Goal: Task Accomplishment & Management: Use online tool/utility

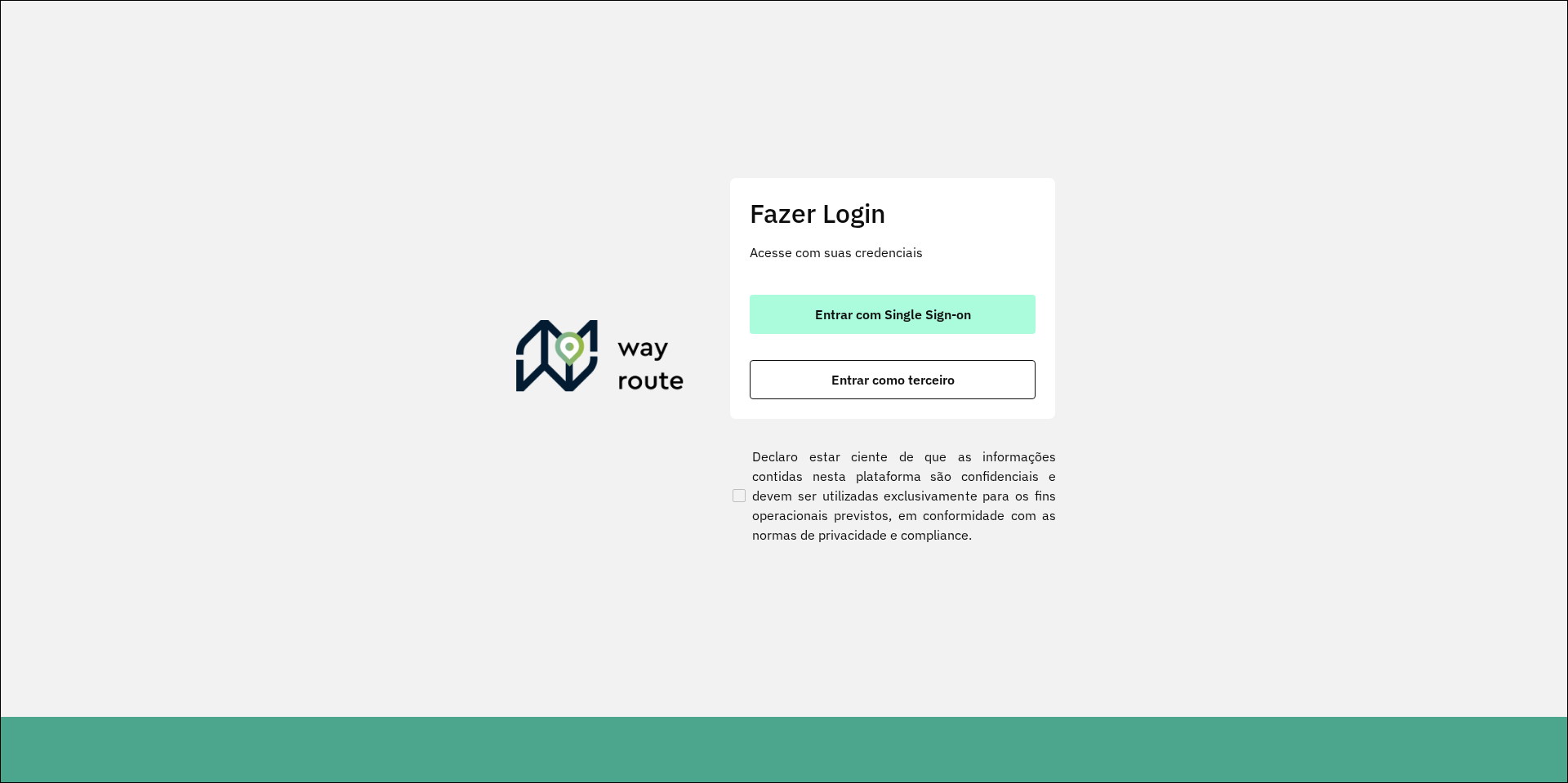
click at [874, 318] on span "Entrar com Single Sign-on" at bounding box center [893, 315] width 156 height 13
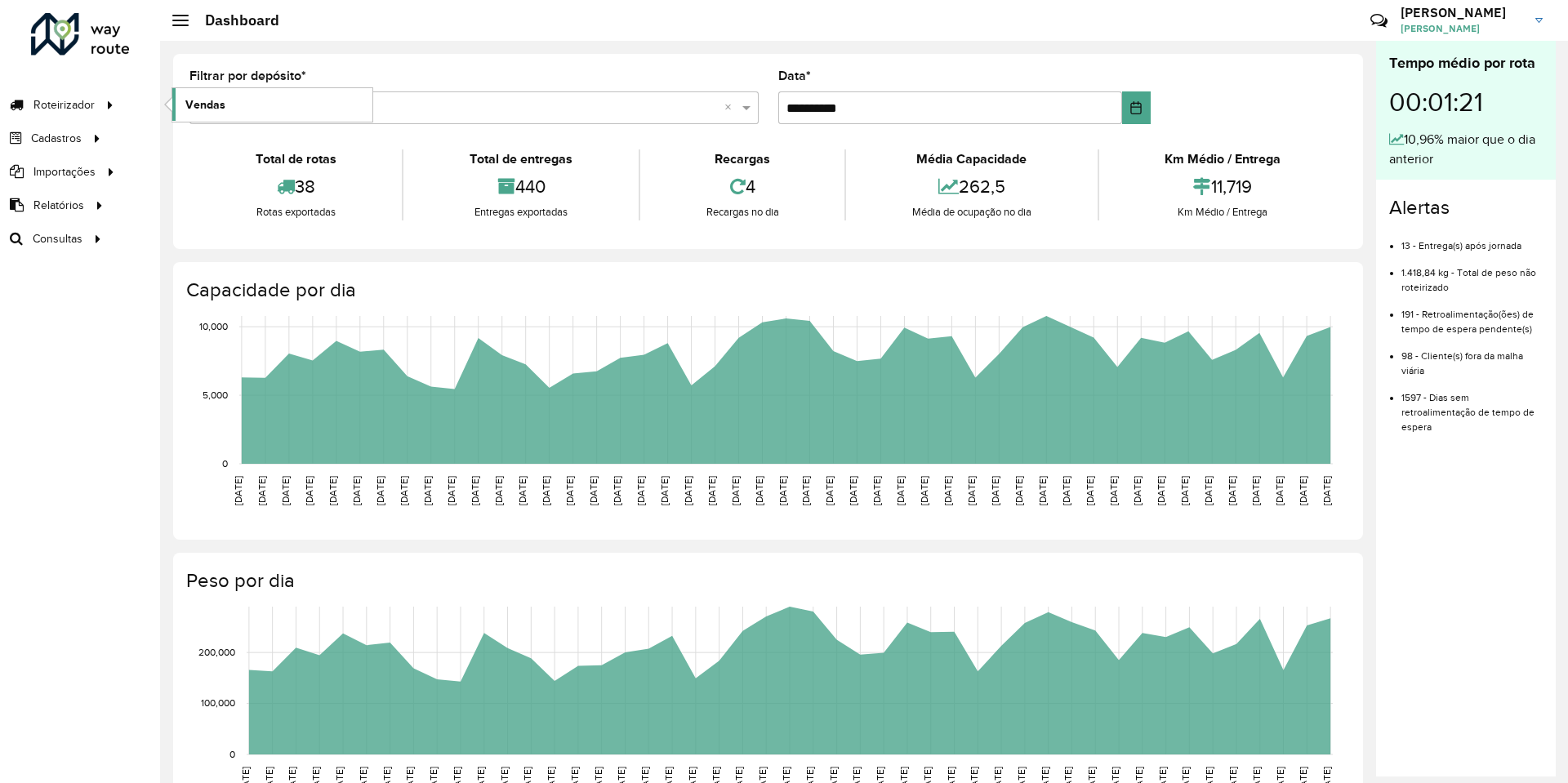
click at [224, 107] on span "Vendas" at bounding box center [205, 105] width 40 height 17
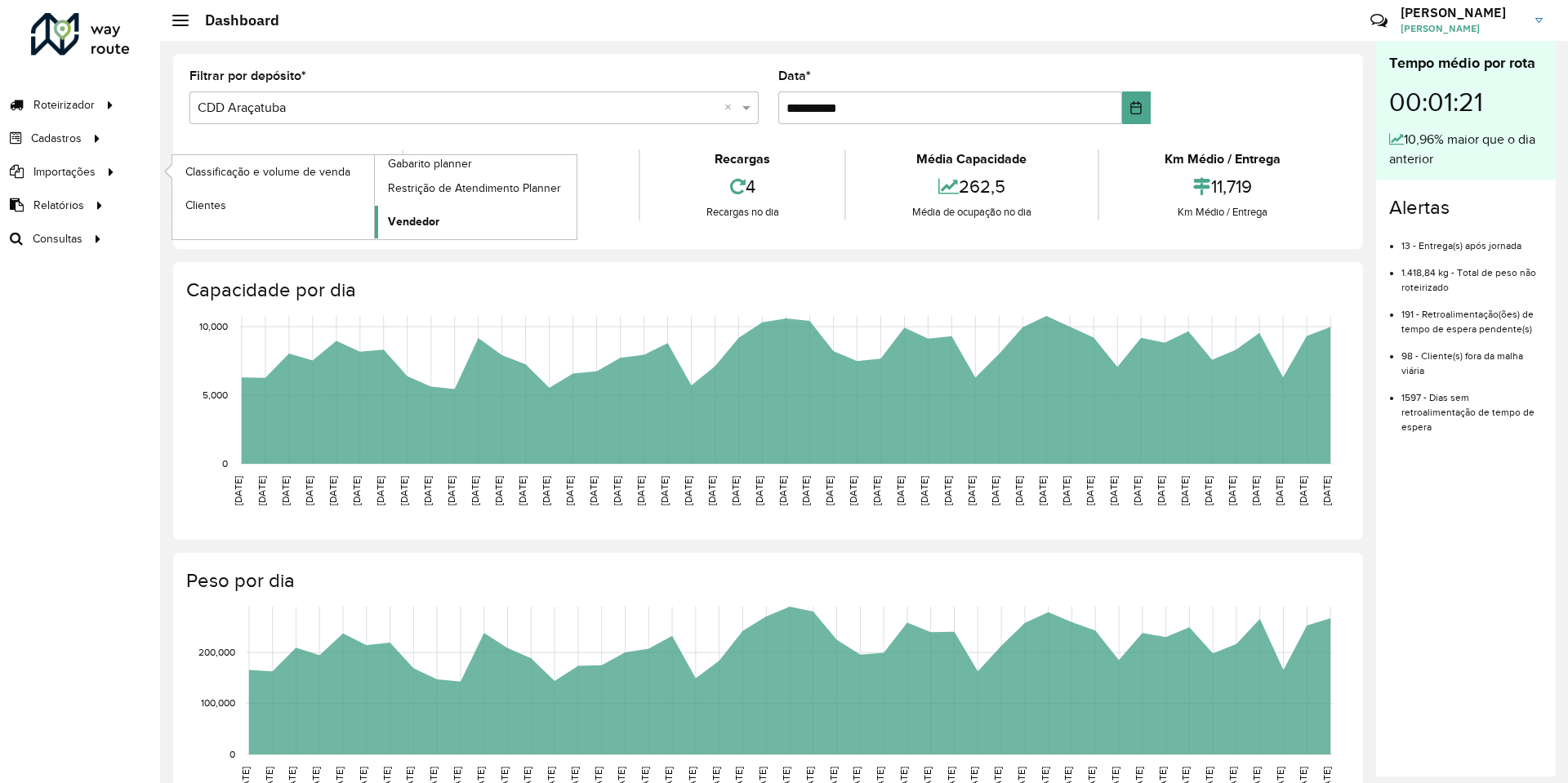
click at [472, 212] on link "Vendedor" at bounding box center [476, 221] width 202 height 33
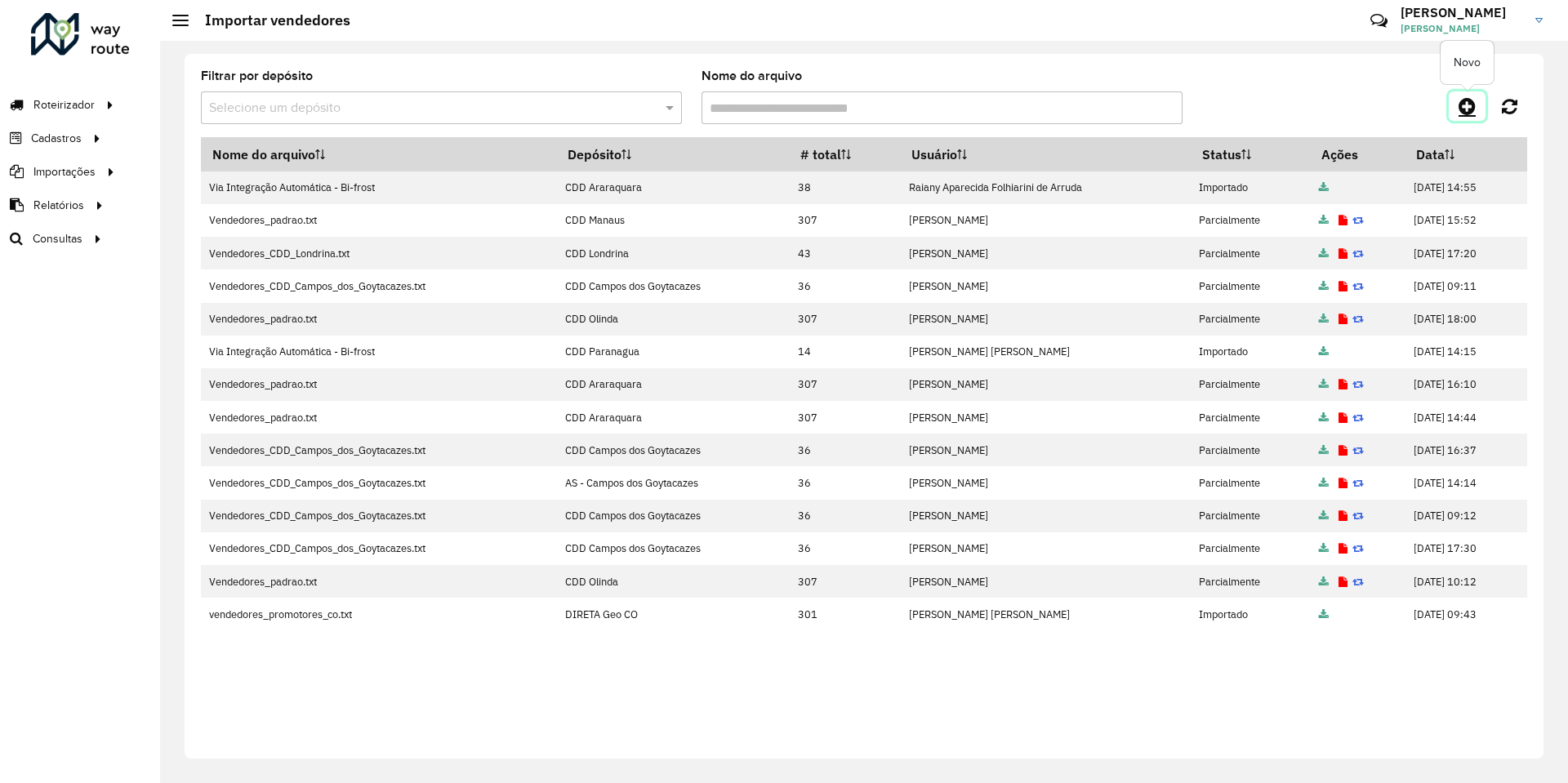
click at [1474, 113] on icon at bounding box center [1467, 106] width 17 height 20
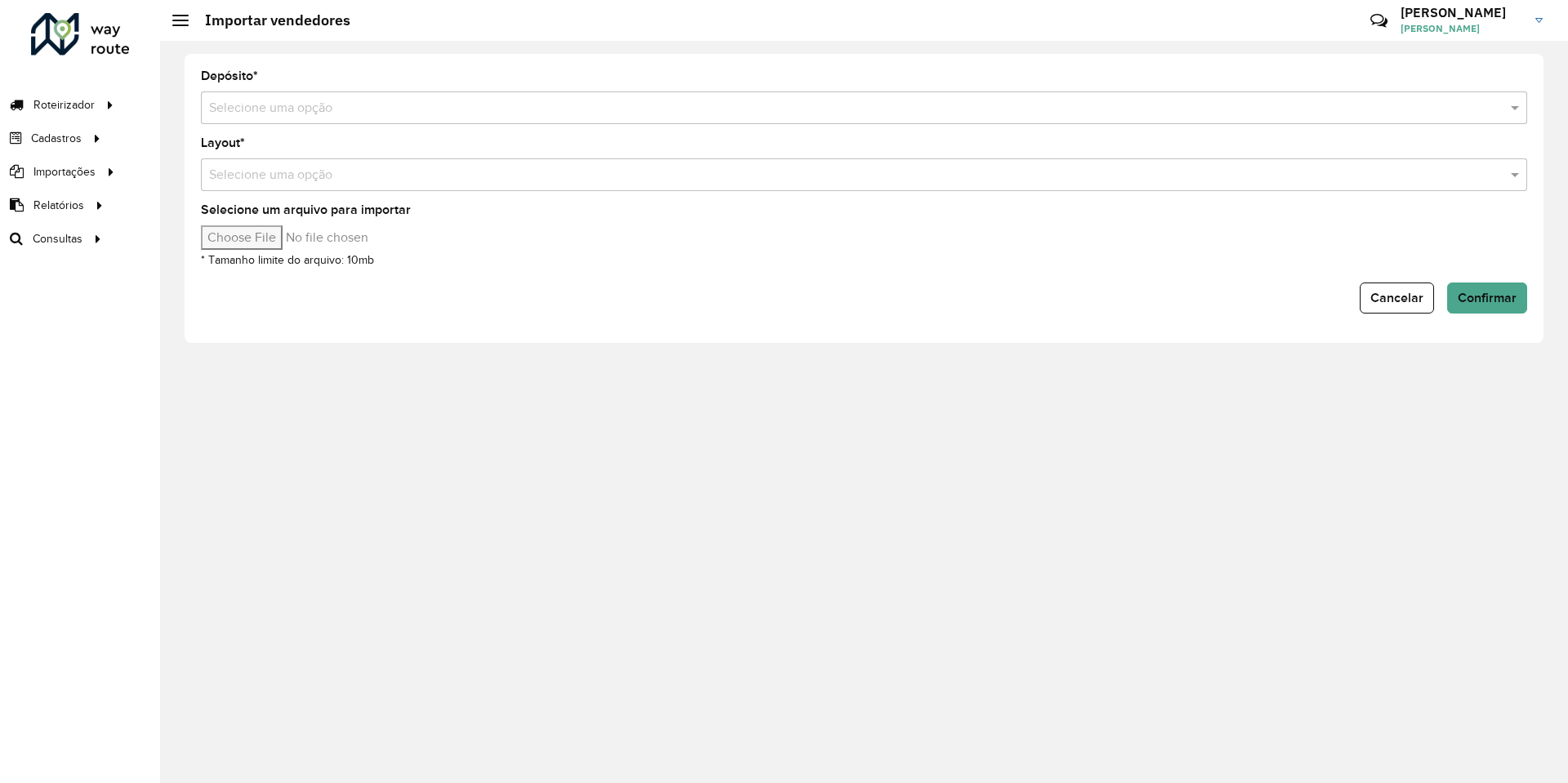
click at [482, 114] on input "text" at bounding box center [848, 108] width 1278 height 20
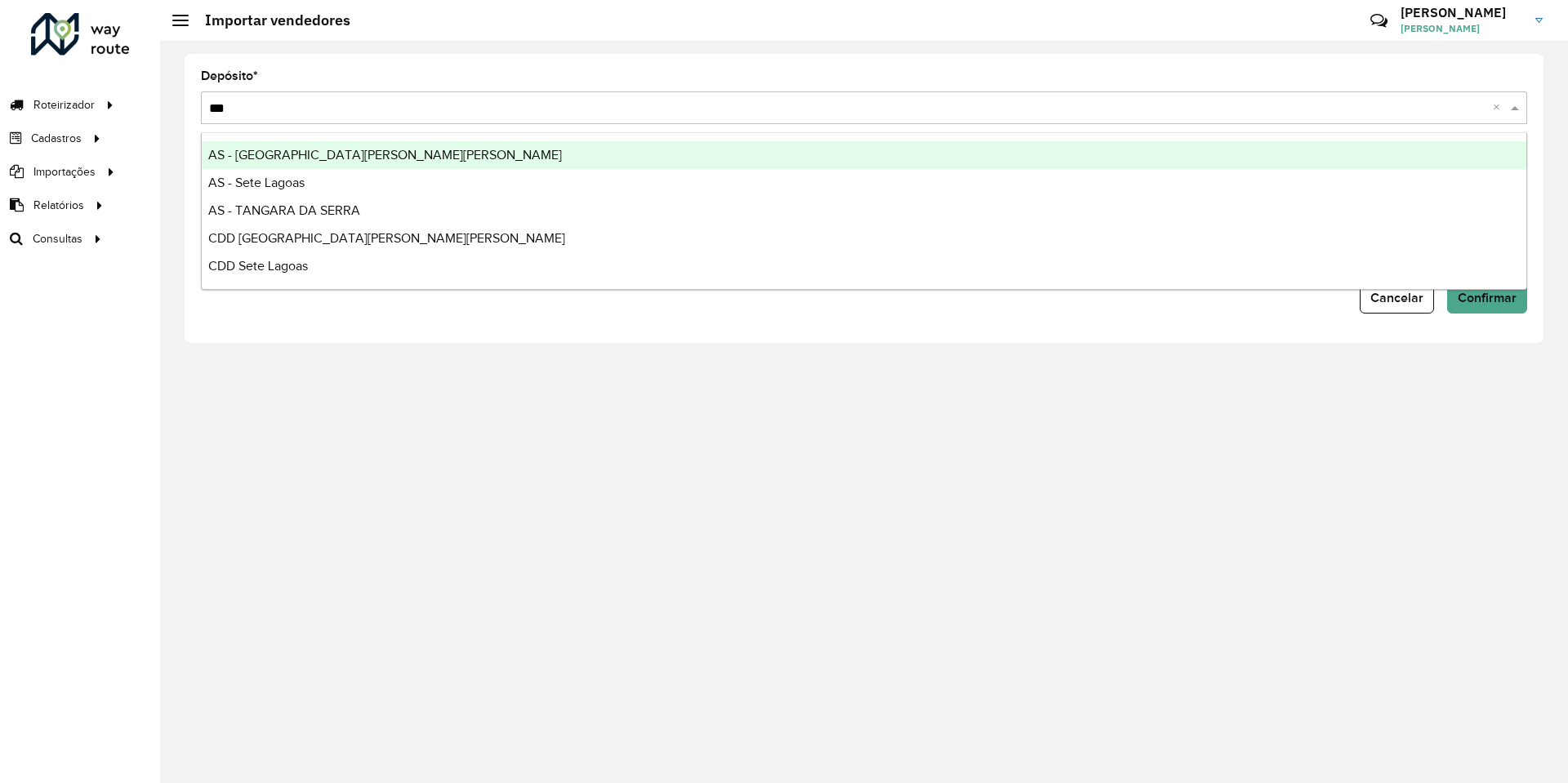
type input "****"
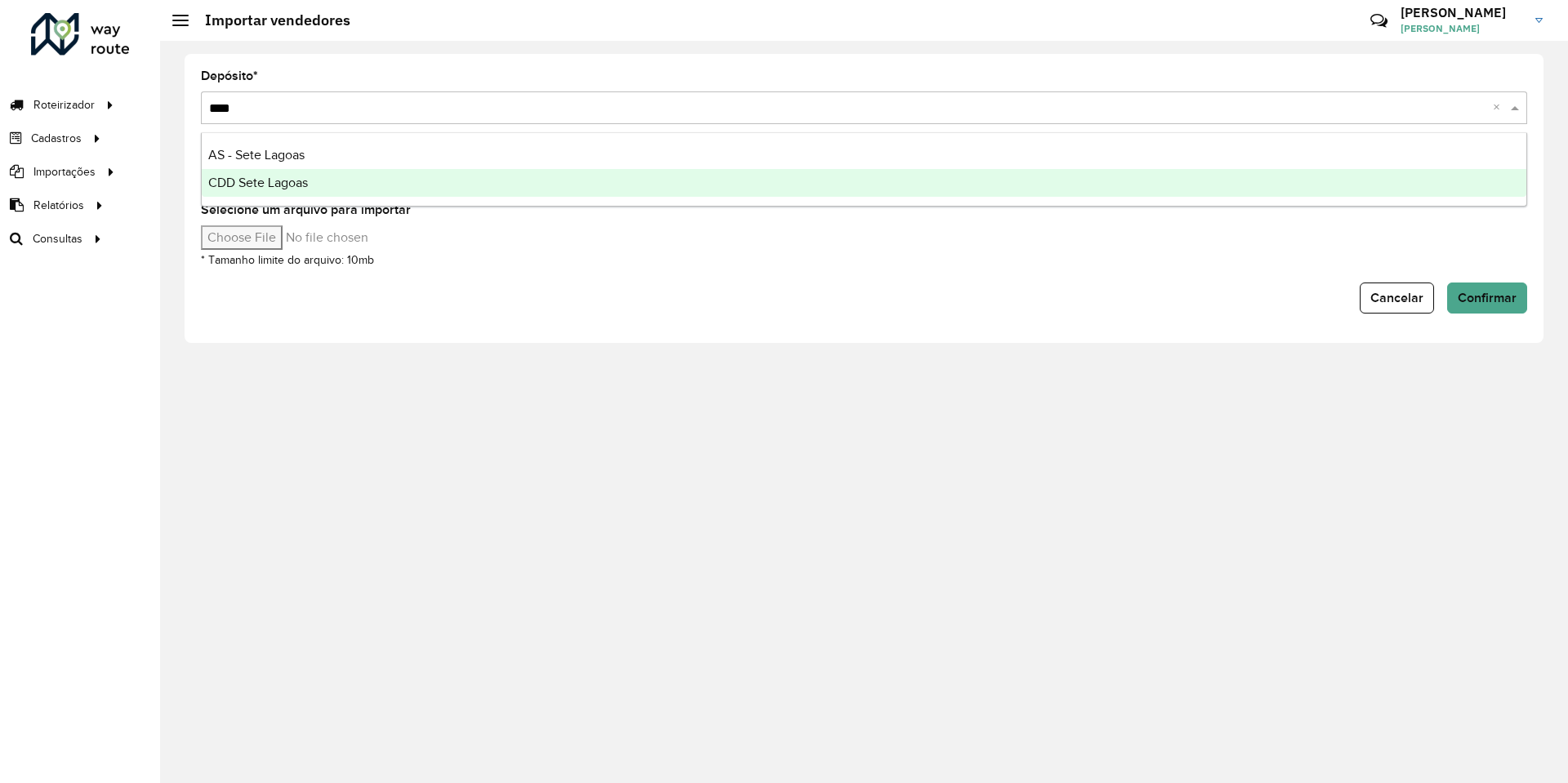
click at [400, 195] on div "CDD Sete Lagoas" at bounding box center [864, 182] width 1325 height 27
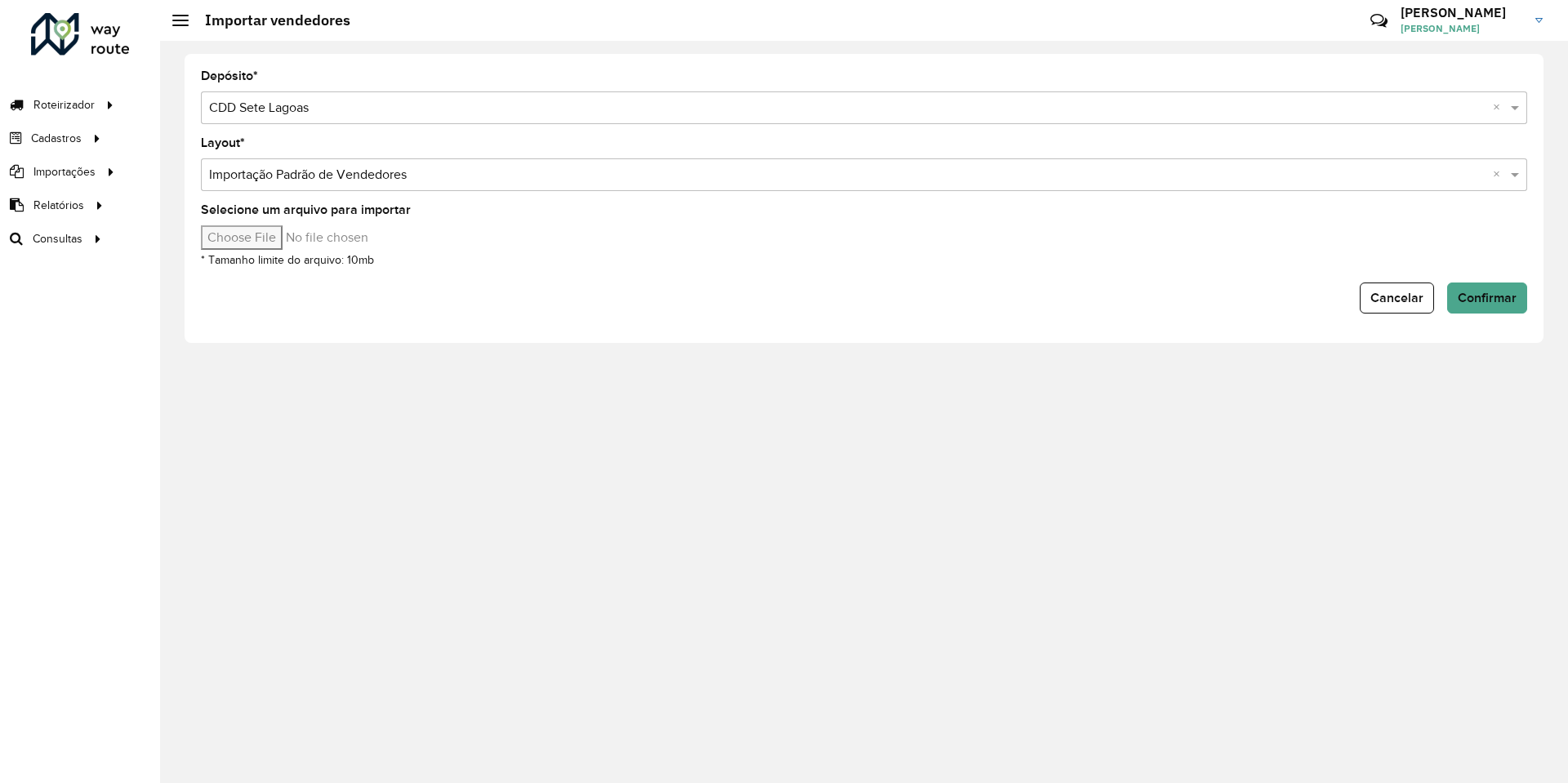
click at [296, 242] on input "Selecione um arquivo para importar" at bounding box center [339, 237] width 278 height 24
type input "**********"
click at [1484, 288] on button "Confirmar" at bounding box center [1487, 298] width 80 height 31
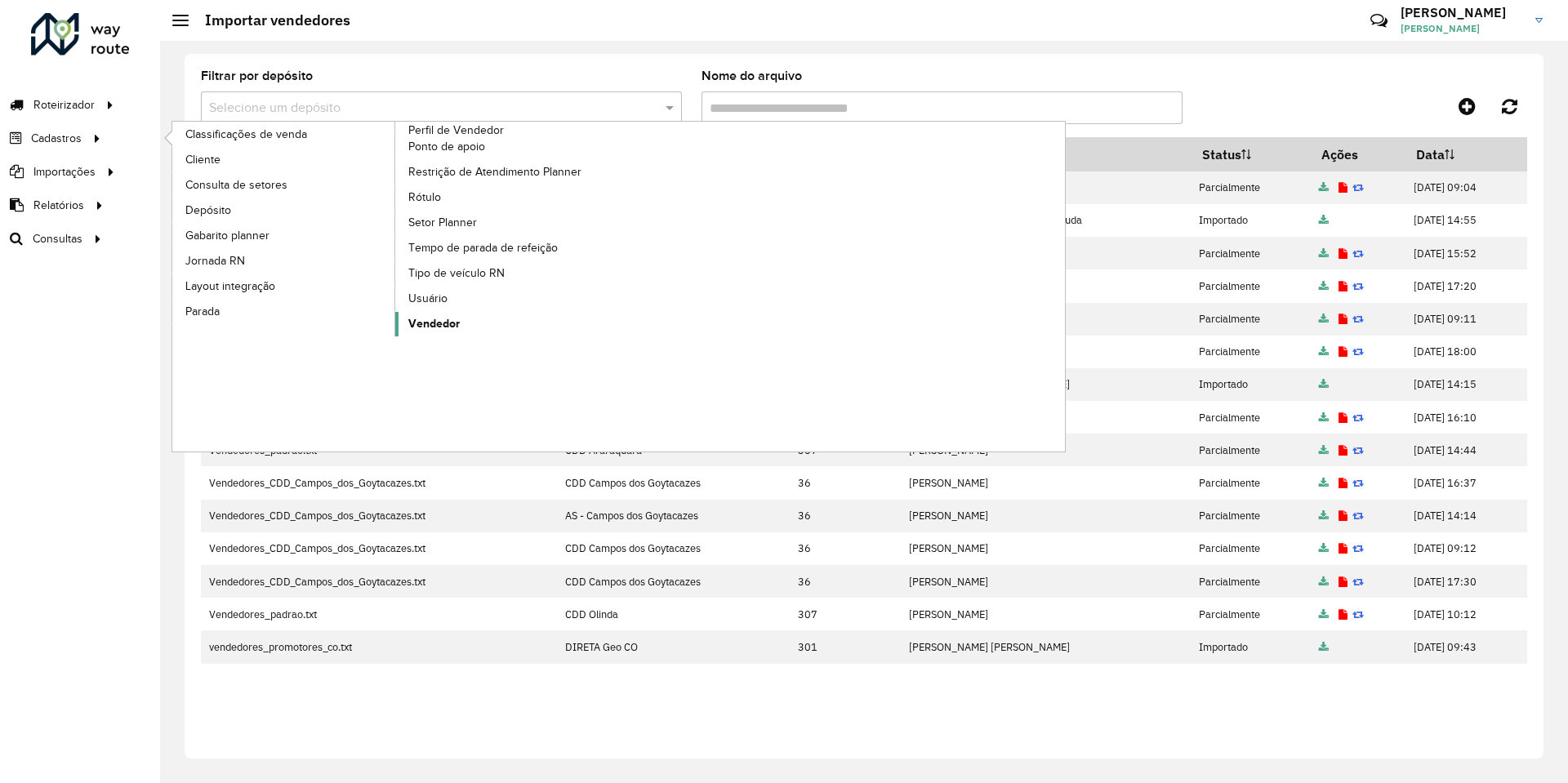
click at [464, 322] on link "Vendedor" at bounding box center [508, 324] width 224 height 24
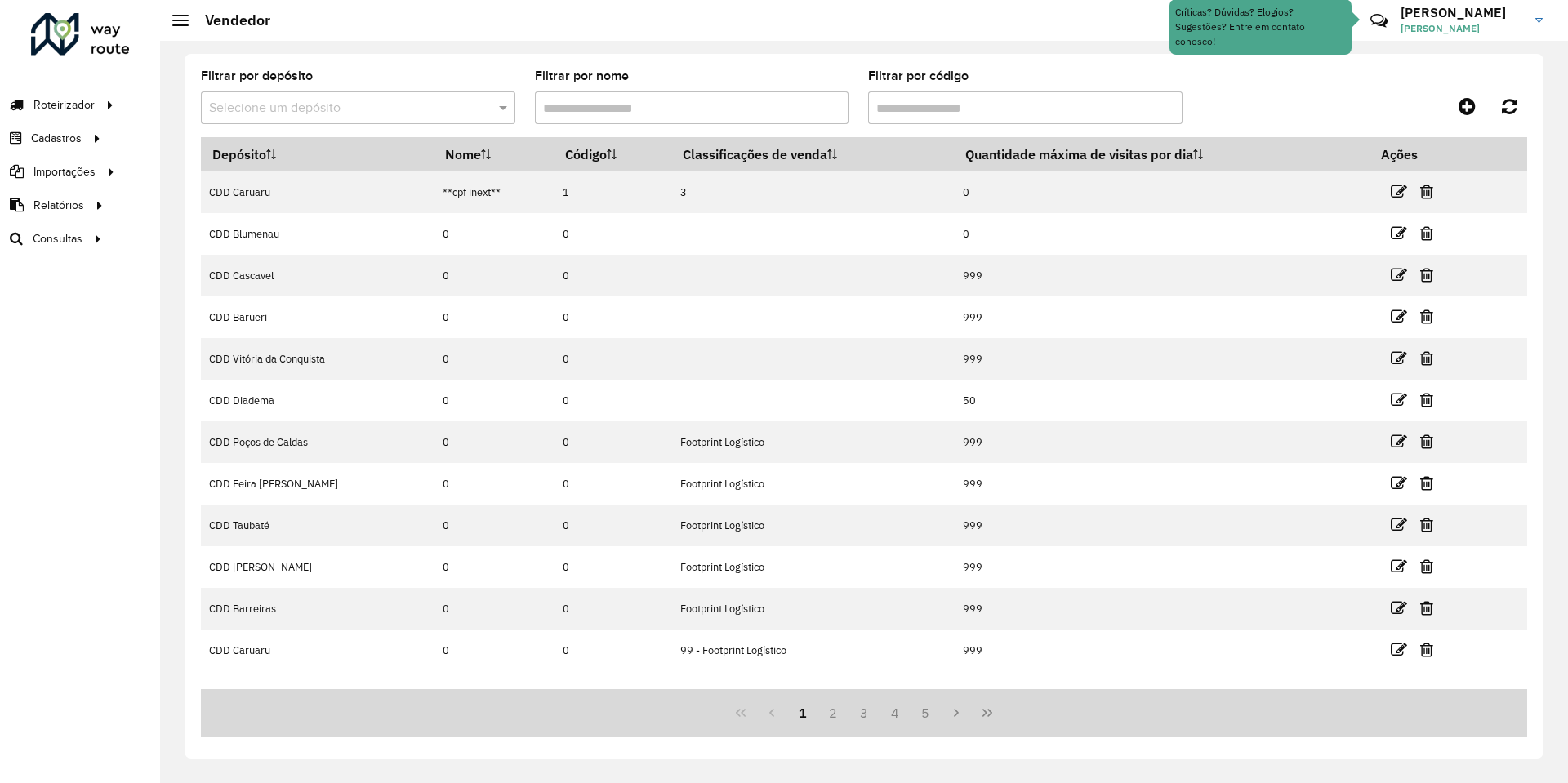
click at [332, 105] on input "text" at bounding box center [342, 108] width 266 height 20
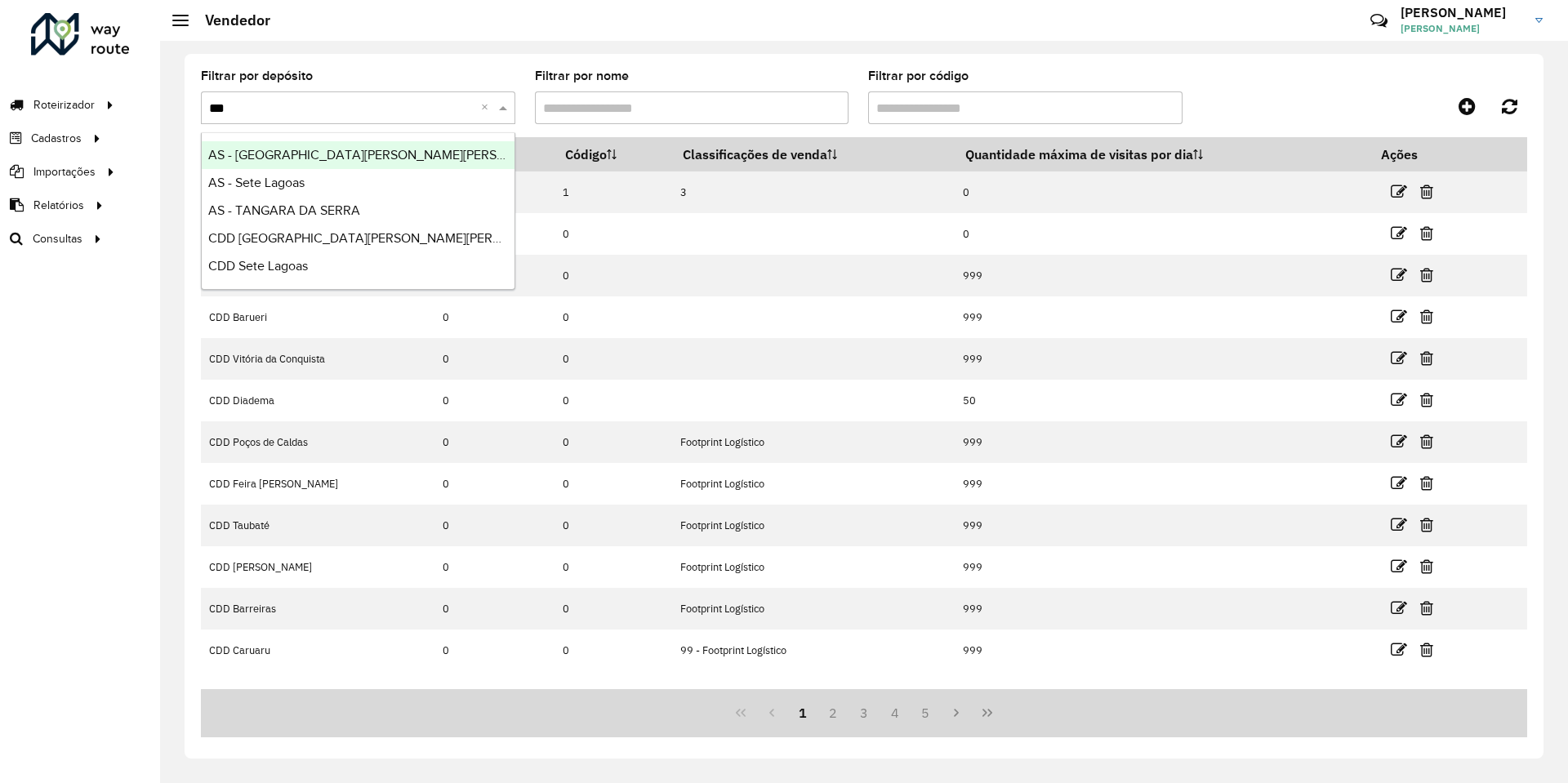
type input "****"
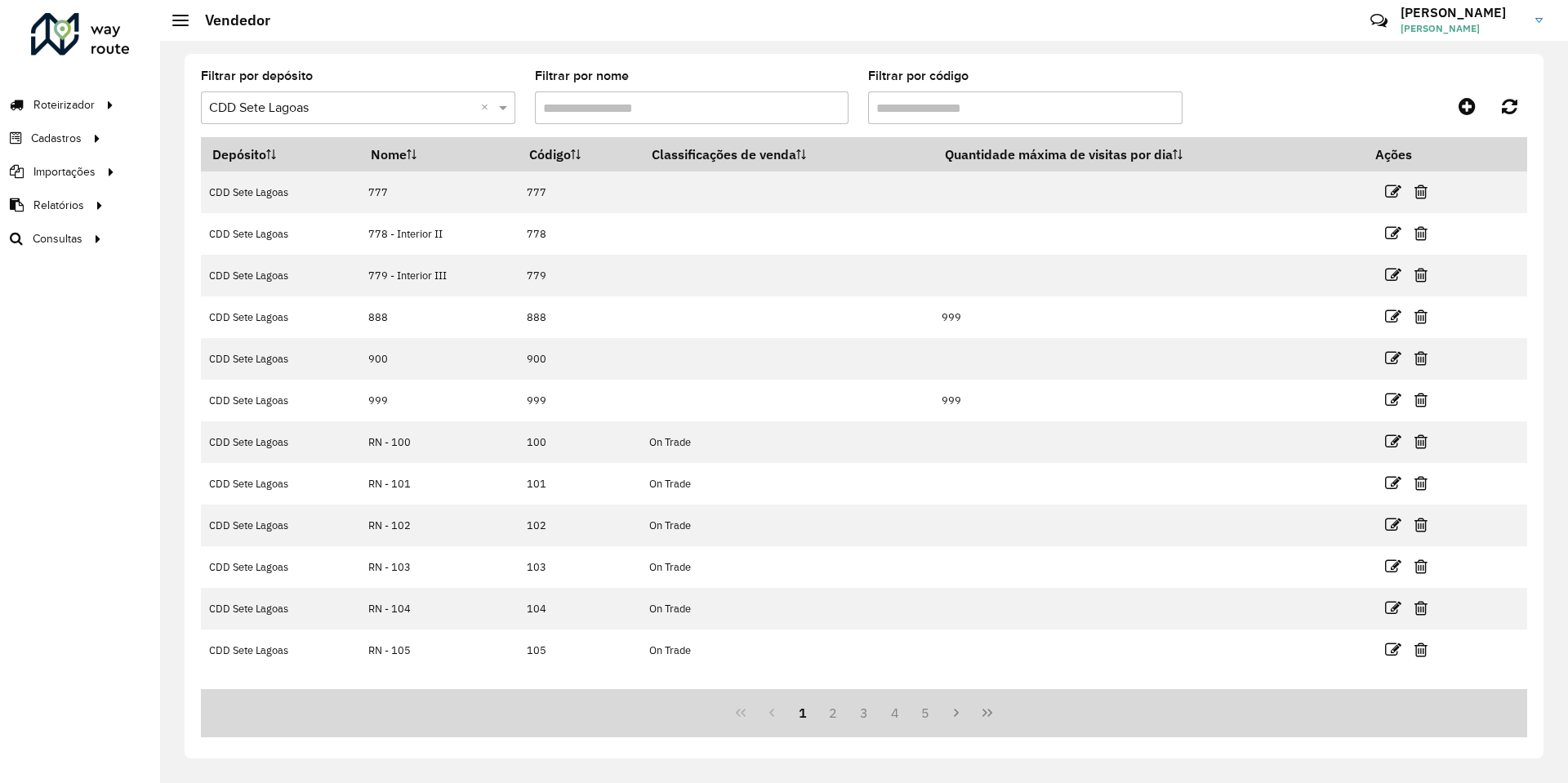
click at [946, 120] on input "Filtrar por código" at bounding box center [1026, 107] width 315 height 33
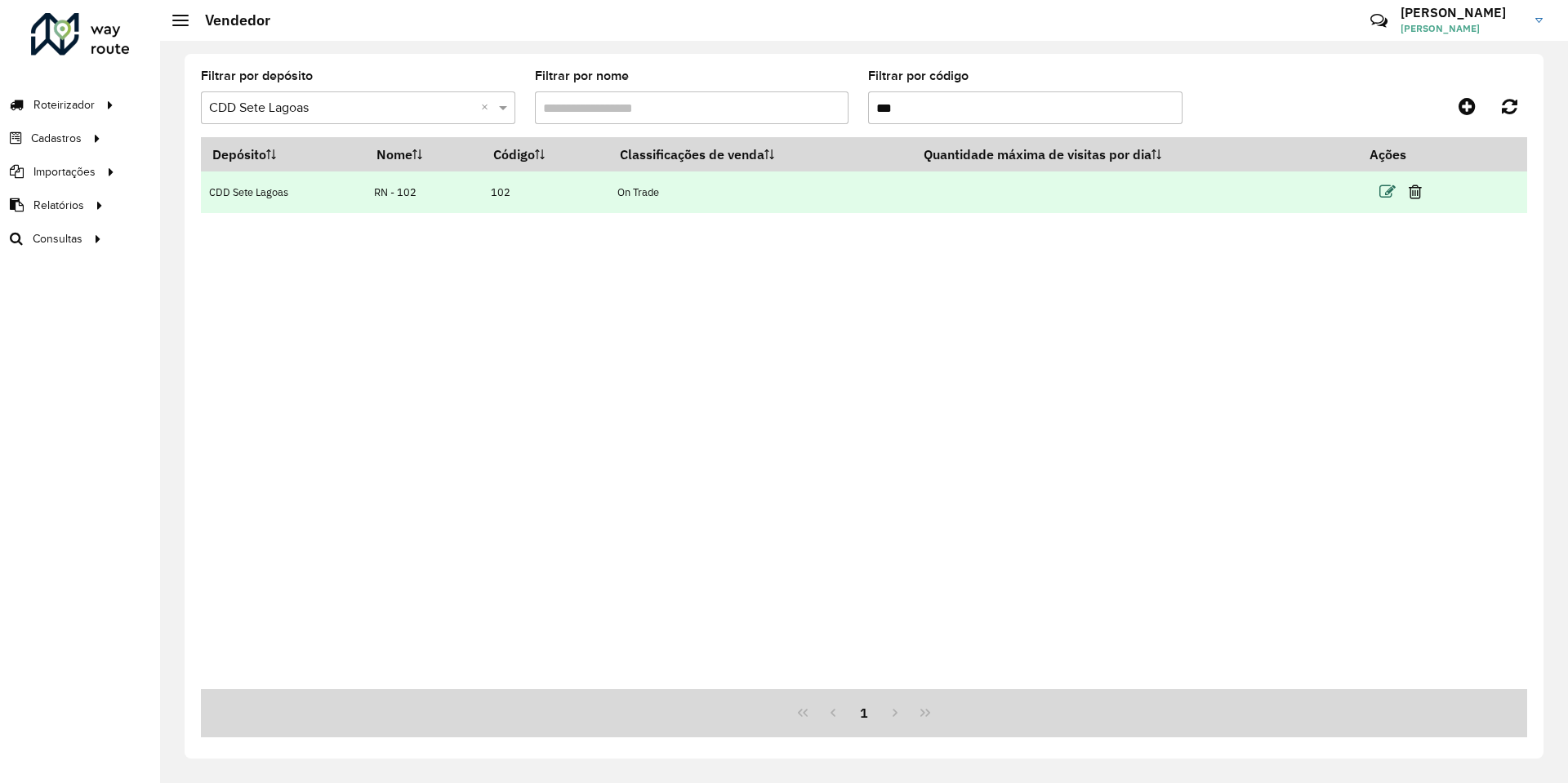
type input "***"
click at [1393, 198] on icon at bounding box center [1387, 191] width 16 height 16
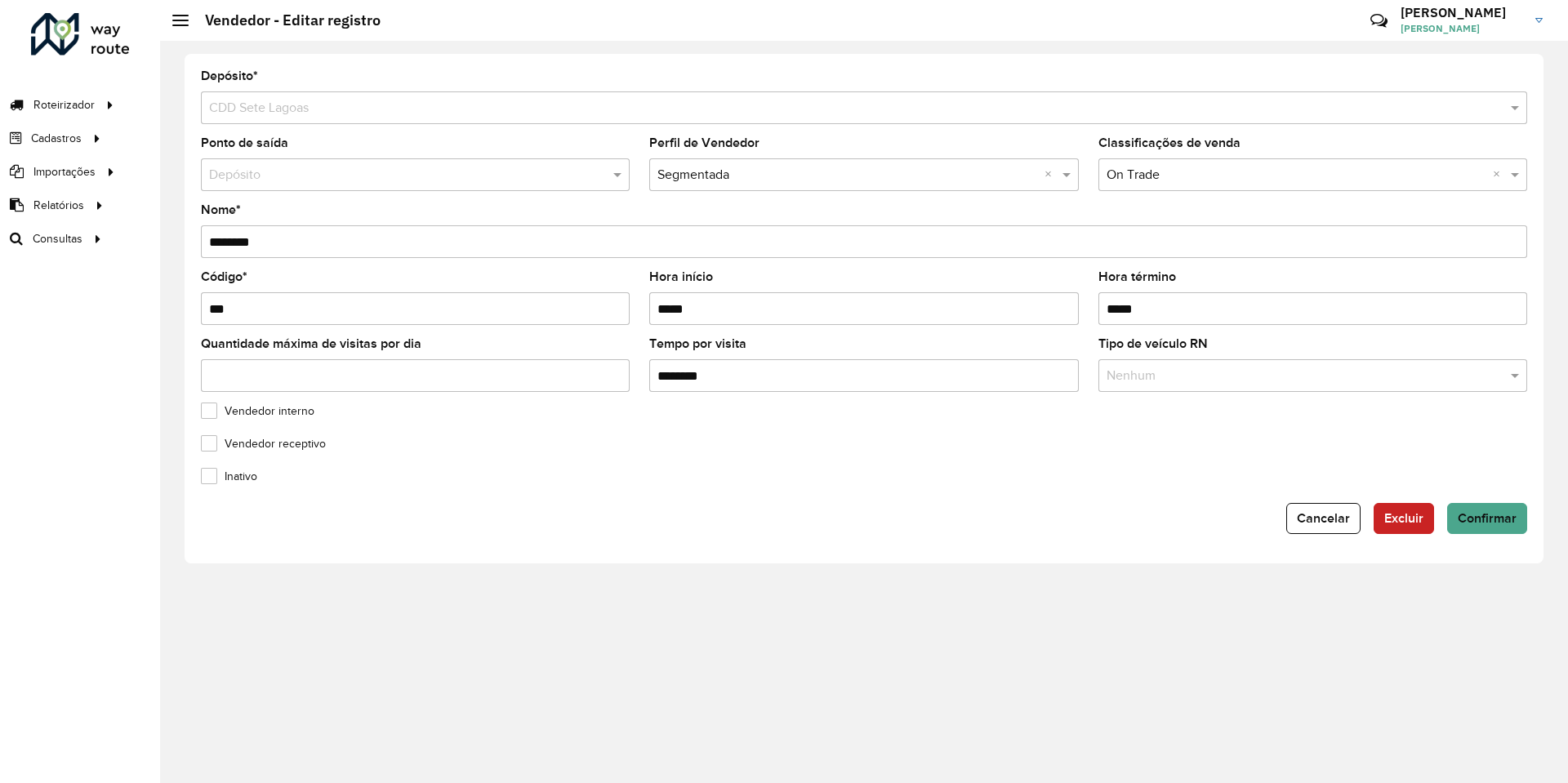
click at [317, 175] on input "text" at bounding box center [399, 175] width 380 height 20
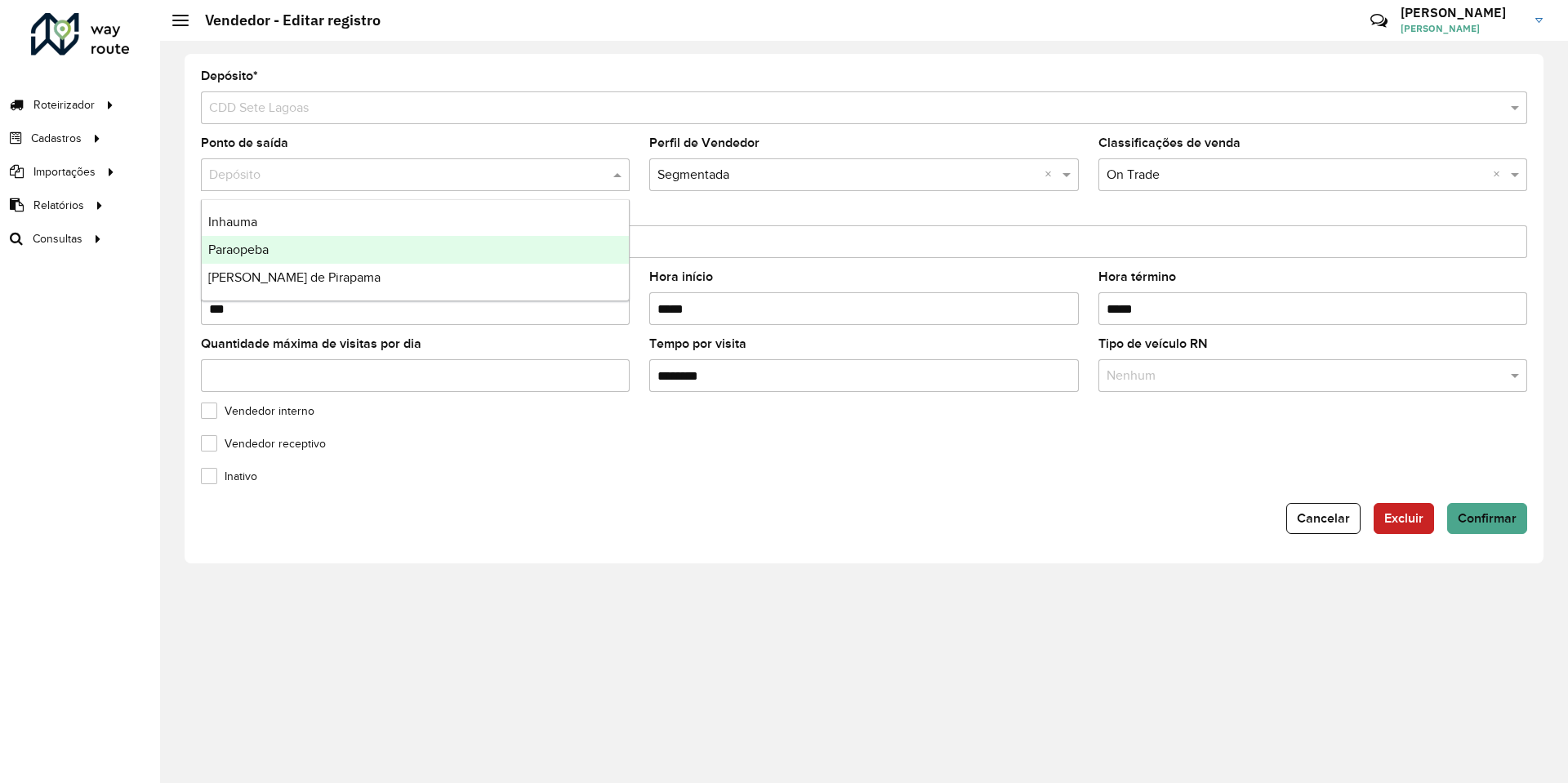
click at [305, 249] on div "Paraopeba" at bounding box center [415, 250] width 427 height 27
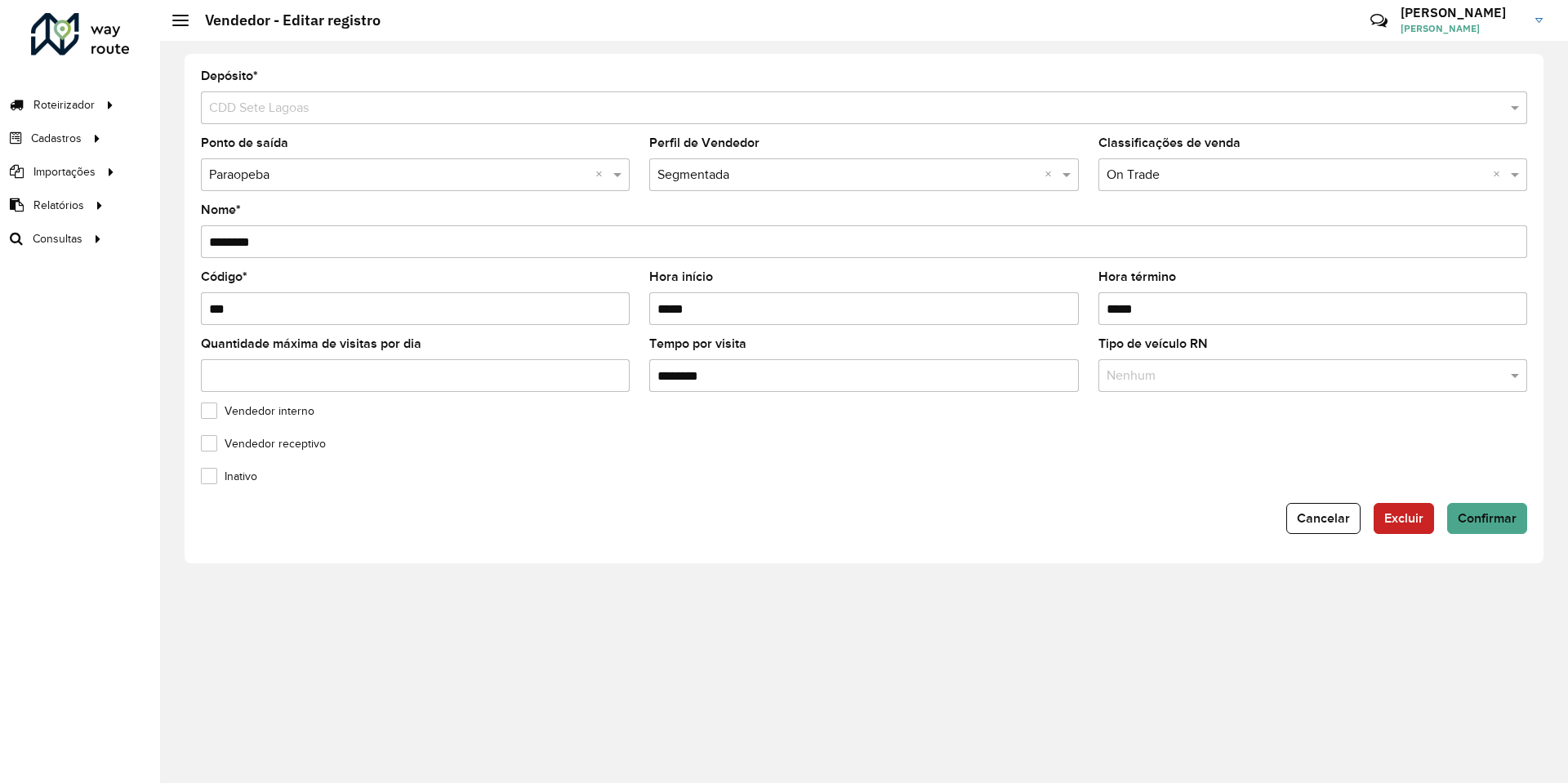
click at [531, 409] on div "Vendedor interno" at bounding box center [864, 415] width 1327 height 20
click at [1470, 519] on span "Confirmar" at bounding box center [1487, 518] width 58 height 14
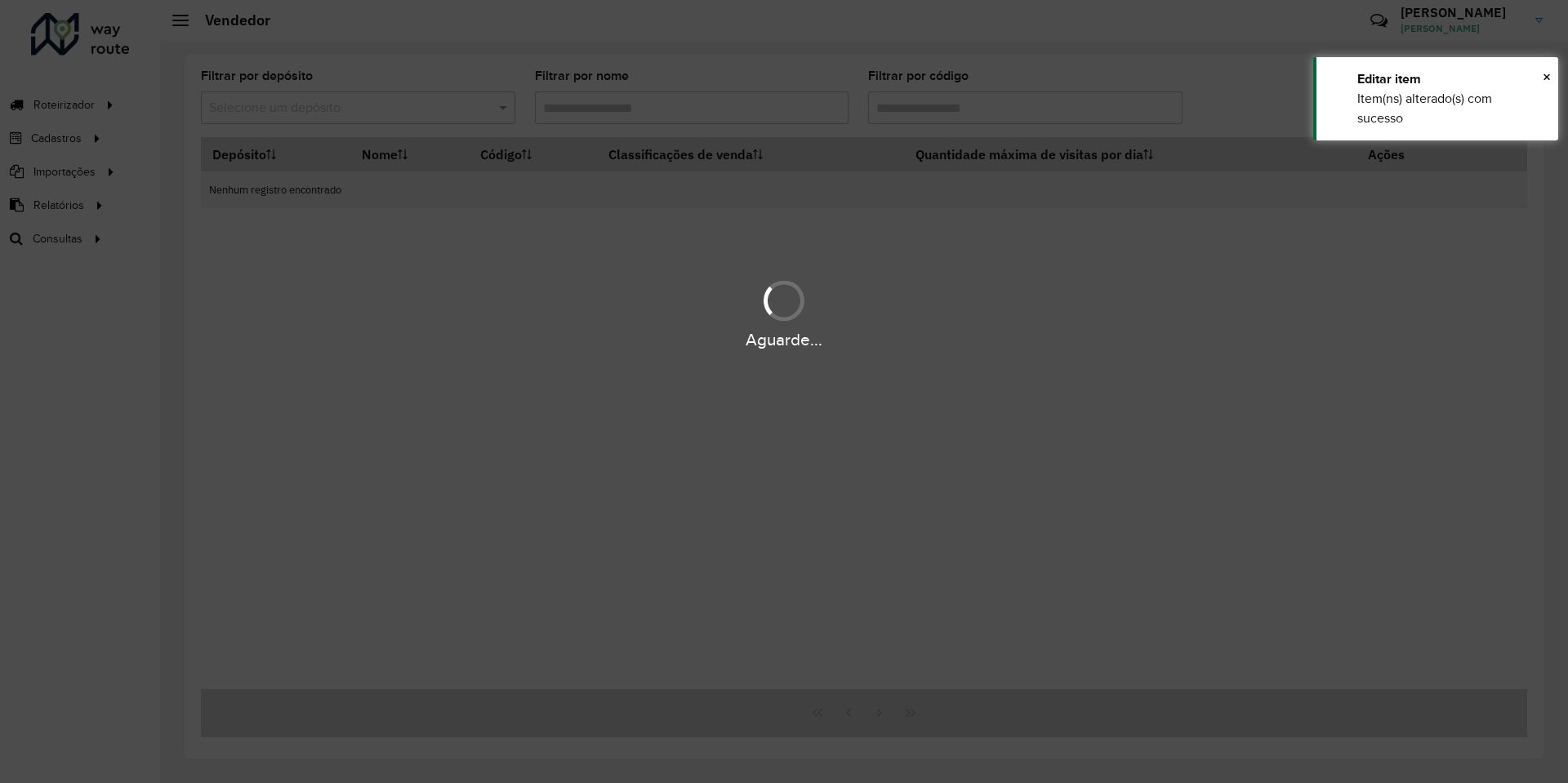
type input "***"
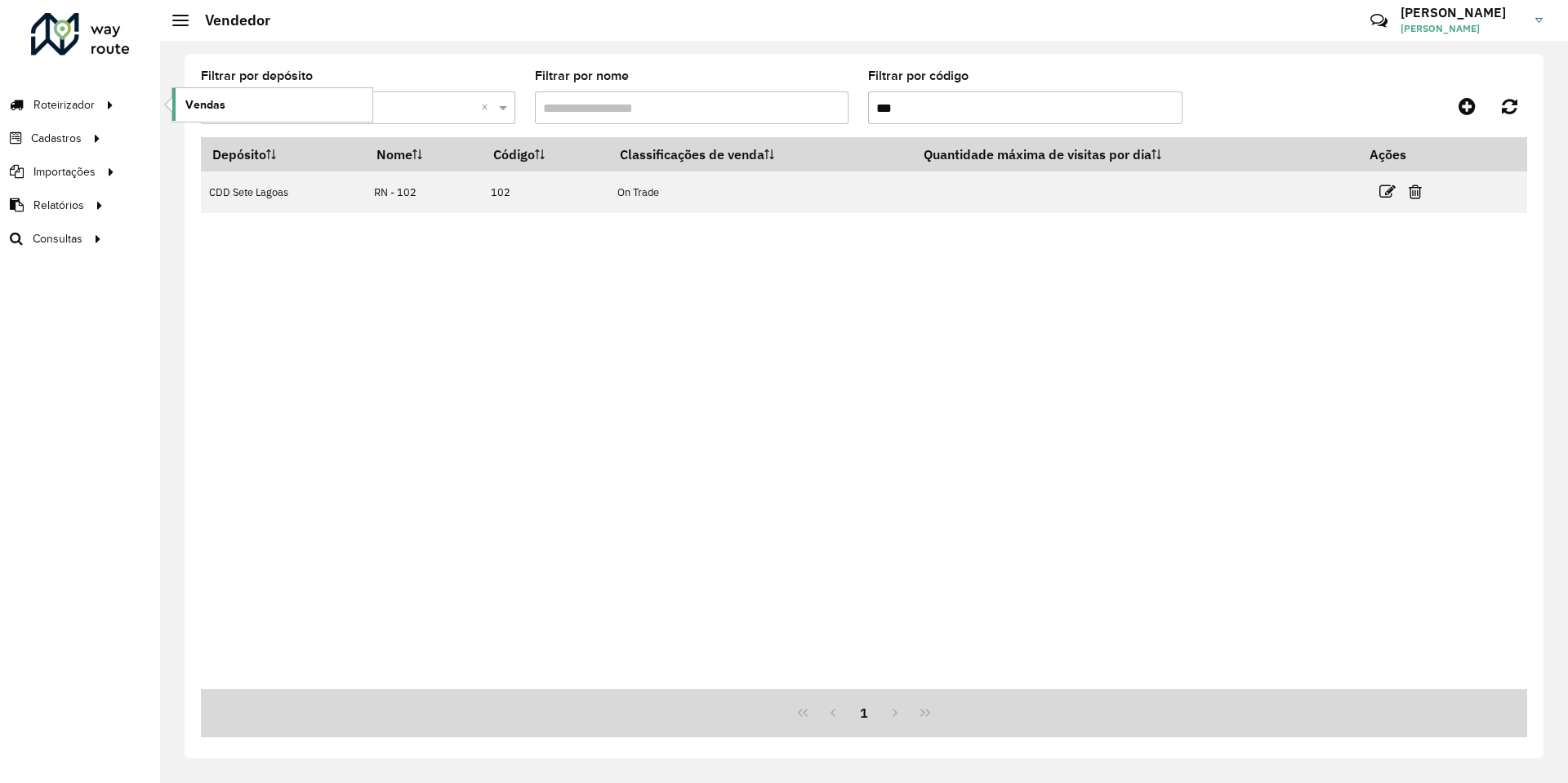
click at [205, 111] on span "Vendas" at bounding box center [205, 105] width 40 height 17
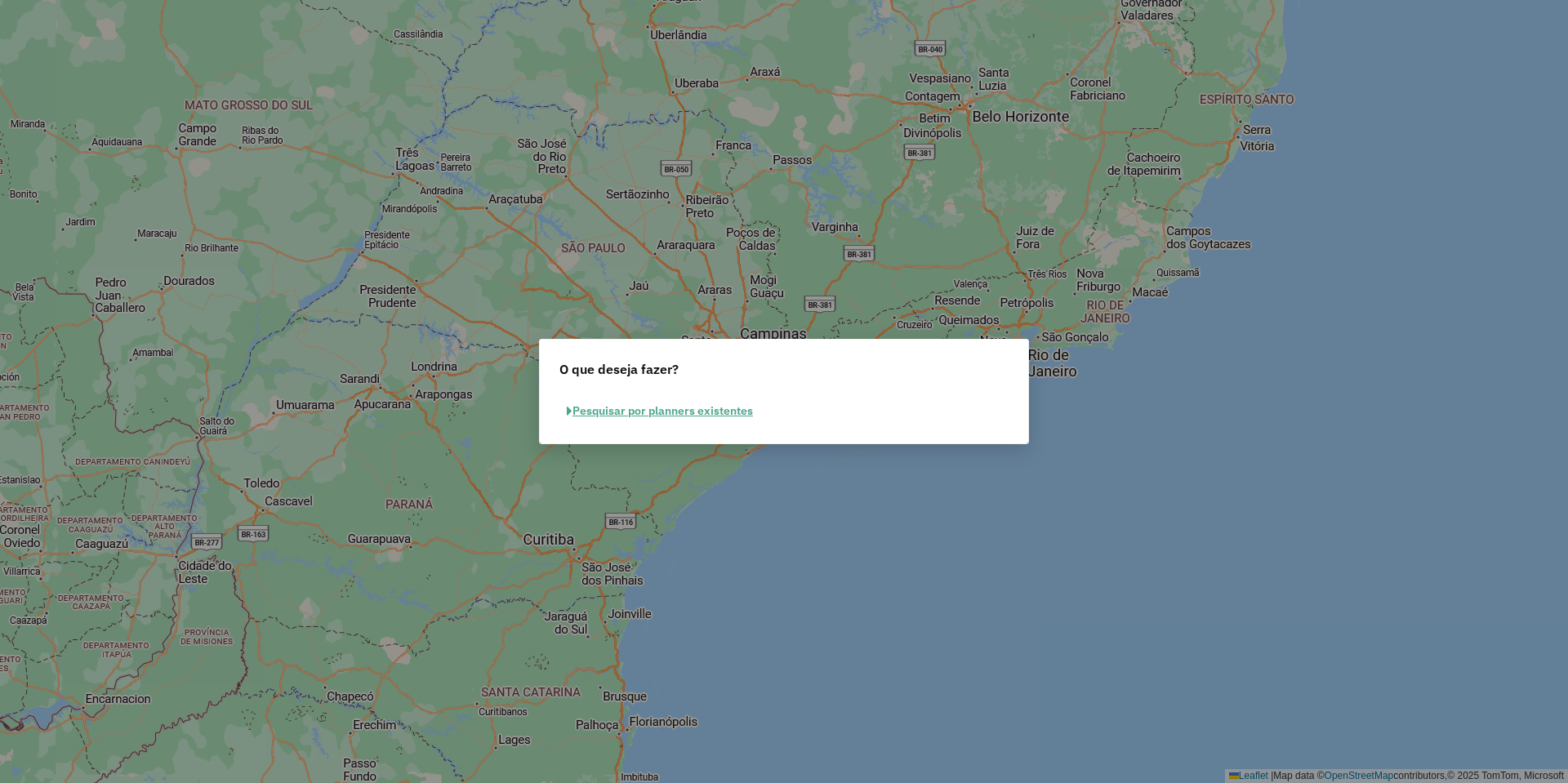
click at [690, 420] on button "Pesquisar por planners existentes" at bounding box center [660, 411] width 201 height 25
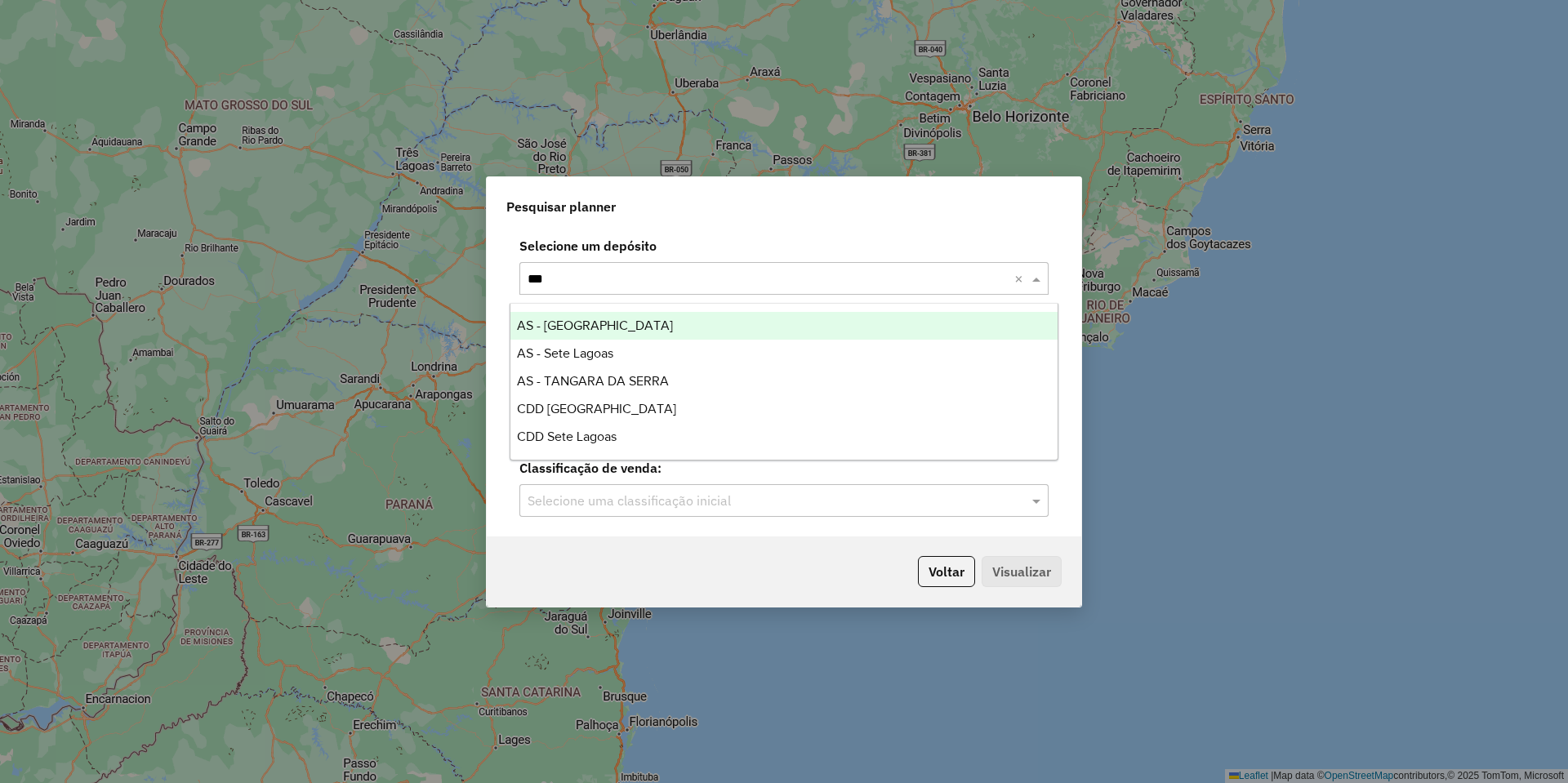
type input "****"
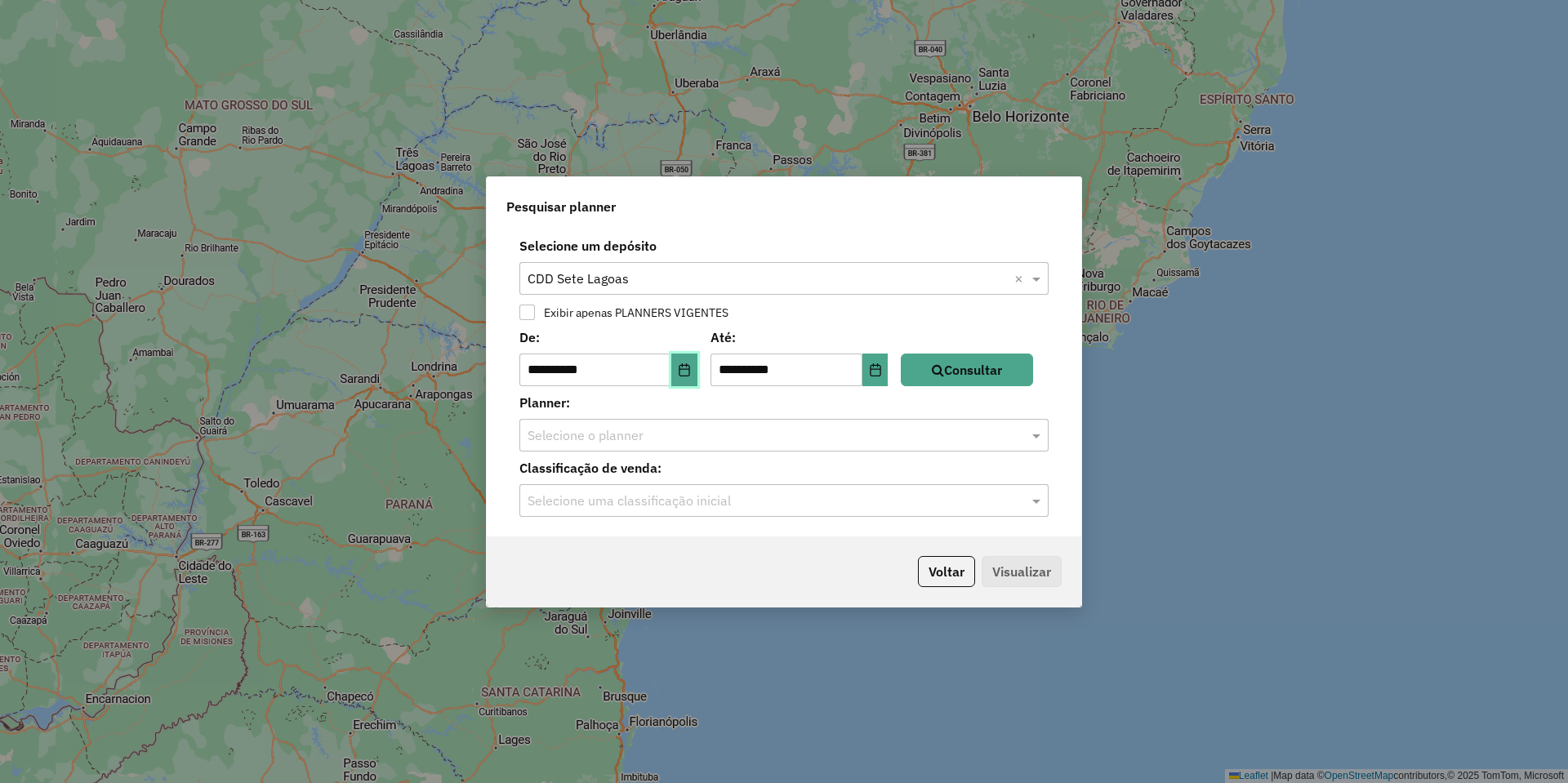
click at [684, 372] on button "Choose Date" at bounding box center [685, 369] width 26 height 33
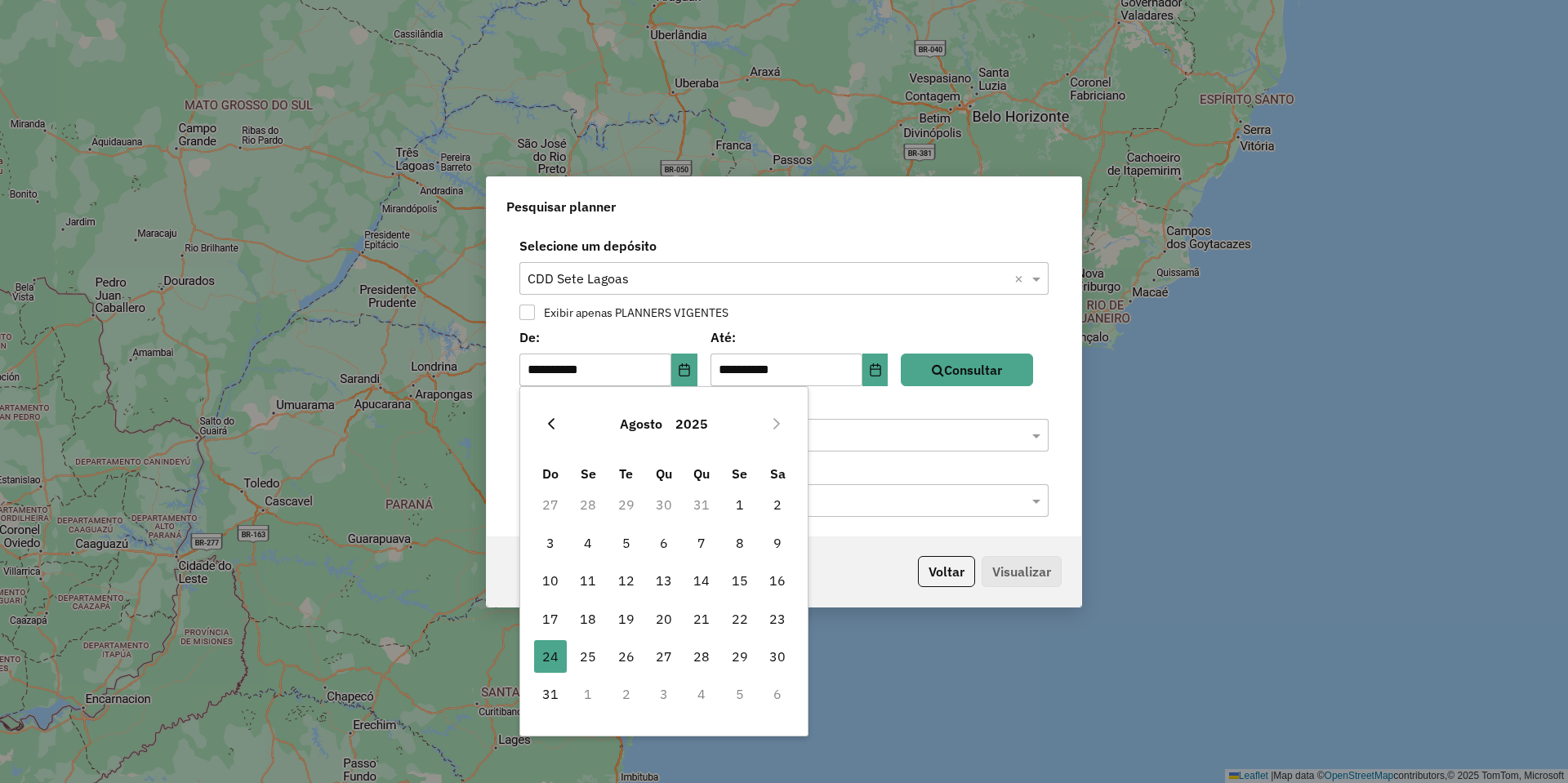
click at [555, 419] on icon "Previous Month" at bounding box center [551, 424] width 13 height 13
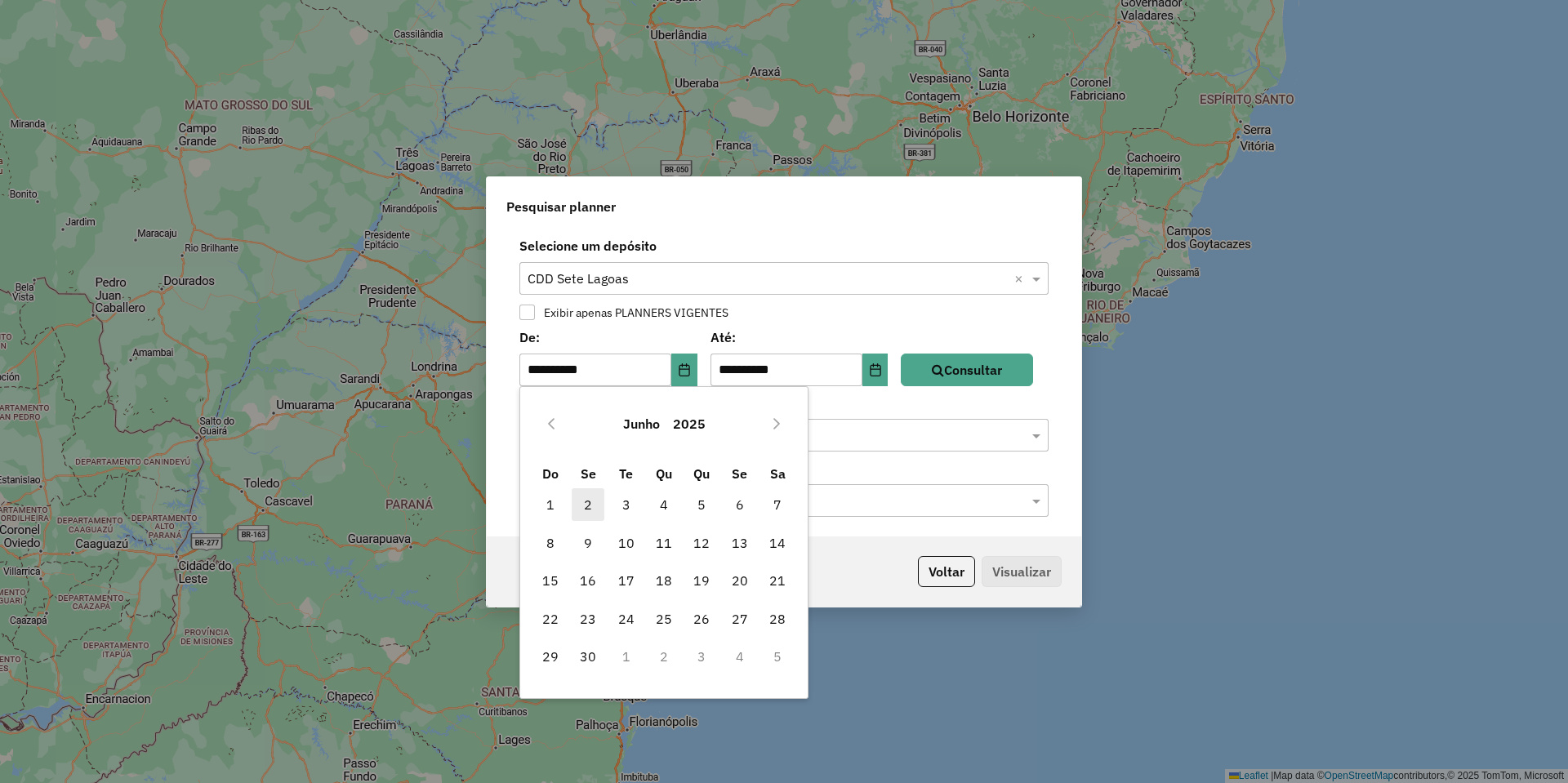
click at [584, 498] on span "2" at bounding box center [588, 504] width 33 height 33
type input "**********"
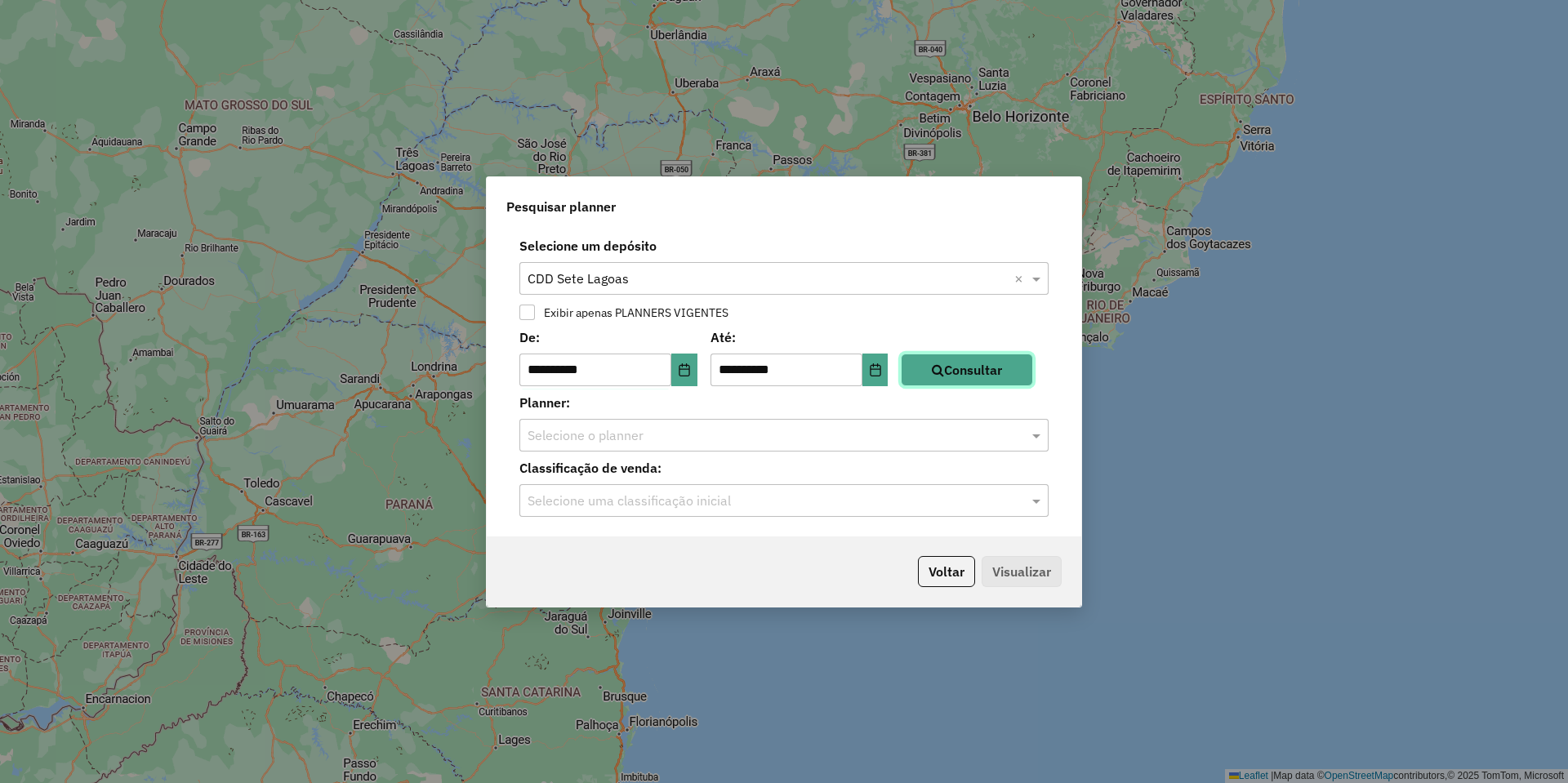
click at [963, 369] on button "Consultar" at bounding box center [967, 369] width 132 height 33
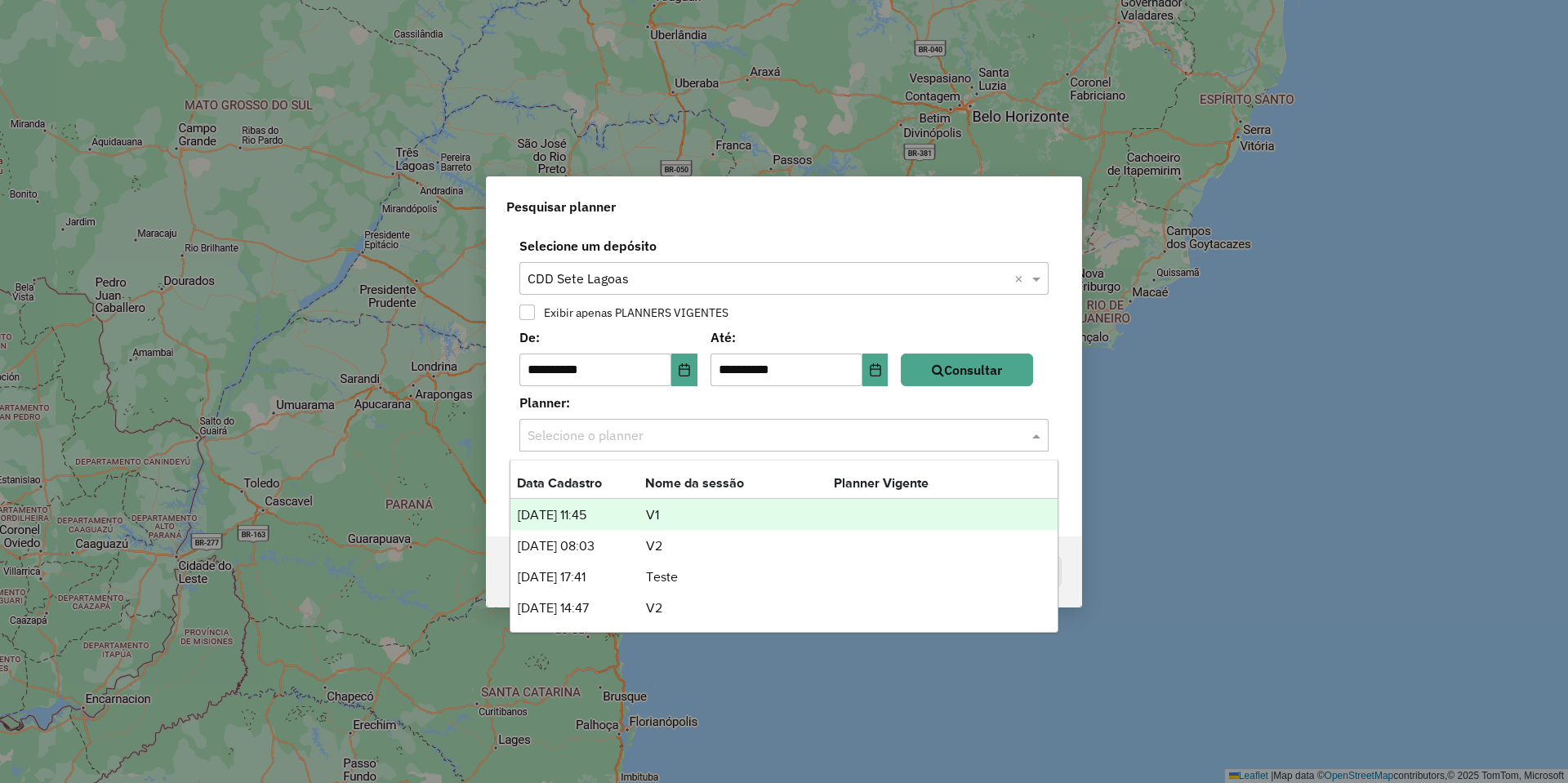
click at [930, 427] on input "text" at bounding box center [768, 436] width 481 height 20
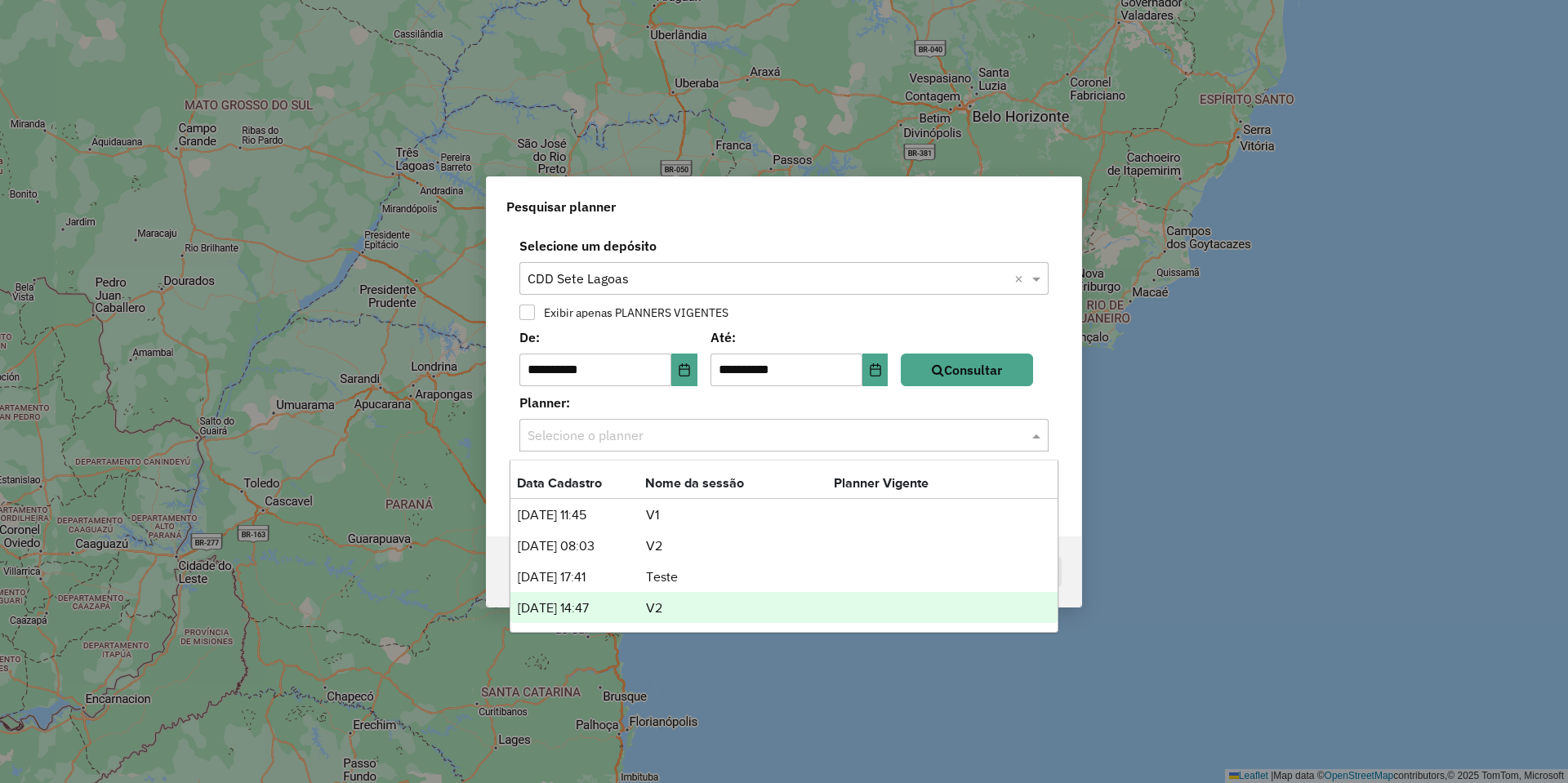
click at [616, 612] on td "01/09/2025 14:47" at bounding box center [581, 609] width 128 height 22
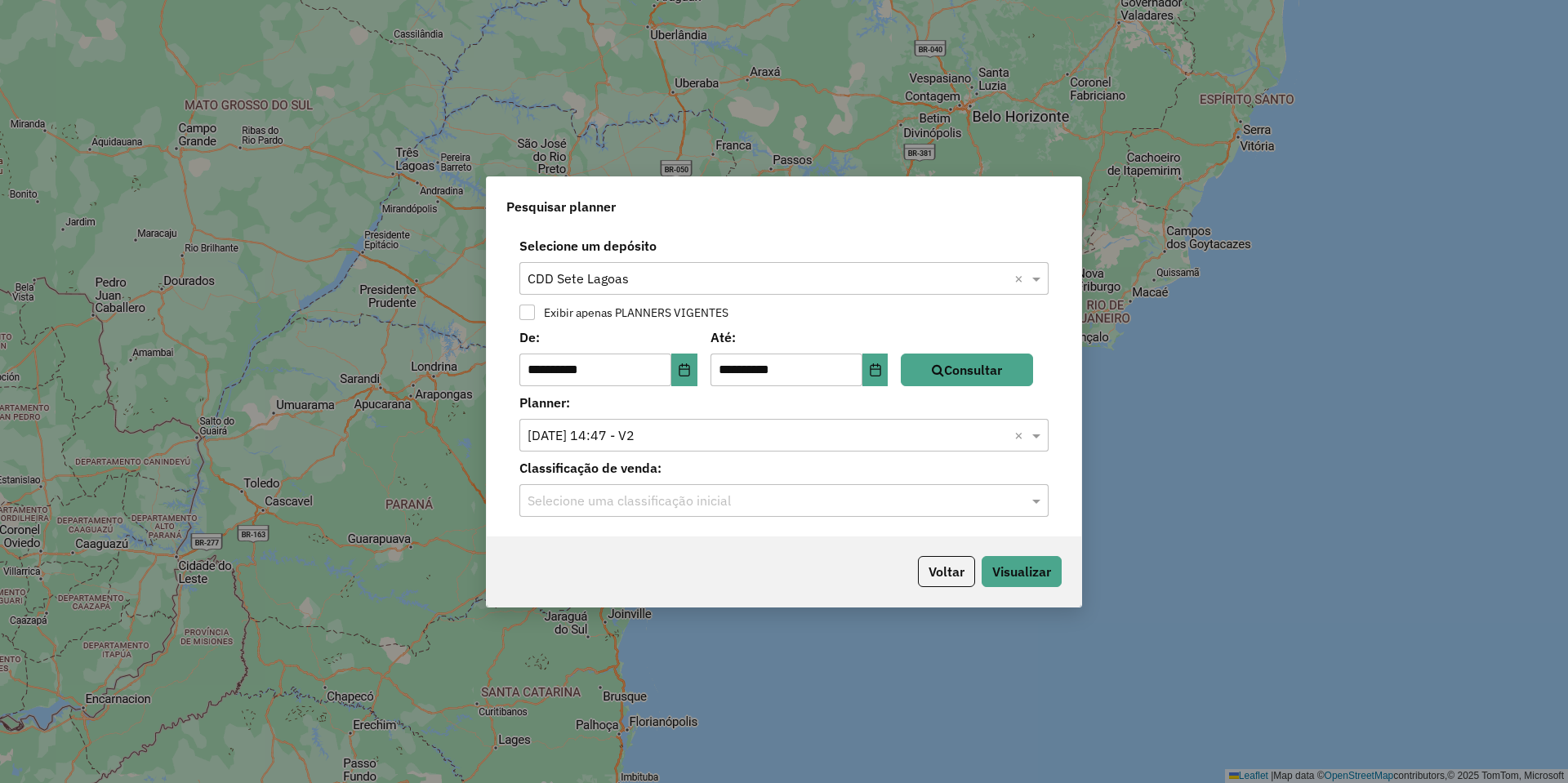
click at [643, 496] on input "text" at bounding box center [768, 501] width 481 height 20
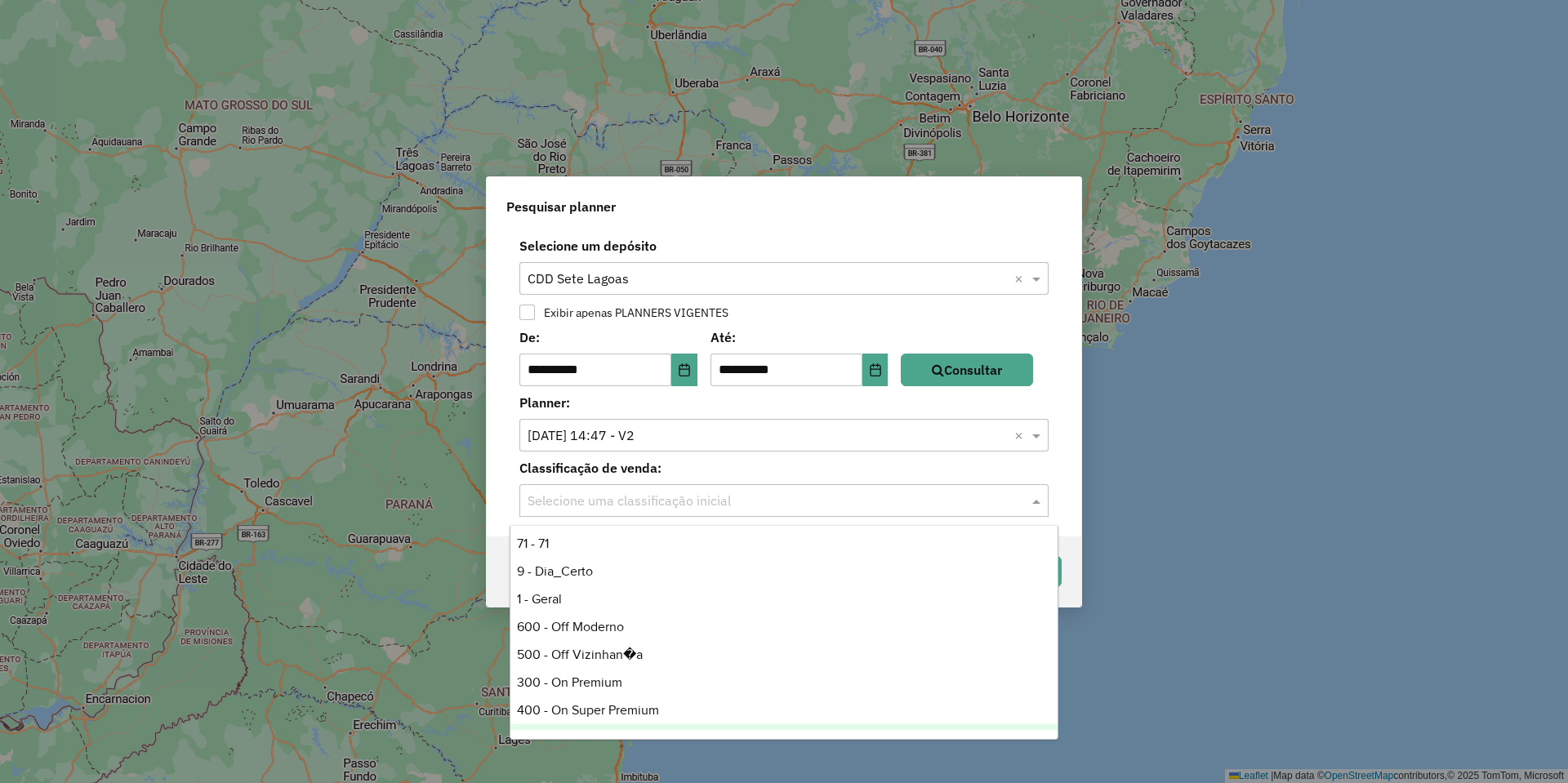
scroll to position [84, 0]
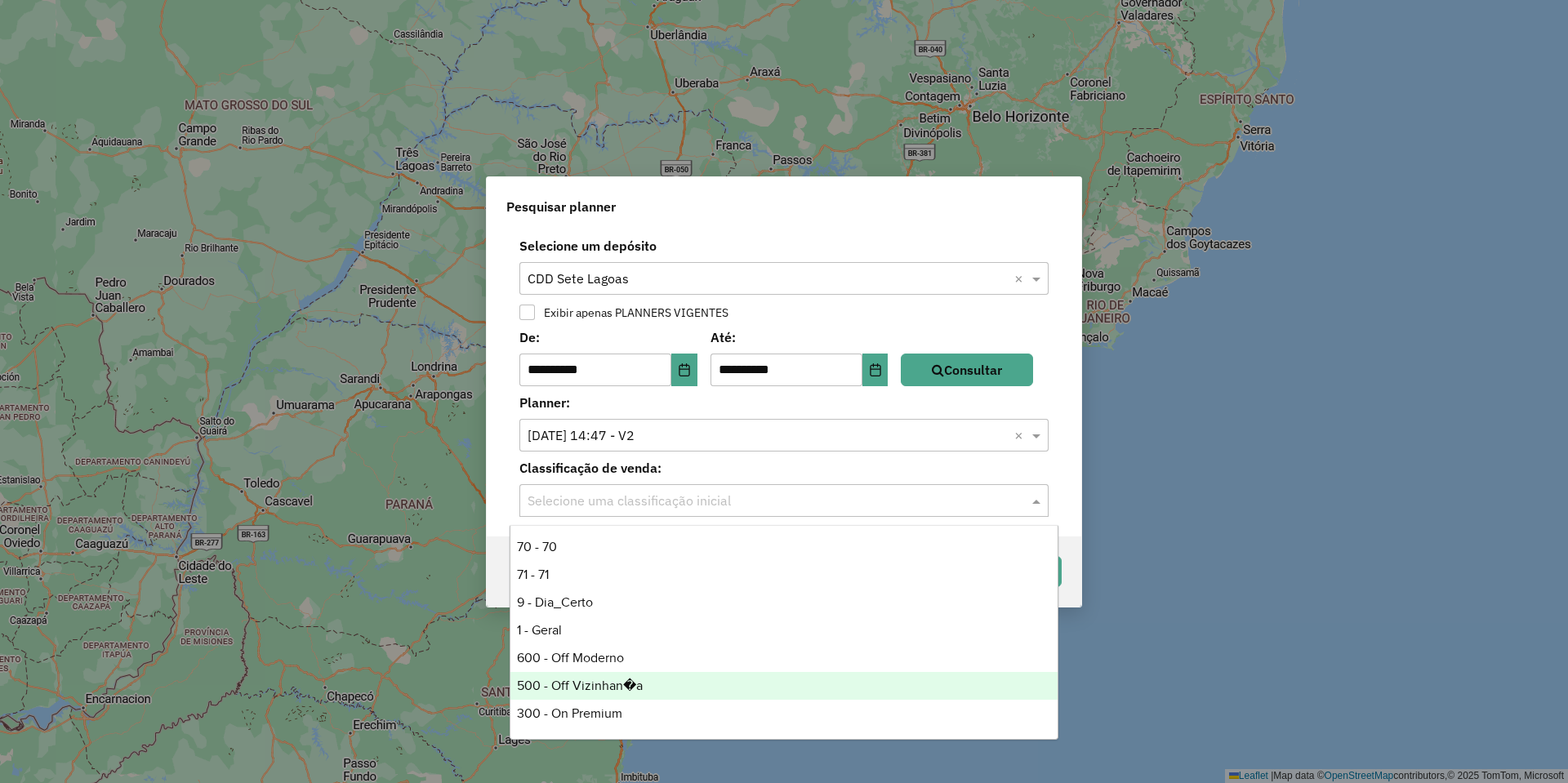
click at [604, 672] on div "500 - Off Vizinhan�a" at bounding box center [784, 685] width 547 height 27
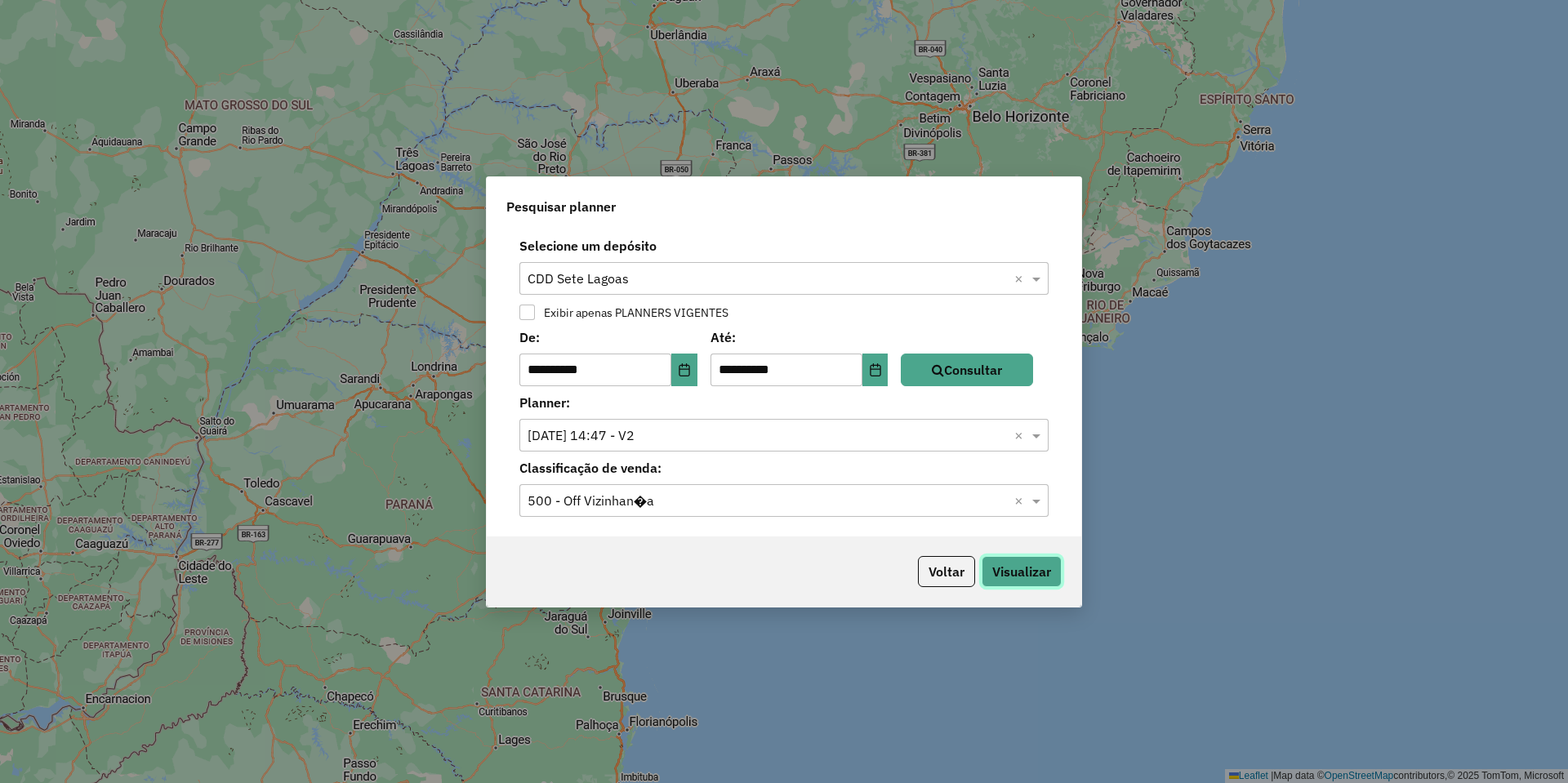
click at [1018, 560] on button "Visualizar" at bounding box center [1021, 571] width 80 height 31
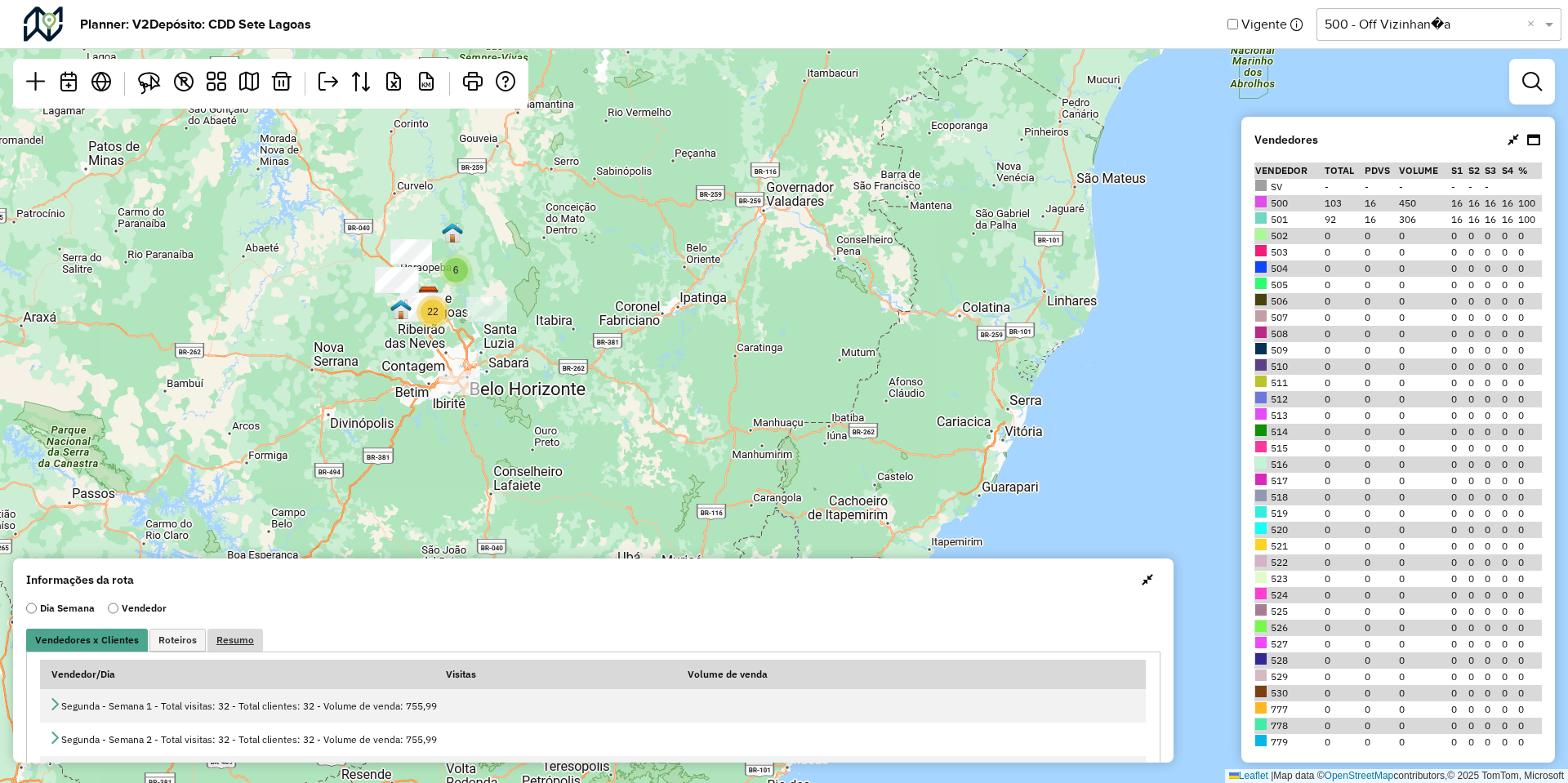
click at [253, 641] on link "Resumo" at bounding box center [235, 641] width 56 height 23
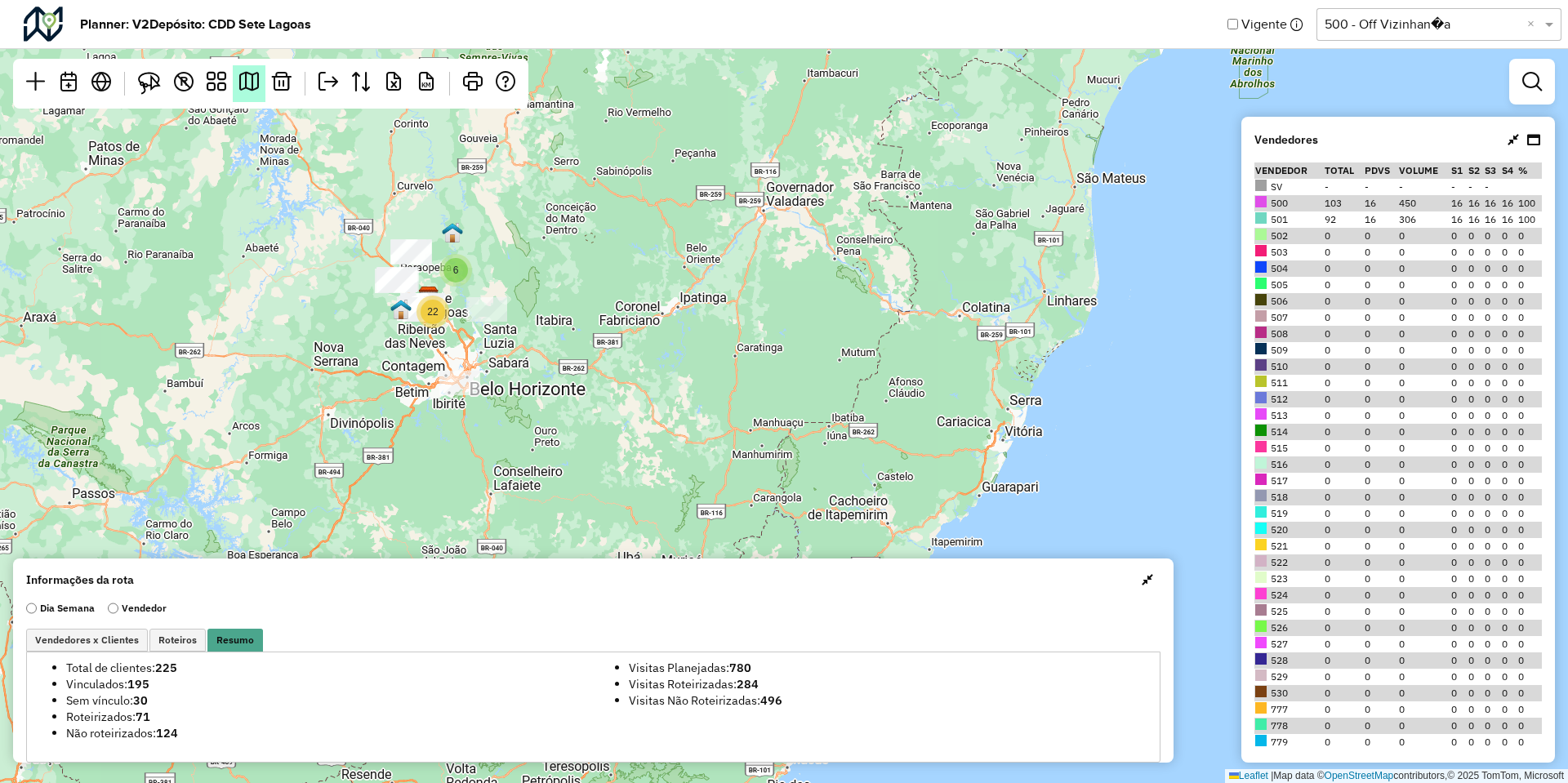
click at [256, 90] on em at bounding box center [249, 81] width 20 height 20
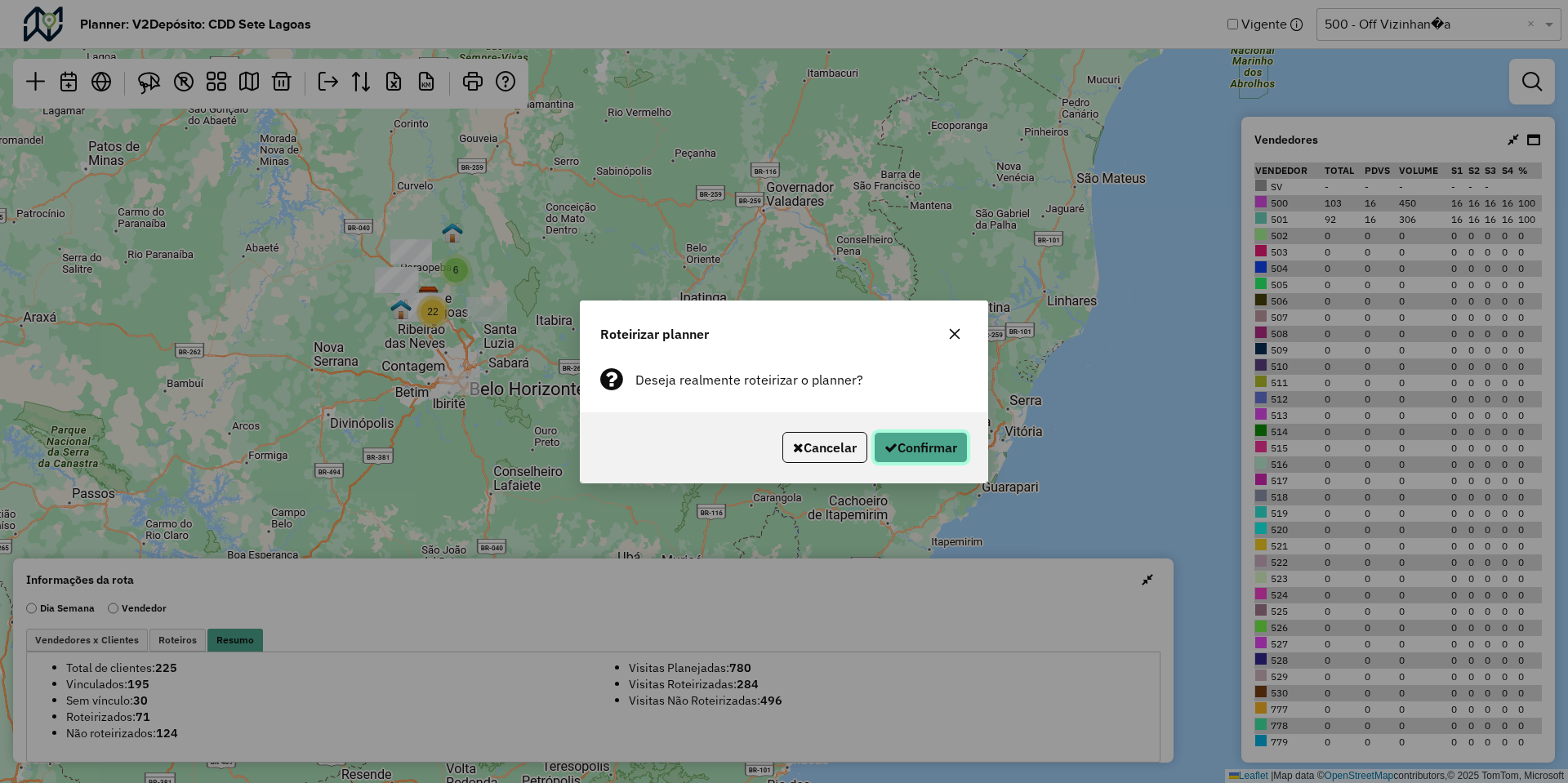
click at [893, 435] on button "Confirmar" at bounding box center [922, 448] width 94 height 31
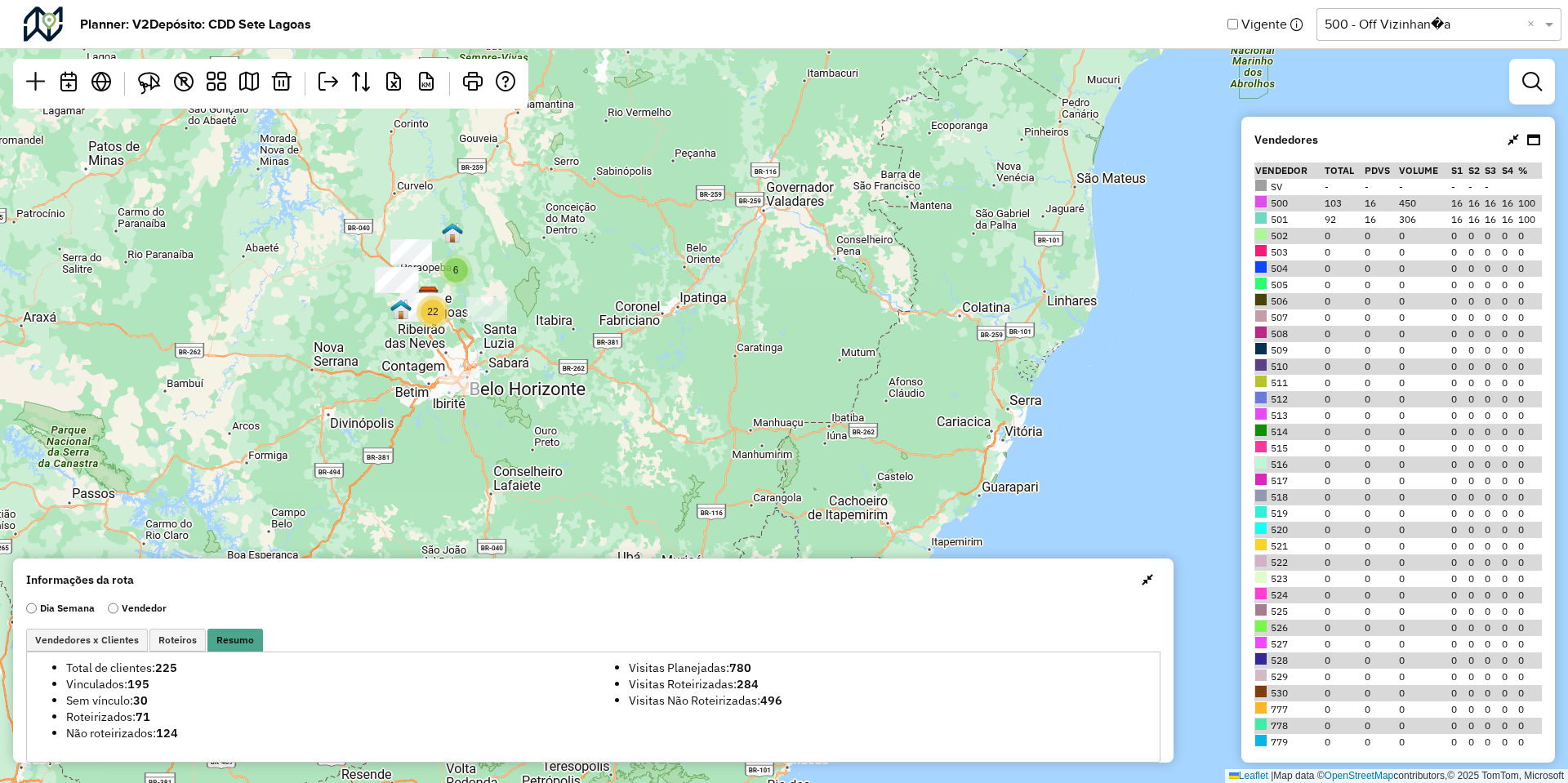
click at [575, 257] on div "6 22 Leaflet | Map data © OpenStreetMap contributors,© 2025 TomTom, Microsoft" at bounding box center [784, 391] width 1568 height 783
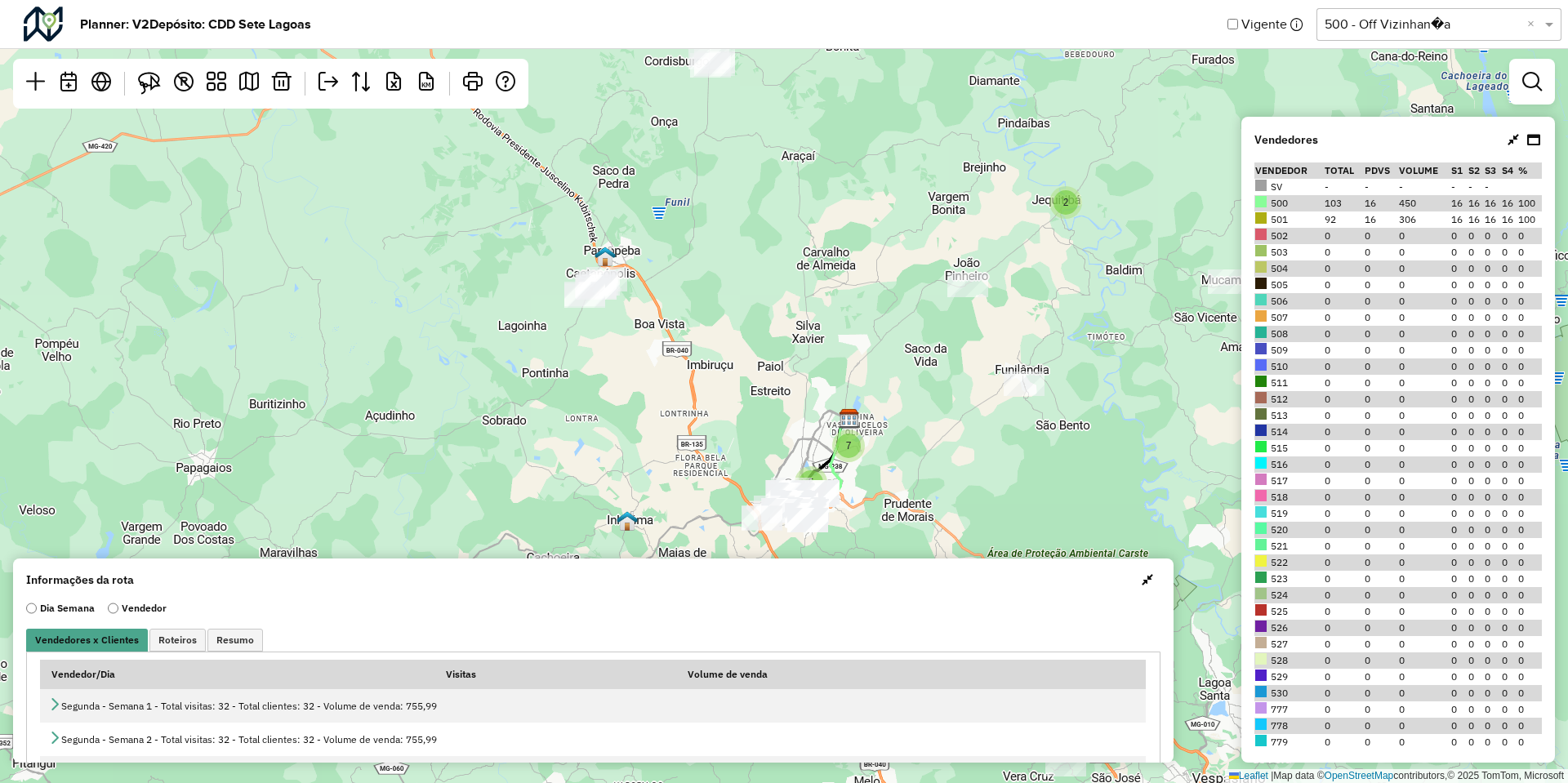
click at [1366, 25] on input "text" at bounding box center [1423, 24] width 196 height 20
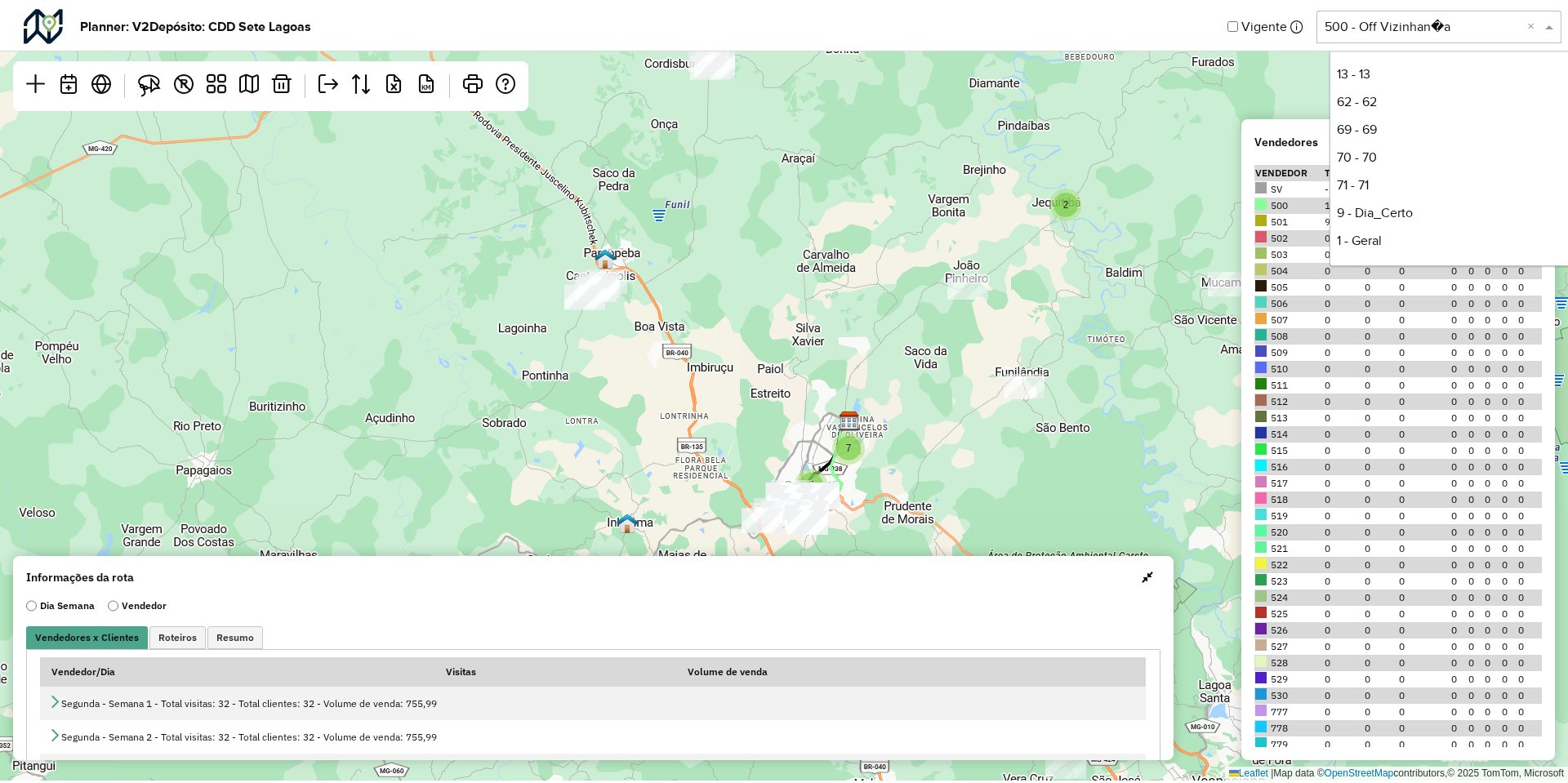
scroll to position [220, 0]
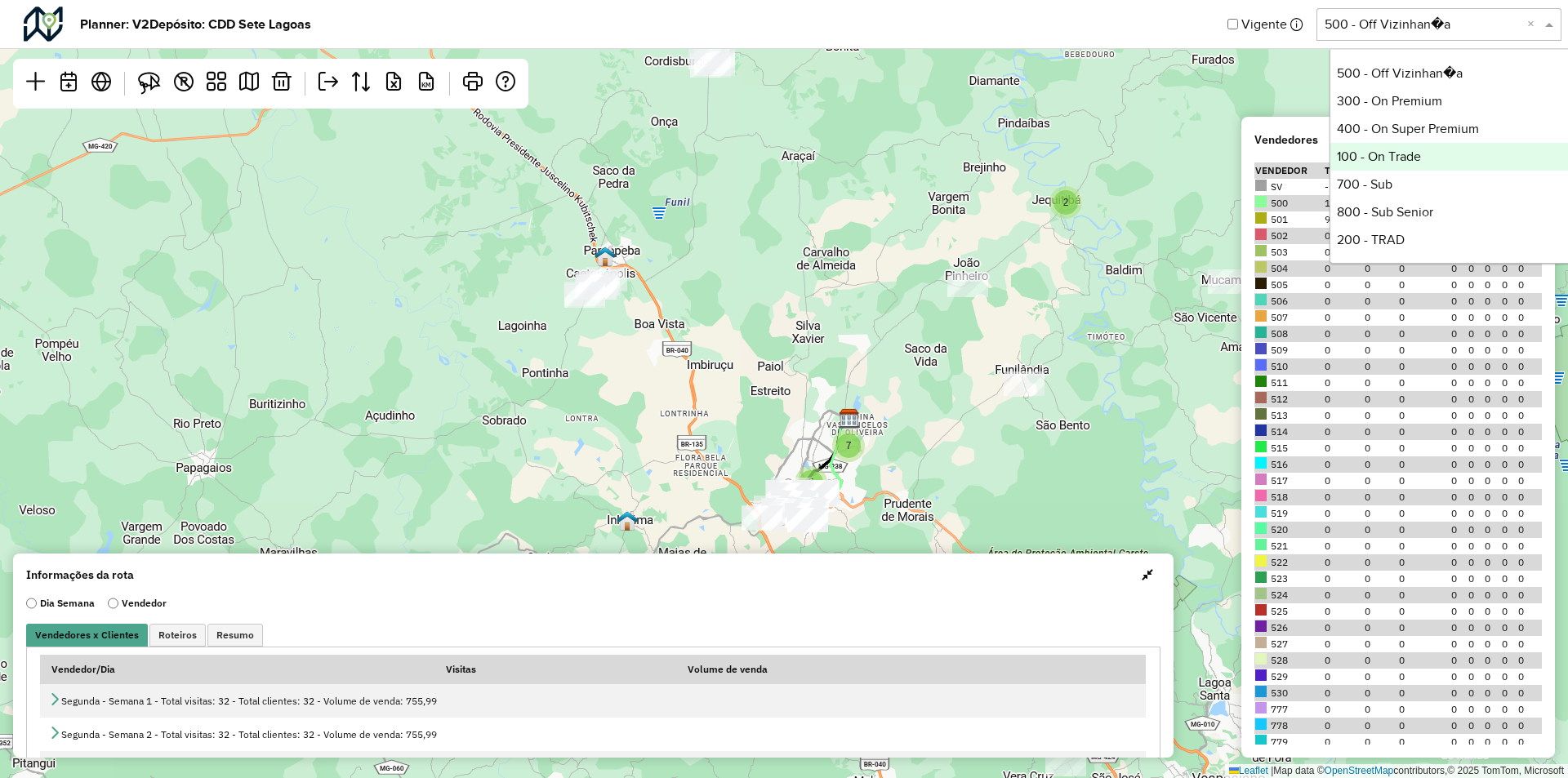
click at [1385, 156] on div "100 - On Trade" at bounding box center [1452, 156] width 243 height 27
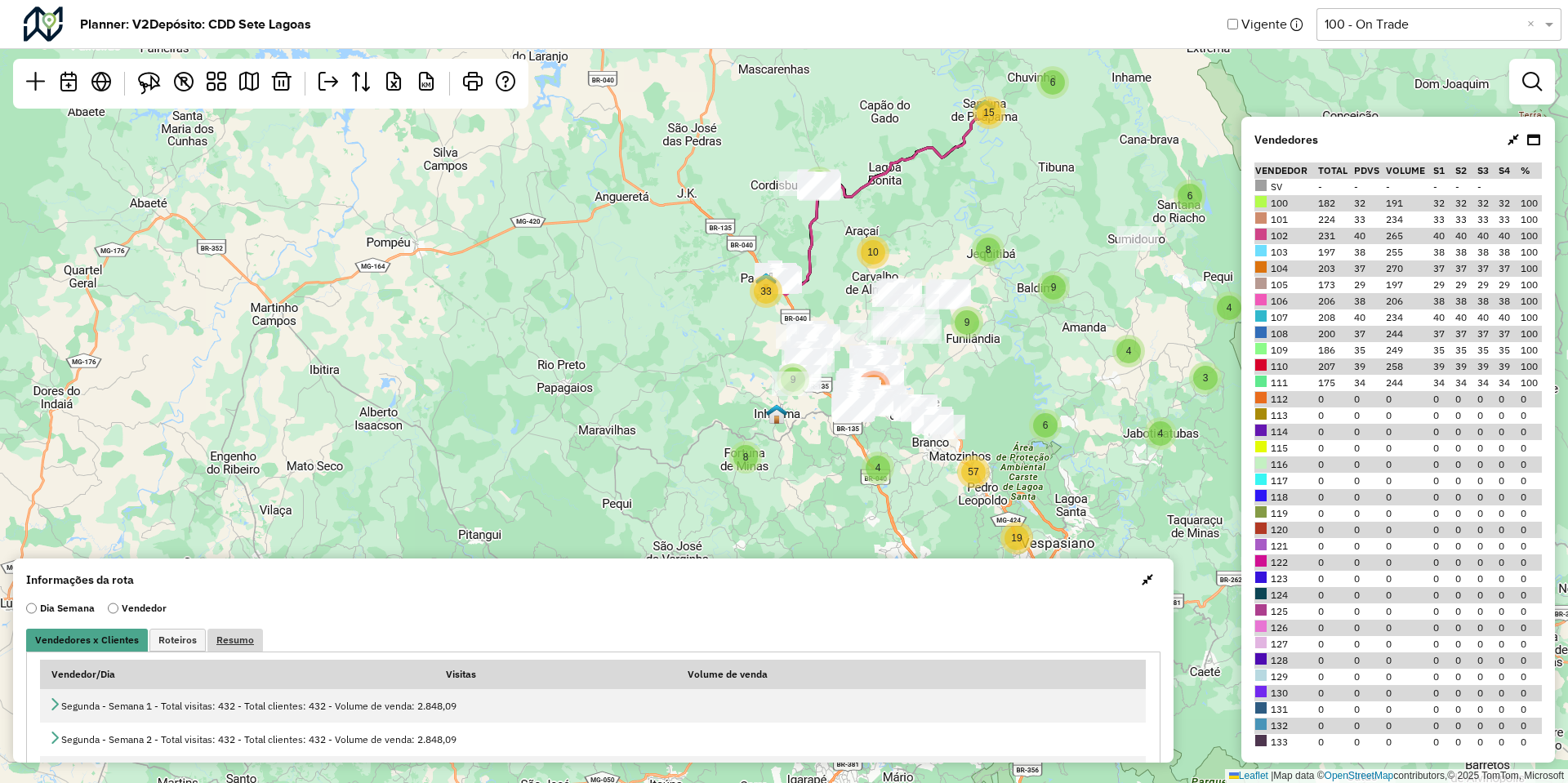
click at [228, 639] on span "Resumo" at bounding box center [236, 640] width 38 height 9
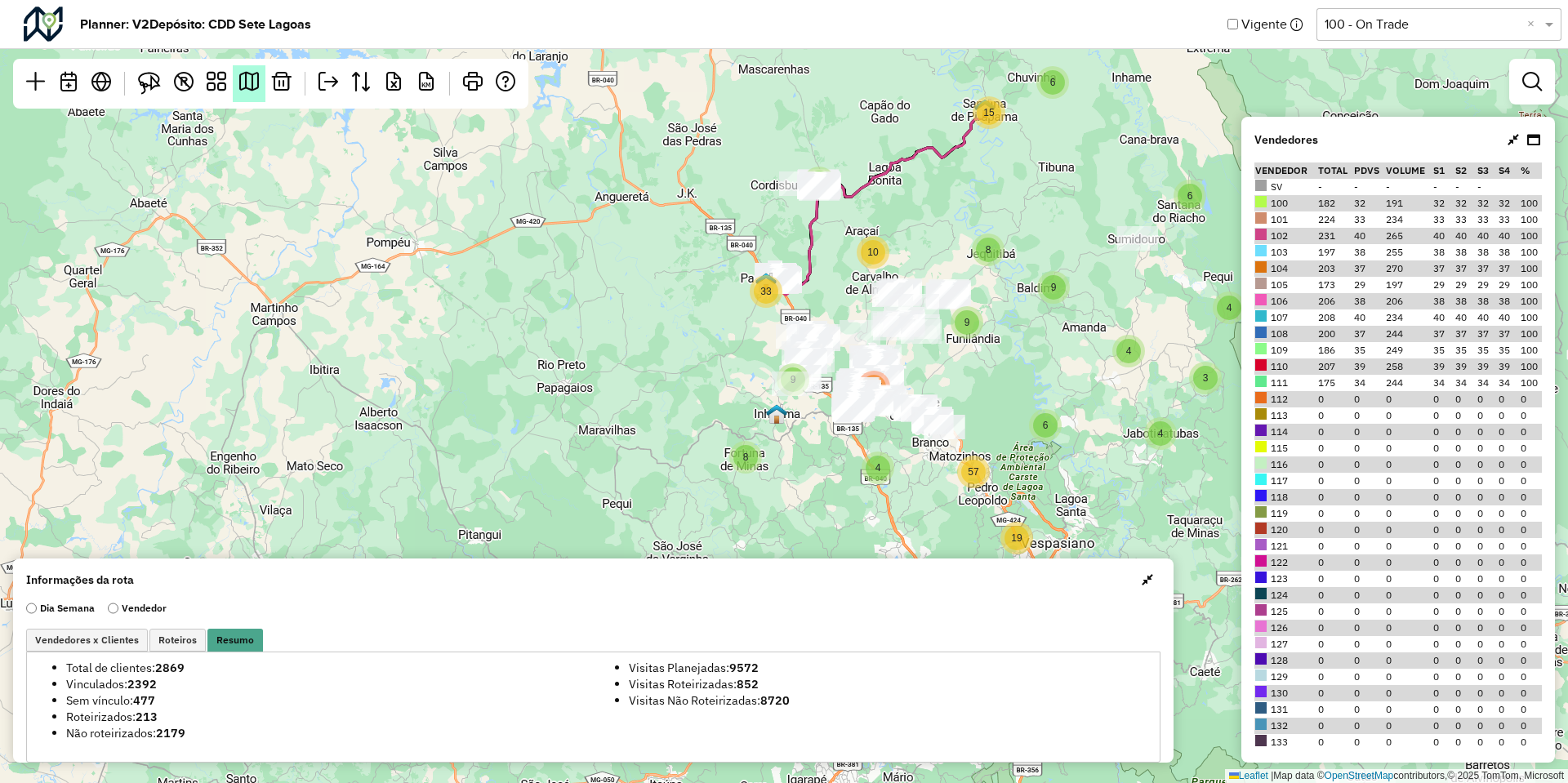
click at [246, 75] on em at bounding box center [249, 81] width 20 height 20
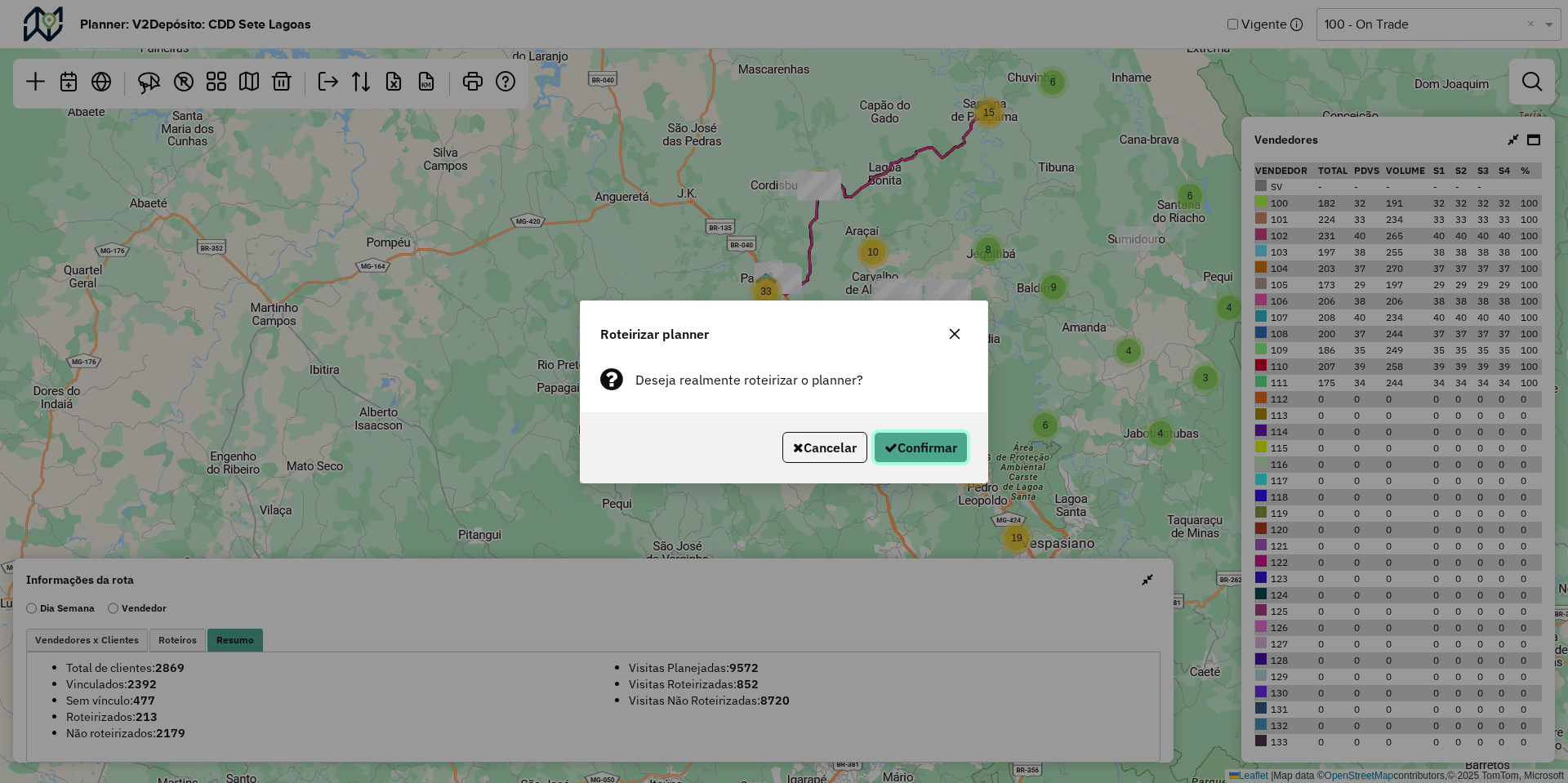
click at [882, 439] on button "Confirmar" at bounding box center [922, 448] width 94 height 31
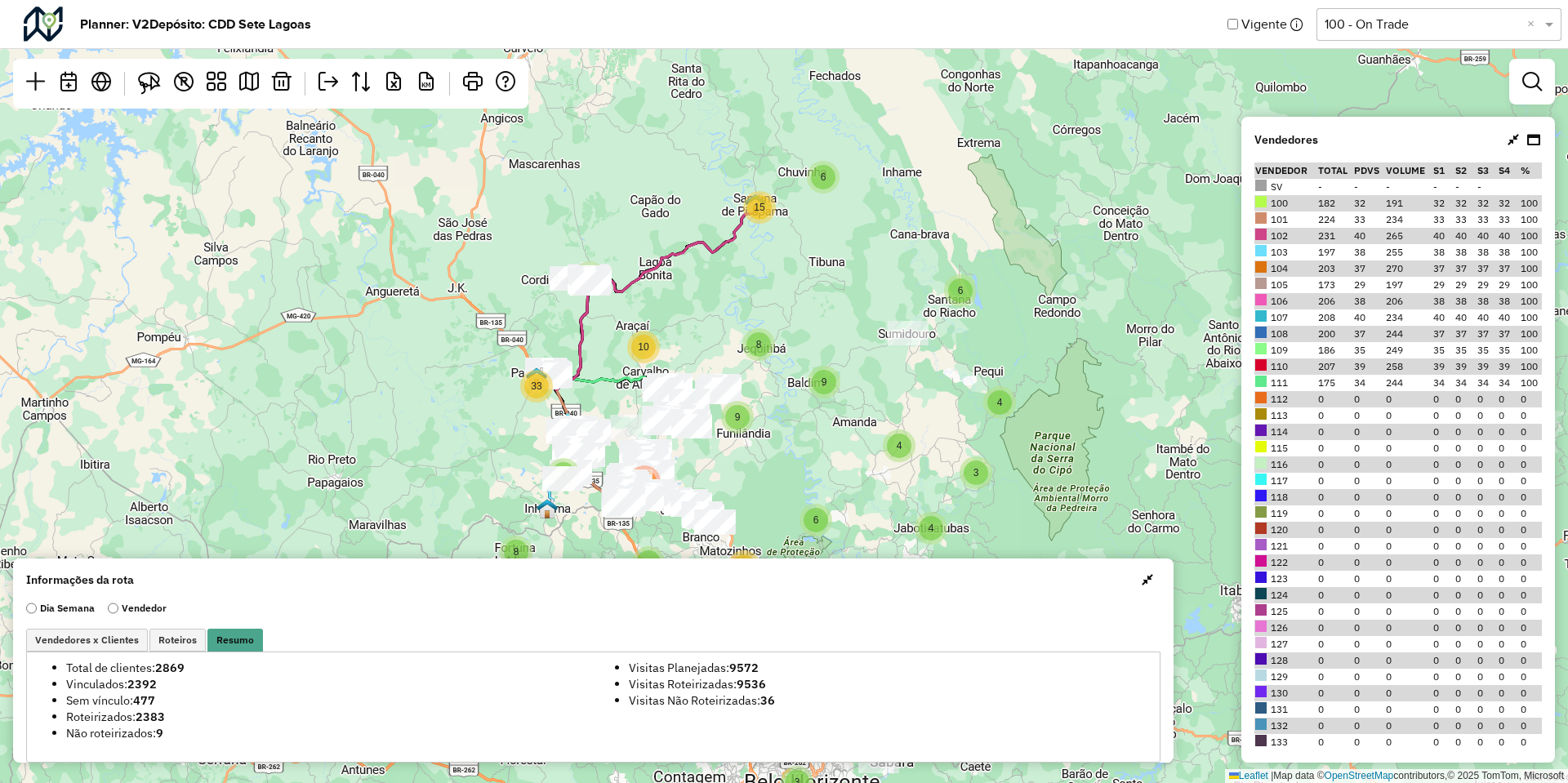
drag, startPoint x: 813, startPoint y: 338, endPoint x: 688, endPoint y: 324, distance: 125.8
click at [688, 324] on div "3 9 4 6 10 8 8 6 15 4 6 4 3 19 9 33 57 4 8 9 247 Leaflet | Map data © OpenStree…" at bounding box center [784, 391] width 1568 height 783
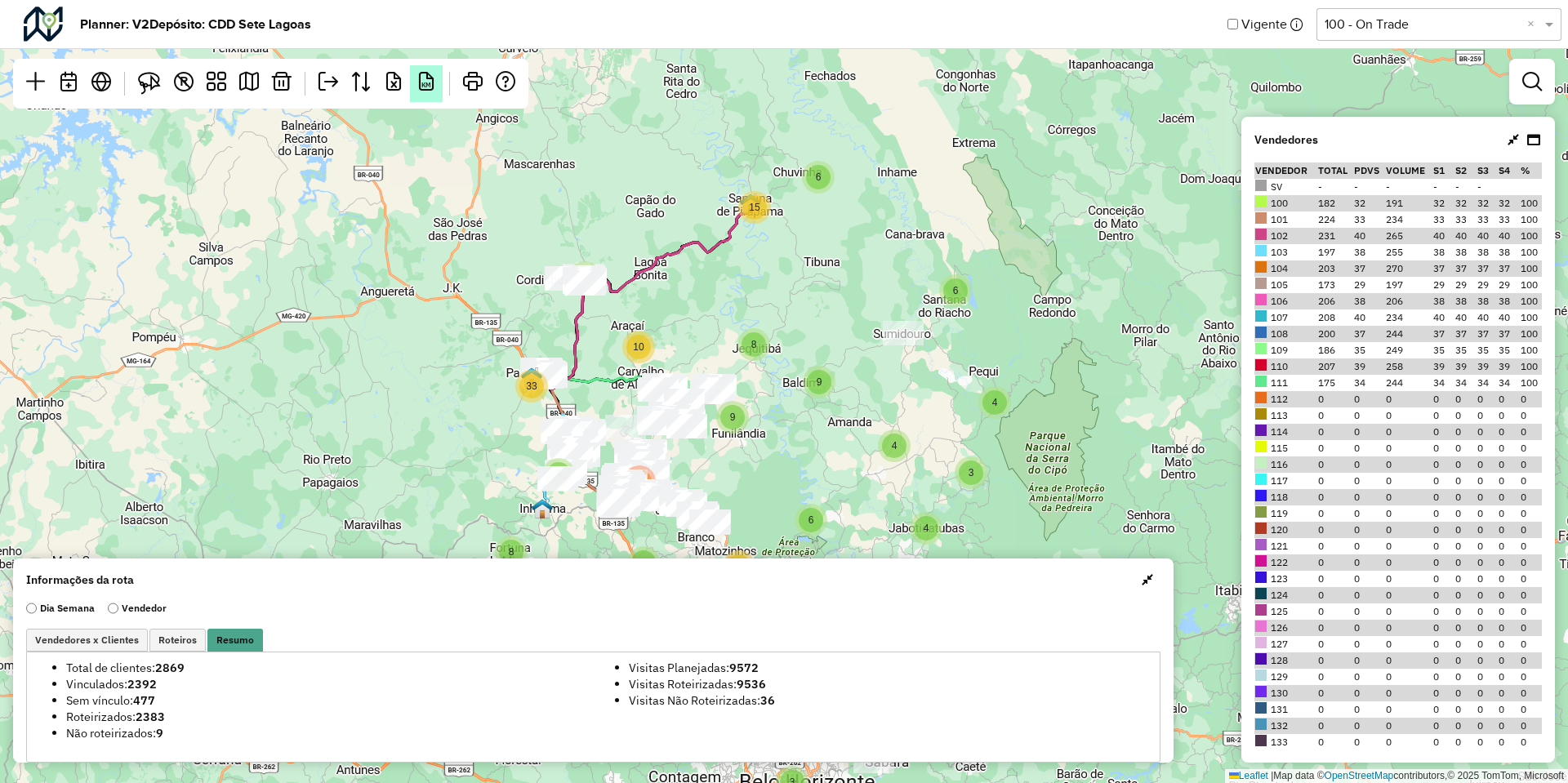
click at [430, 74] on em "KM" at bounding box center [426, 81] width 20 height 20
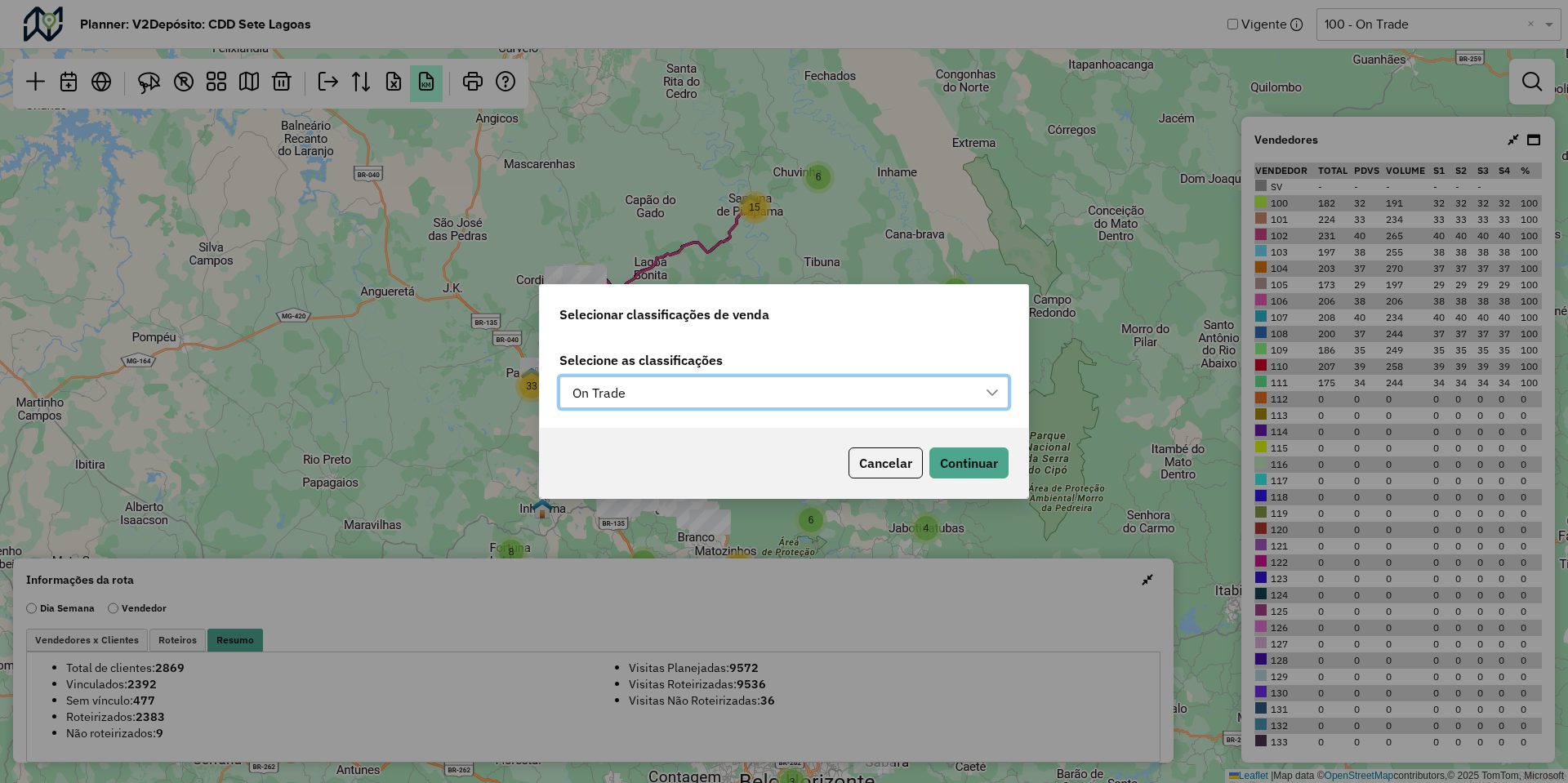
scroll to position [12, 74]
click at [854, 469] on button "Cancelar" at bounding box center [886, 463] width 74 height 31
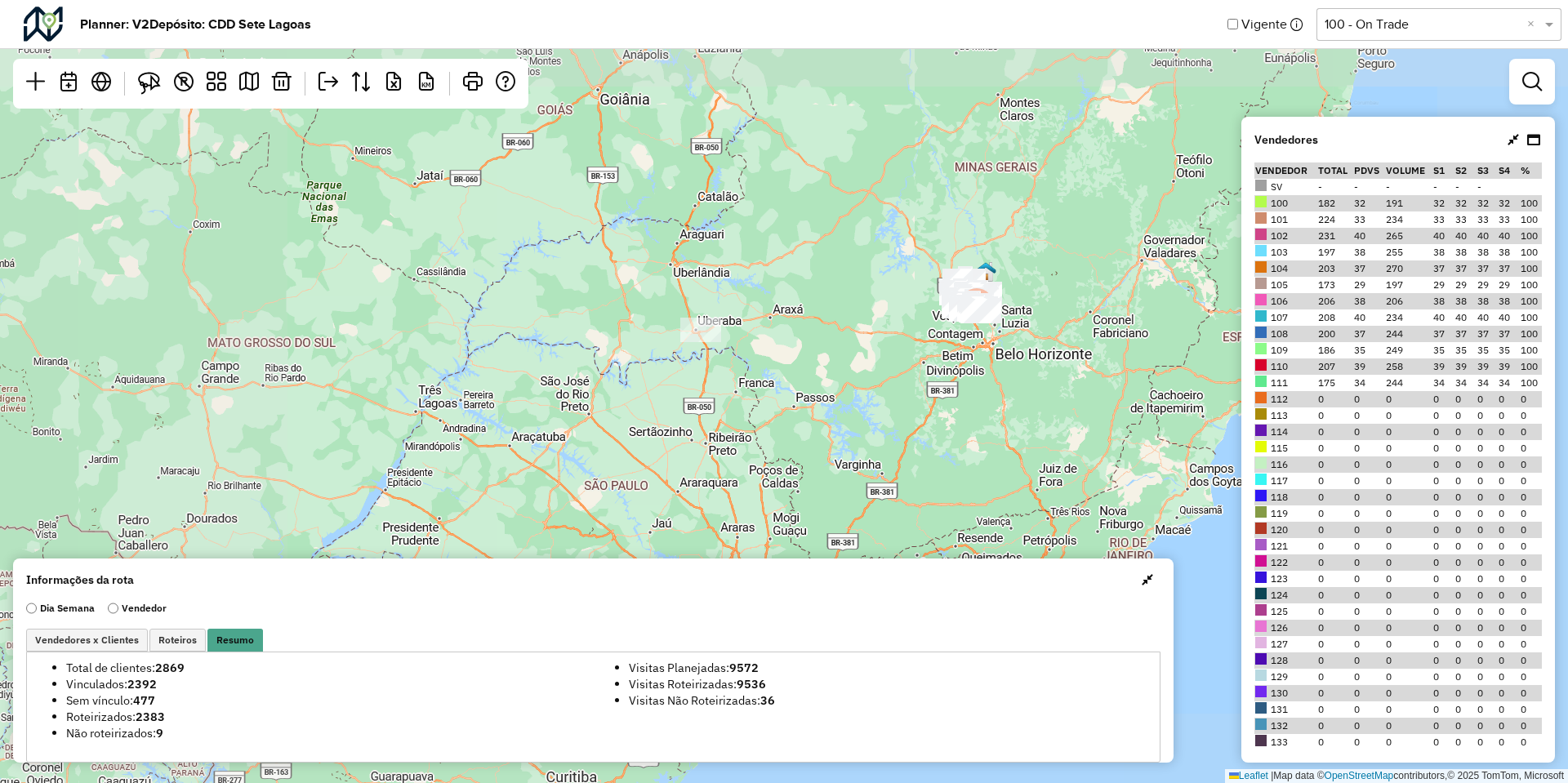
click at [1556, 69] on div "476 Leaflet | Map data © OpenStreetMap contributors,© 2025 TomTom, Microsoft" at bounding box center [784, 391] width 1568 height 783
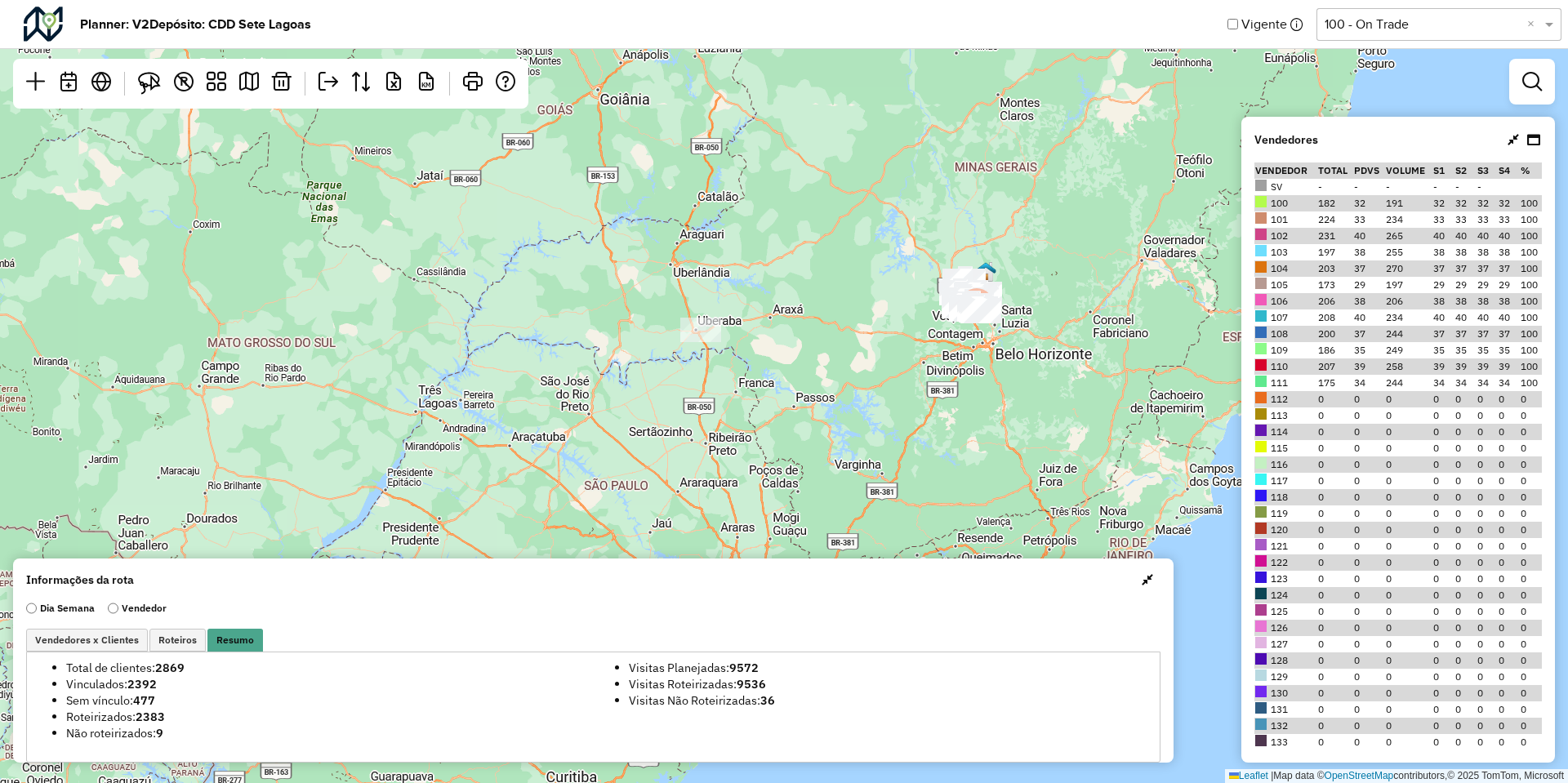
click at [1550, 76] on div at bounding box center [1532, 81] width 46 height 46
click at [1537, 83] on em at bounding box center [1532, 81] width 20 height 20
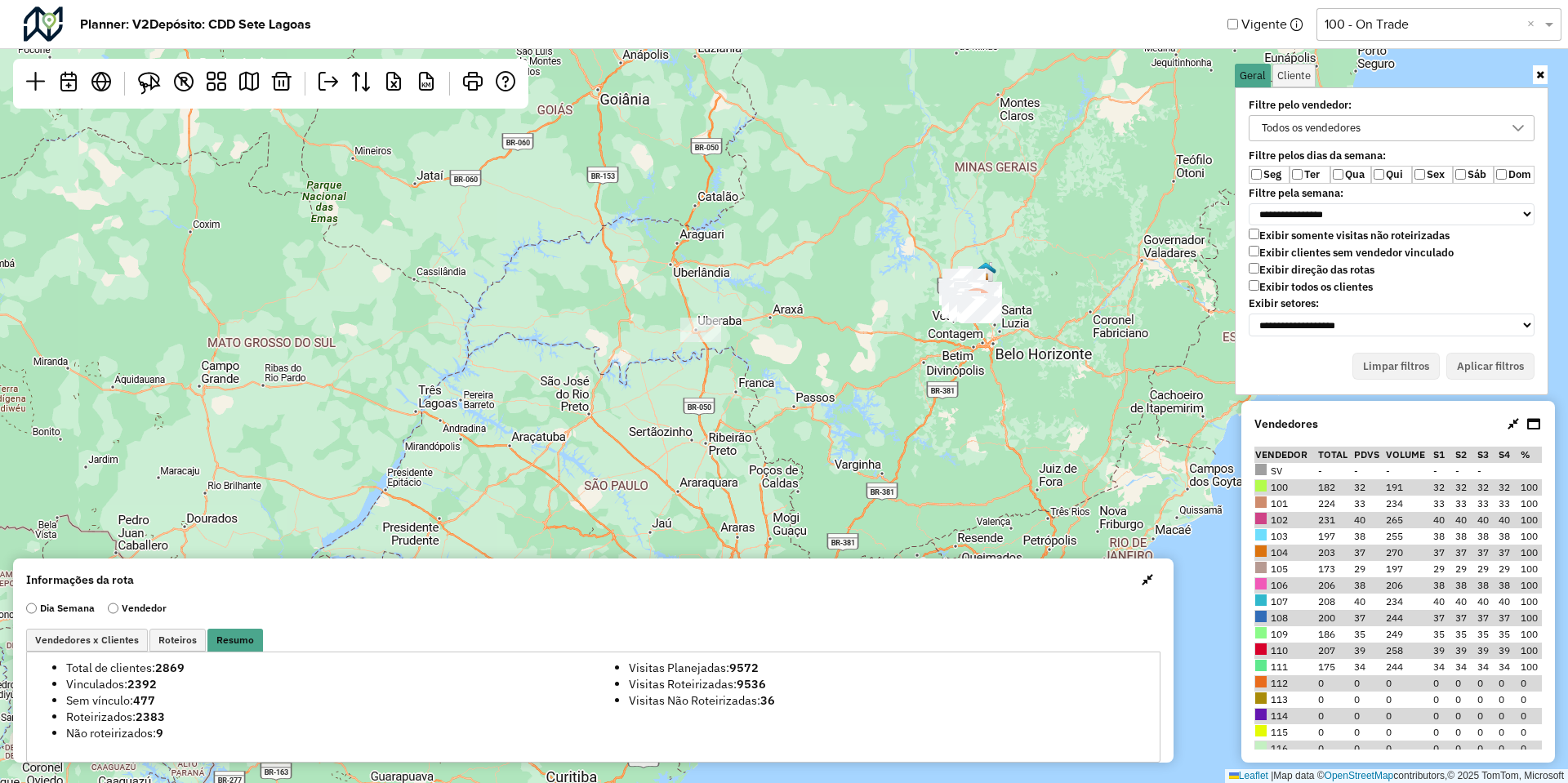
click at [1307, 251] on label "Exibir clientes sem vendedor vinculado" at bounding box center [1351, 253] width 205 height 14
click at [1293, 281] on label "Exibir todos os clientes" at bounding box center [1311, 286] width 124 height 14
click at [1298, 254] on label "Exibir clientes sem vendedor vinculado" at bounding box center [1351, 253] width 205 height 14
click at [1485, 360] on button "Aplicar filtros" at bounding box center [1491, 366] width 89 height 27
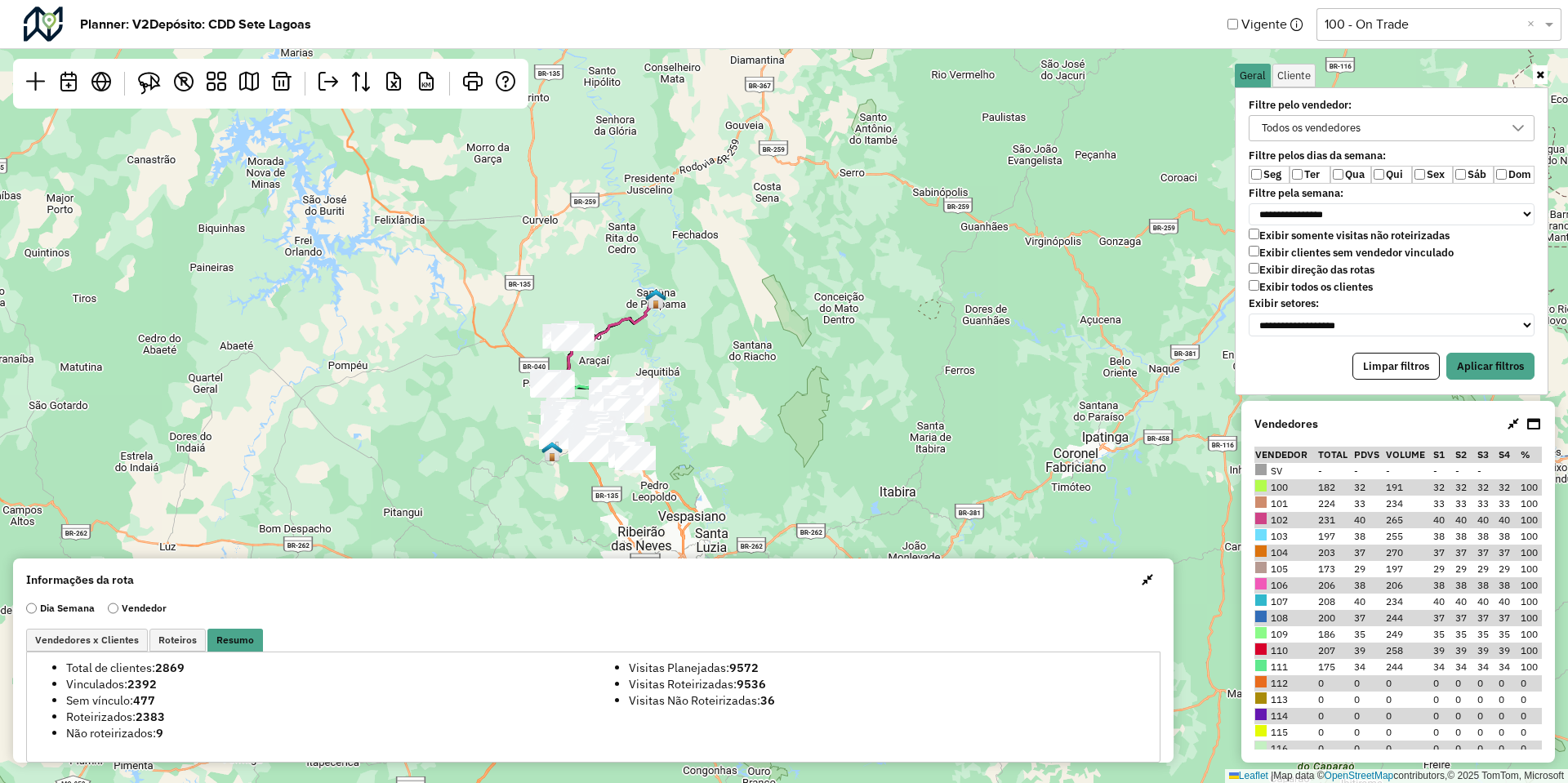
click at [1413, 171] on label "Sex" at bounding box center [1432, 174] width 41 height 18
click at [1447, 174] on label "Sex" at bounding box center [1432, 174] width 41 height 18
click at [1433, 174] on label "Sex" at bounding box center [1432, 174] width 41 height 18
click at [1494, 174] on label "Dom" at bounding box center [1514, 174] width 41 height 18
click at [1486, 359] on button "Aplicar filtros" at bounding box center [1491, 366] width 89 height 27
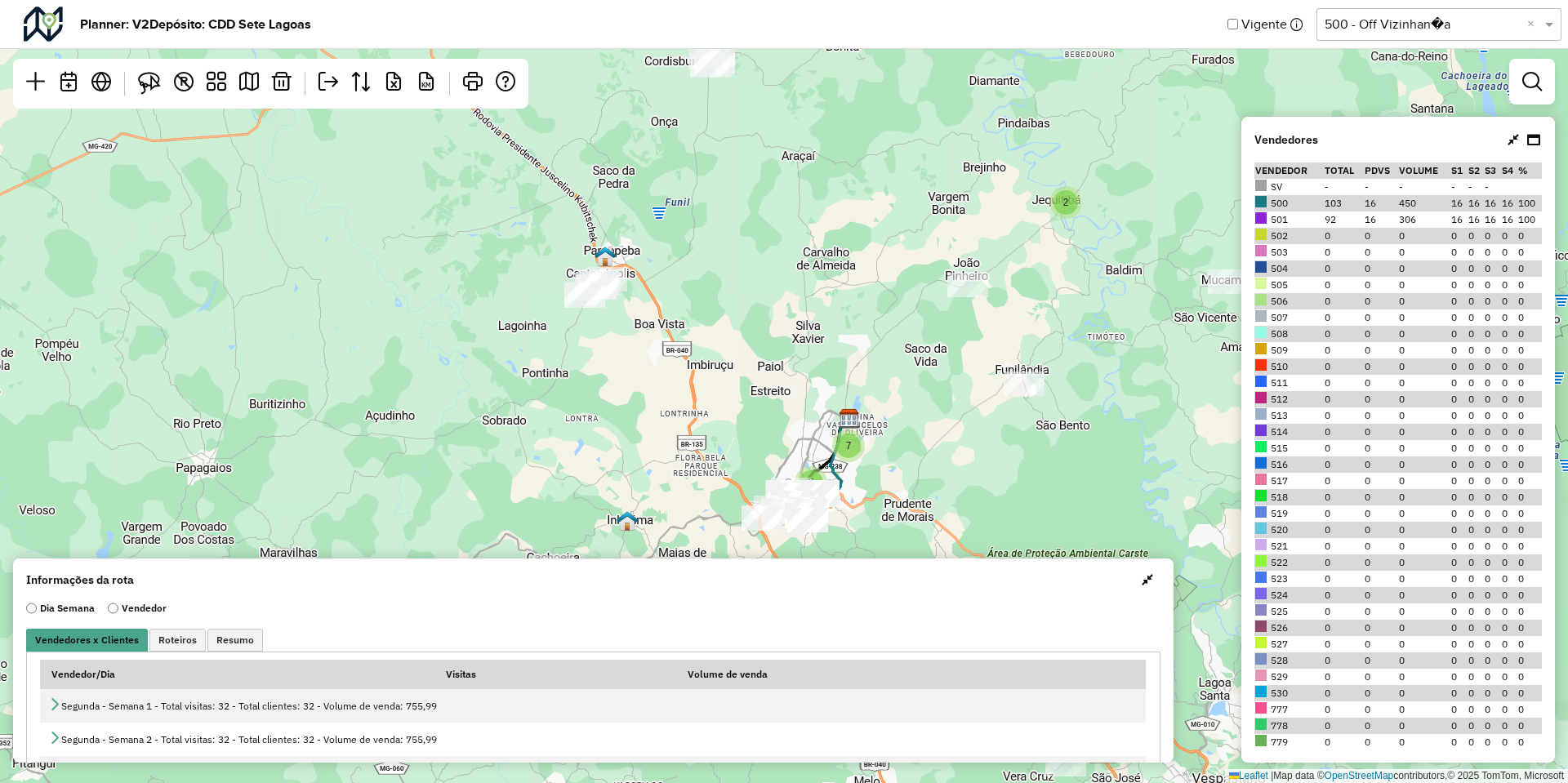
click at [1374, 22] on input "text" at bounding box center [1423, 24] width 196 height 20
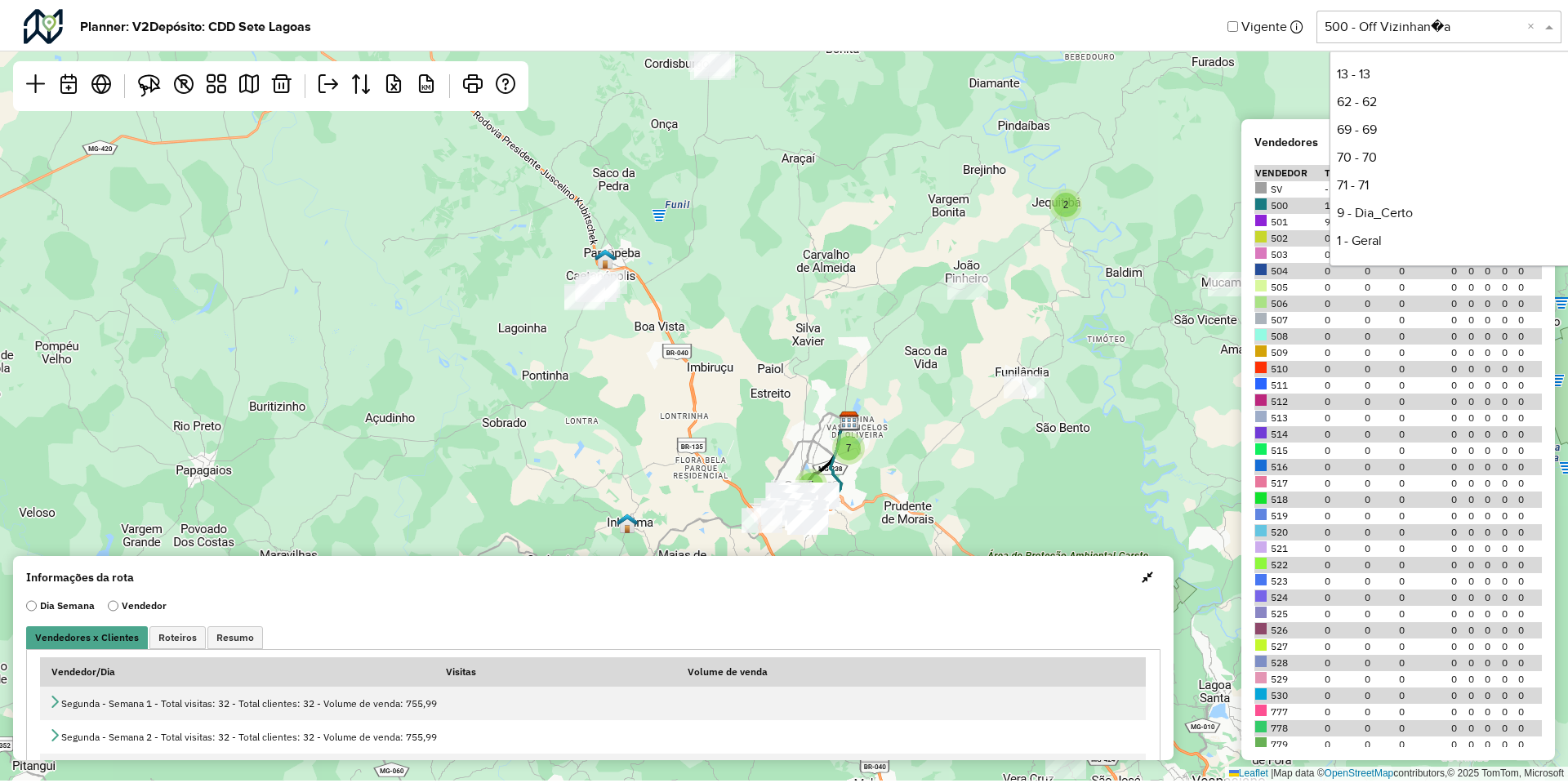
scroll to position [220, 0]
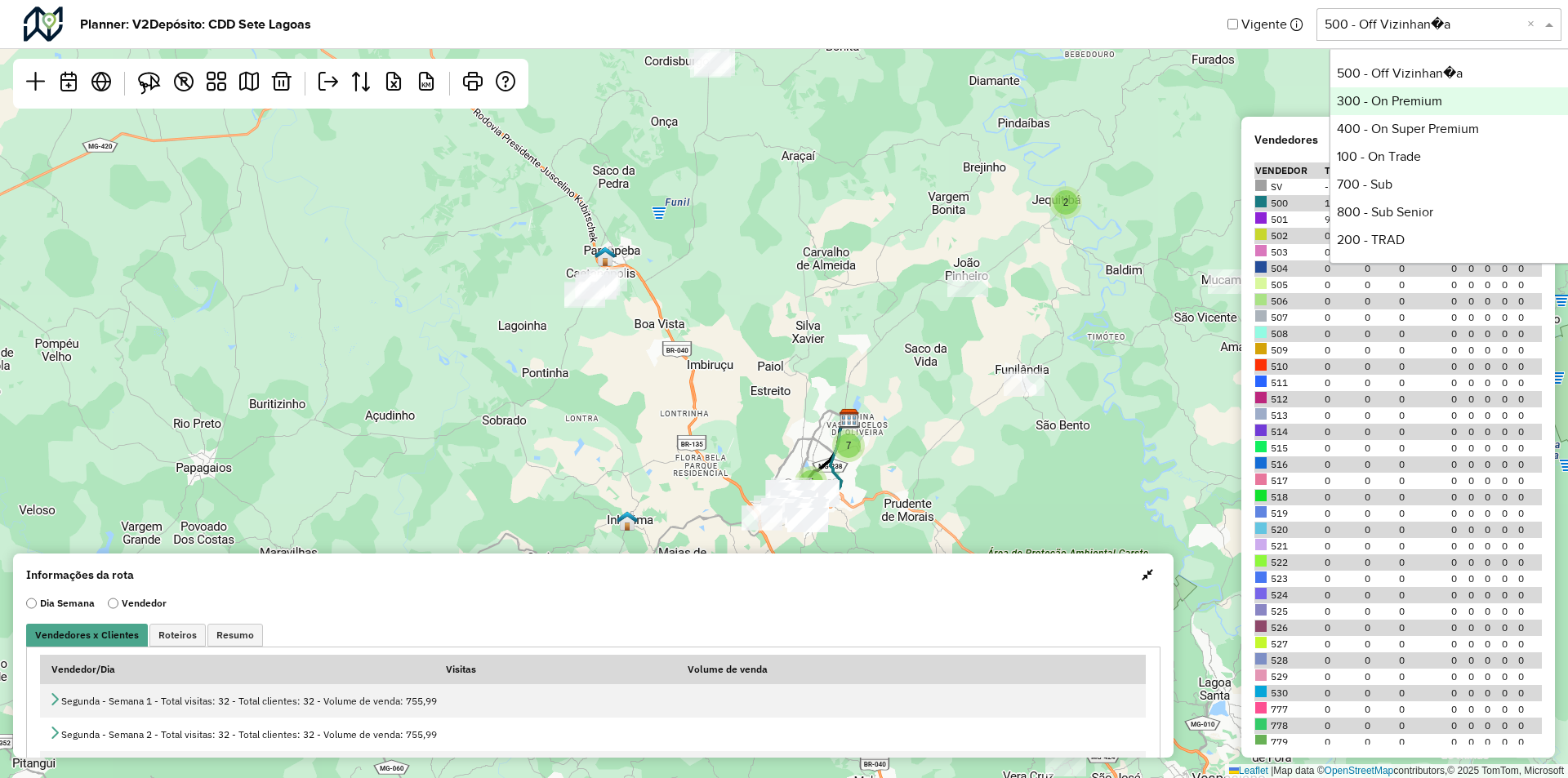
click at [1387, 88] on div "300 - On Premium" at bounding box center [1452, 101] width 243 height 27
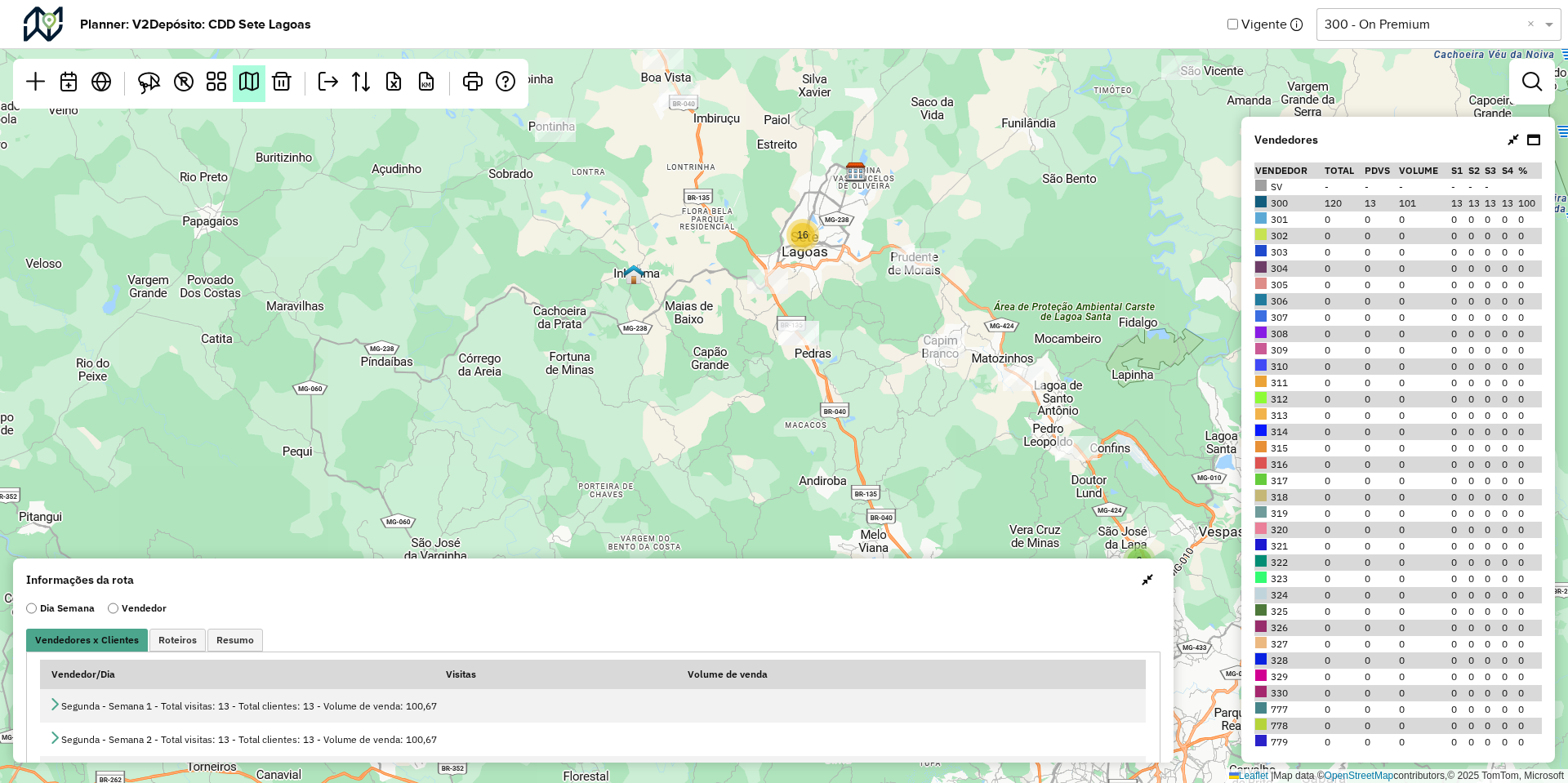
click at [259, 84] on link at bounding box center [249, 83] width 33 height 37
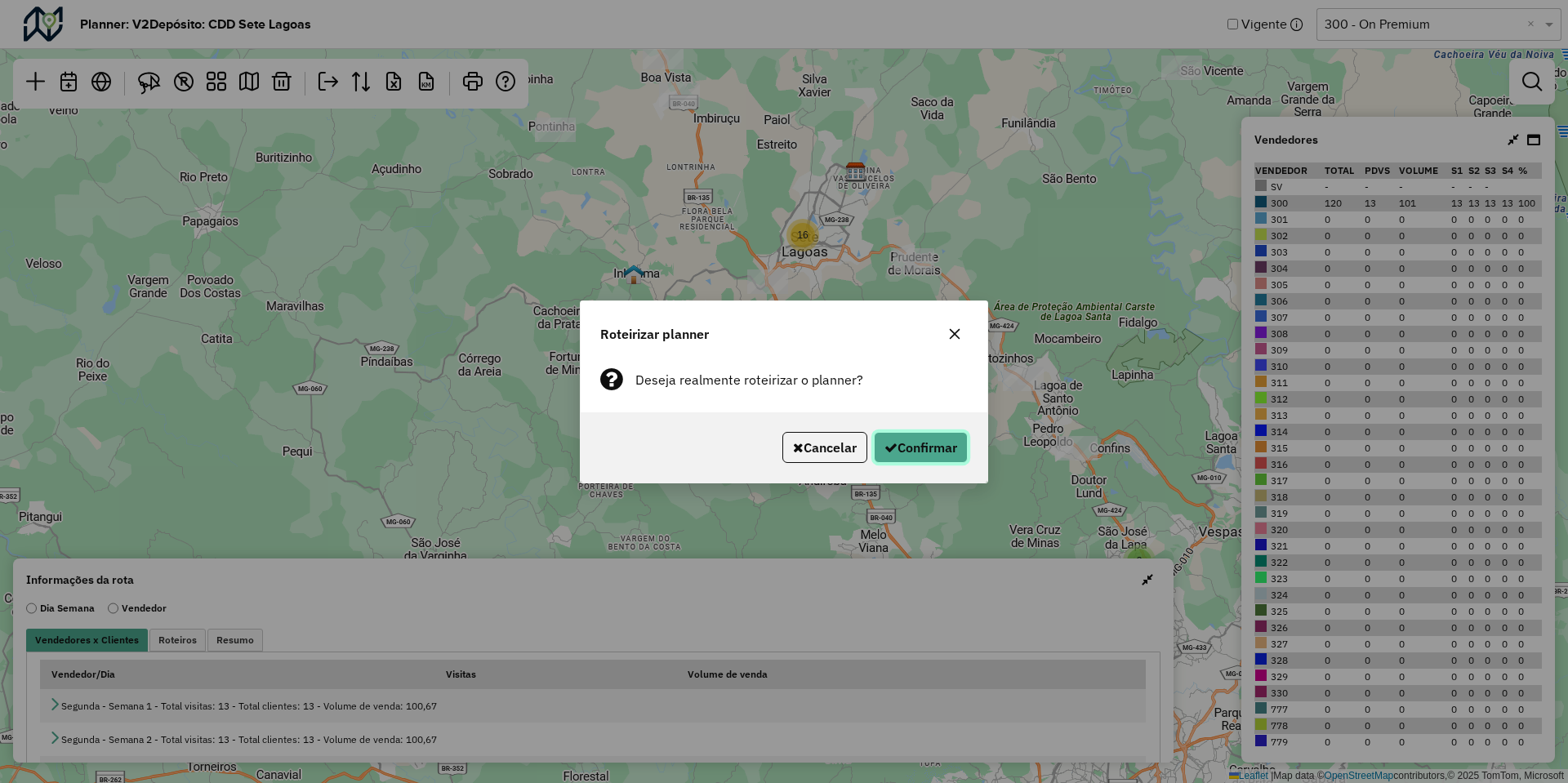
click at [876, 438] on button "Confirmar" at bounding box center [922, 448] width 94 height 31
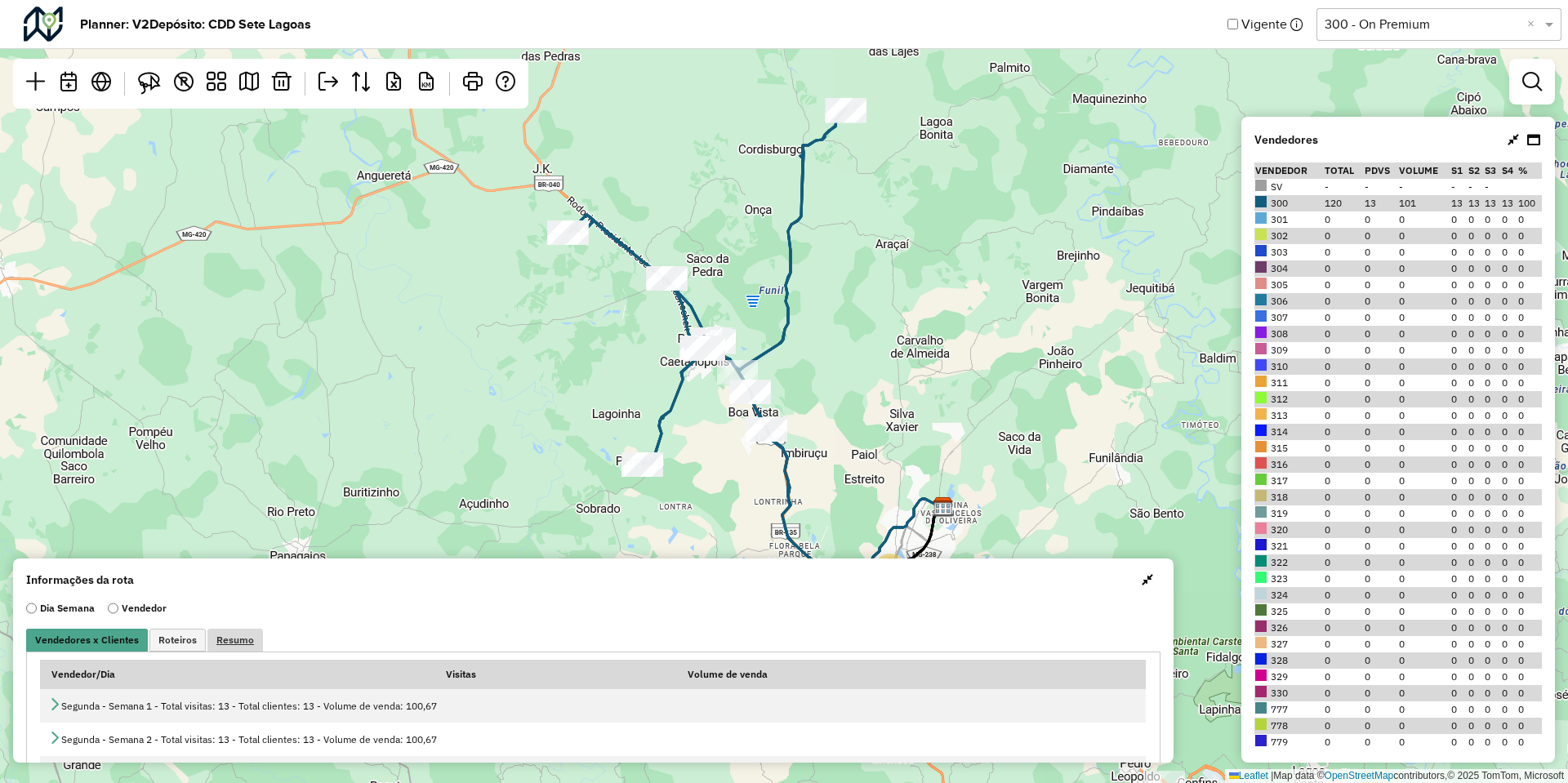
click at [253, 637] on link "Resumo" at bounding box center [235, 641] width 56 height 23
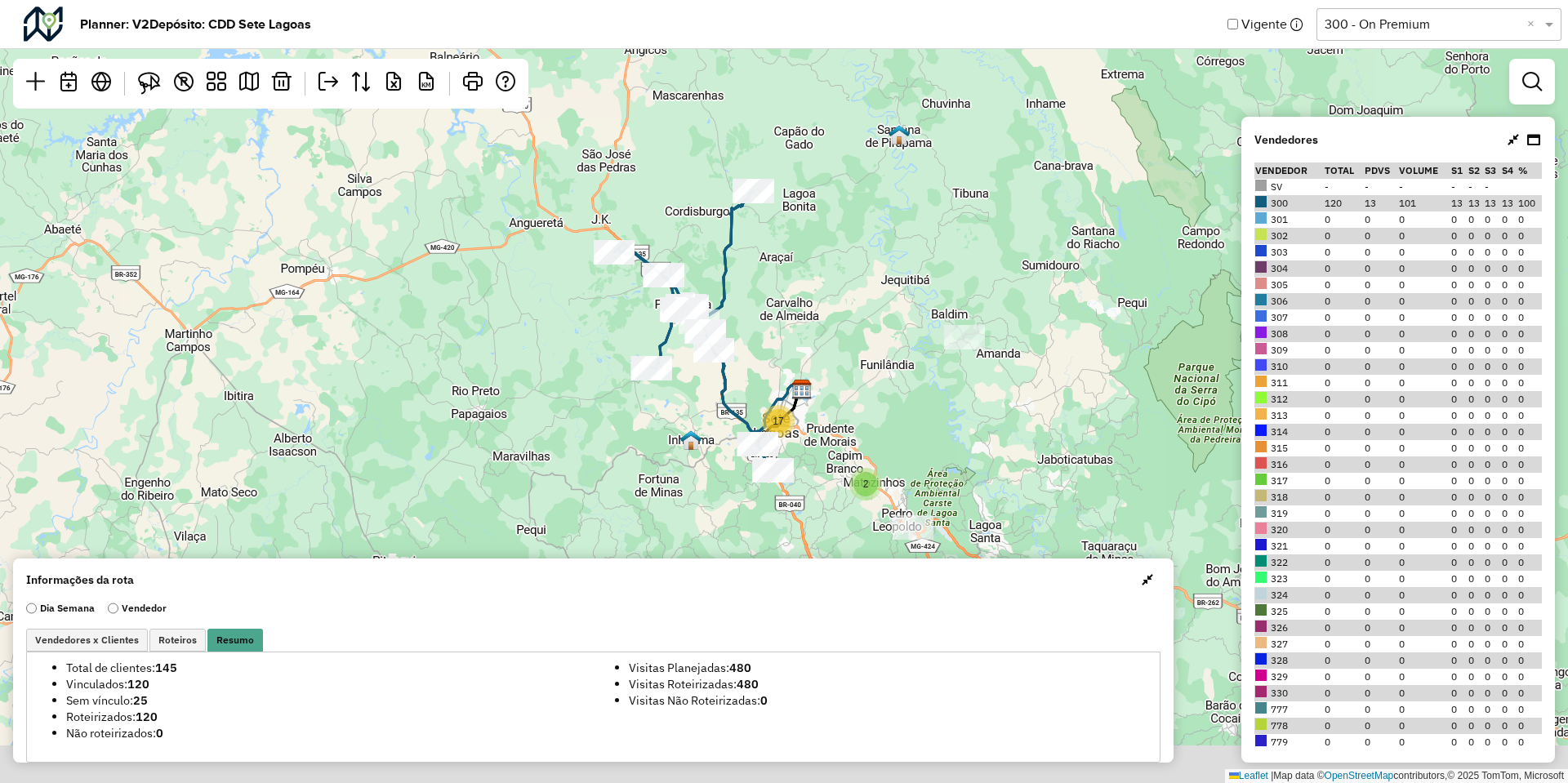
drag, startPoint x: 935, startPoint y: 284, endPoint x: 817, endPoint y: 212, distance: 138.2
click at [817, 212] on div "3 2 17 Leaflet | Map data © OpenStreetMap contributors,© 2025 TomTom, Microsoft" at bounding box center [784, 391] width 1568 height 783
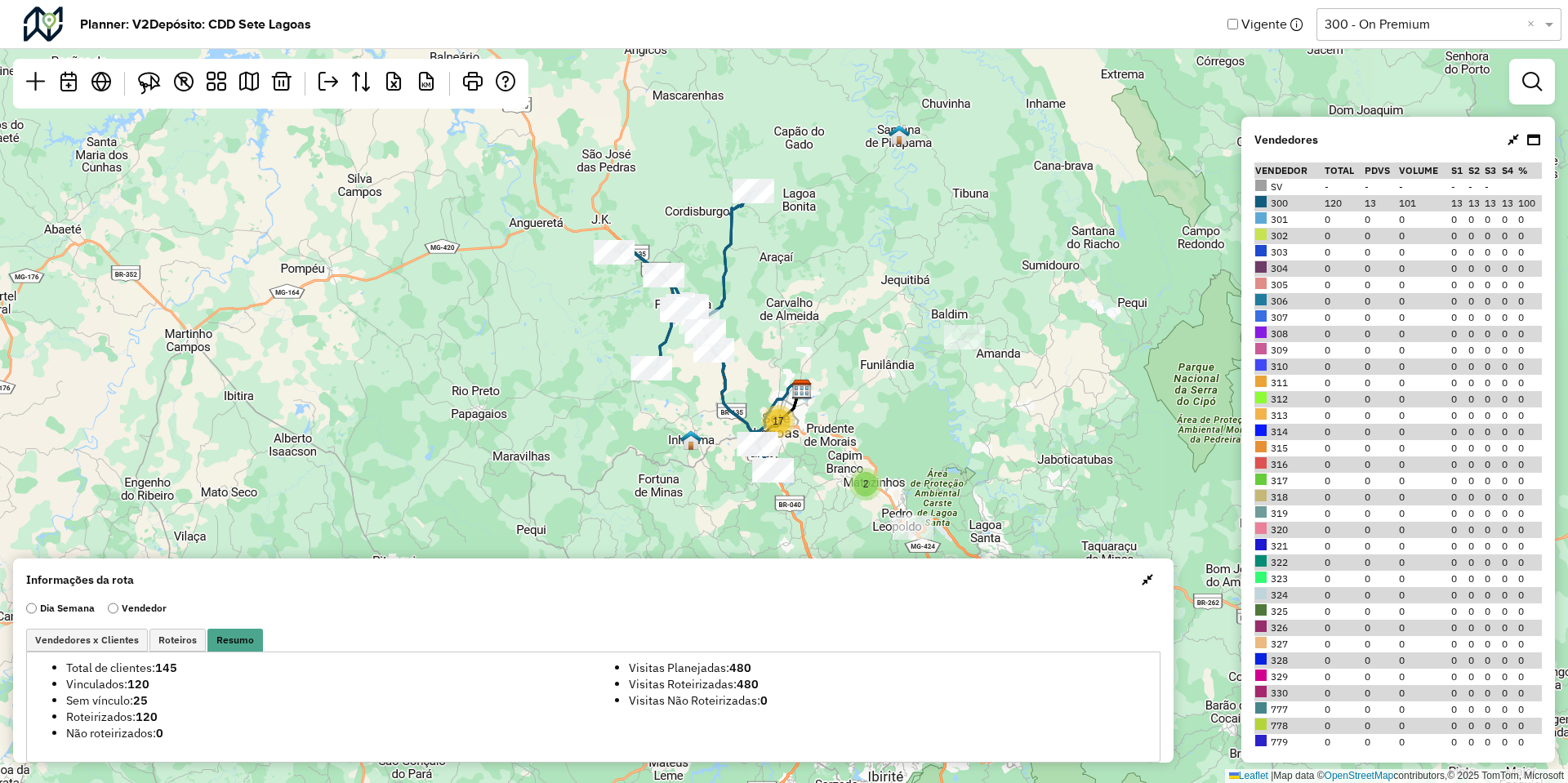
click at [1147, 579] on span "button" at bounding box center [1148, 580] width 11 height 13
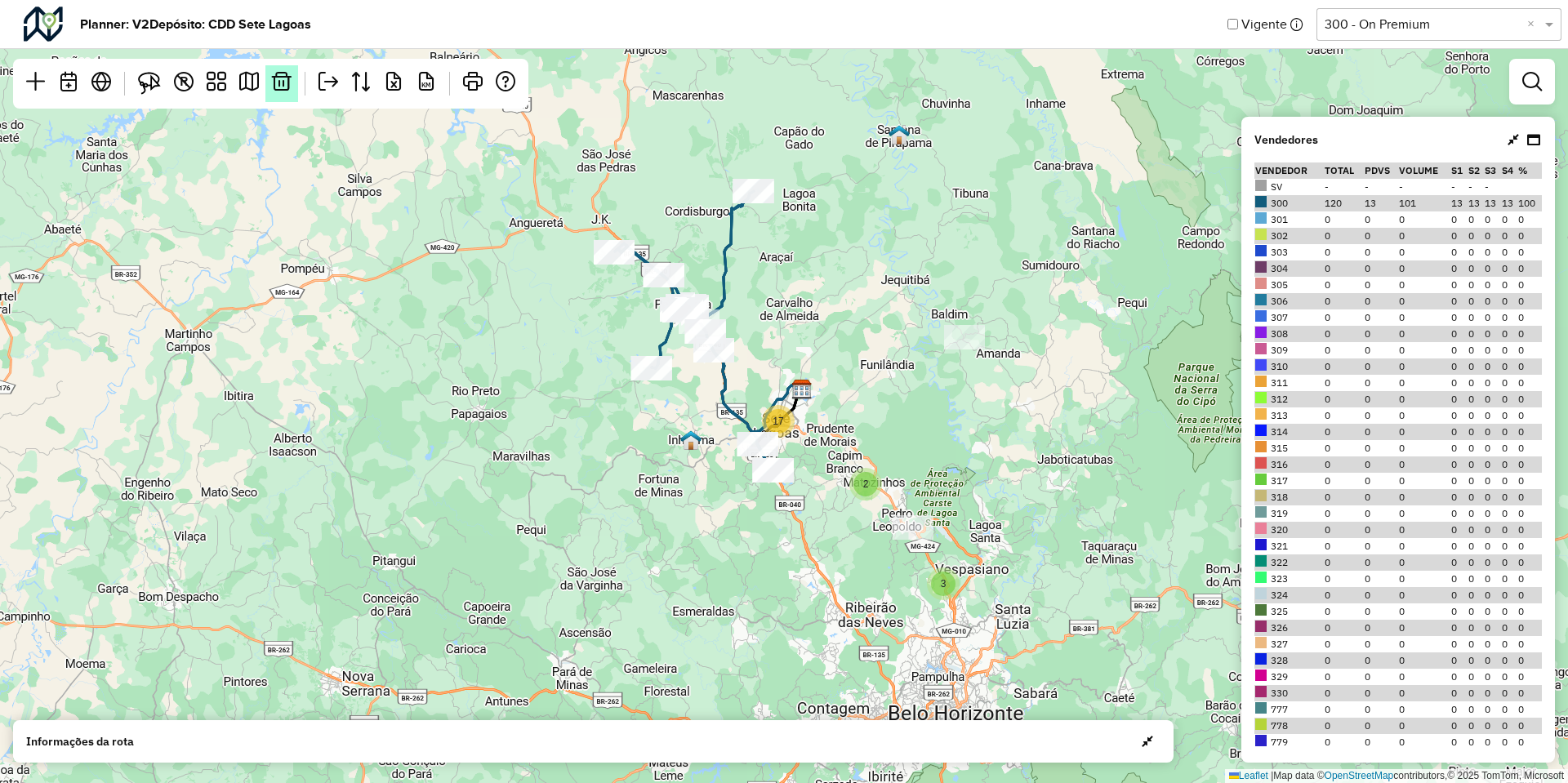
click at [286, 95] on link at bounding box center [282, 83] width 33 height 37
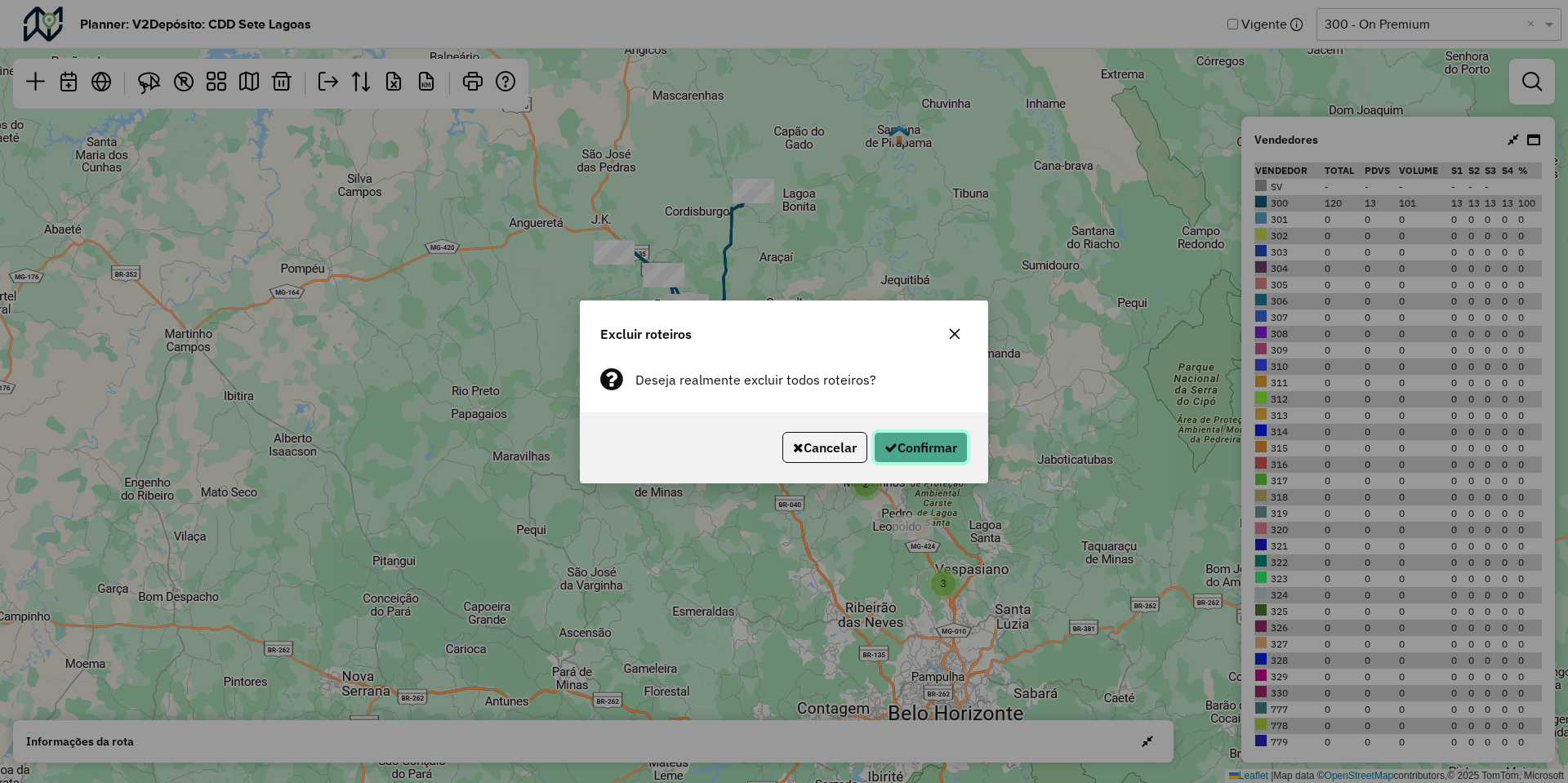
click at [941, 457] on button "Confirmar" at bounding box center [922, 448] width 94 height 31
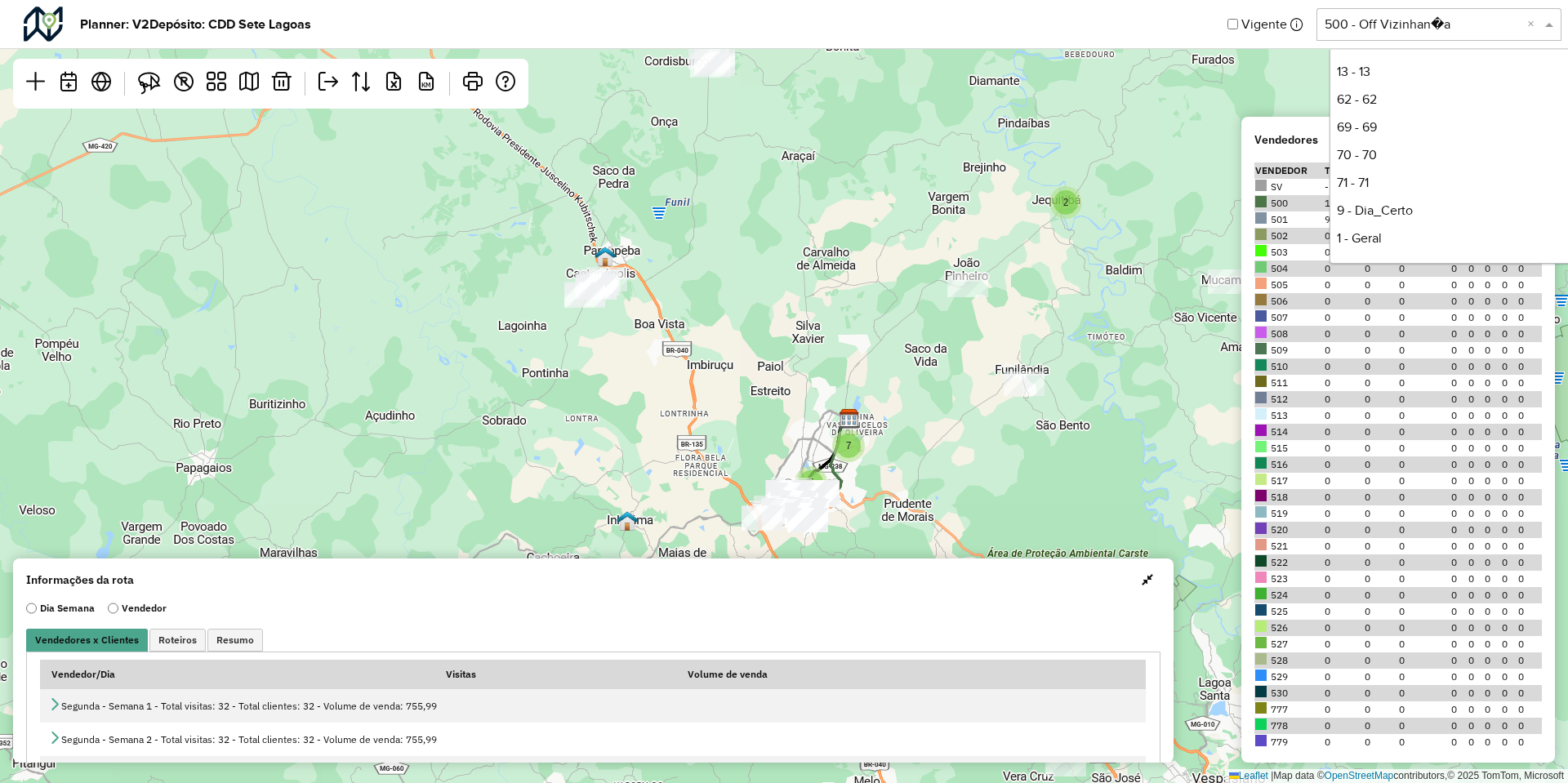
click at [1364, 20] on input "text" at bounding box center [1423, 24] width 196 height 20
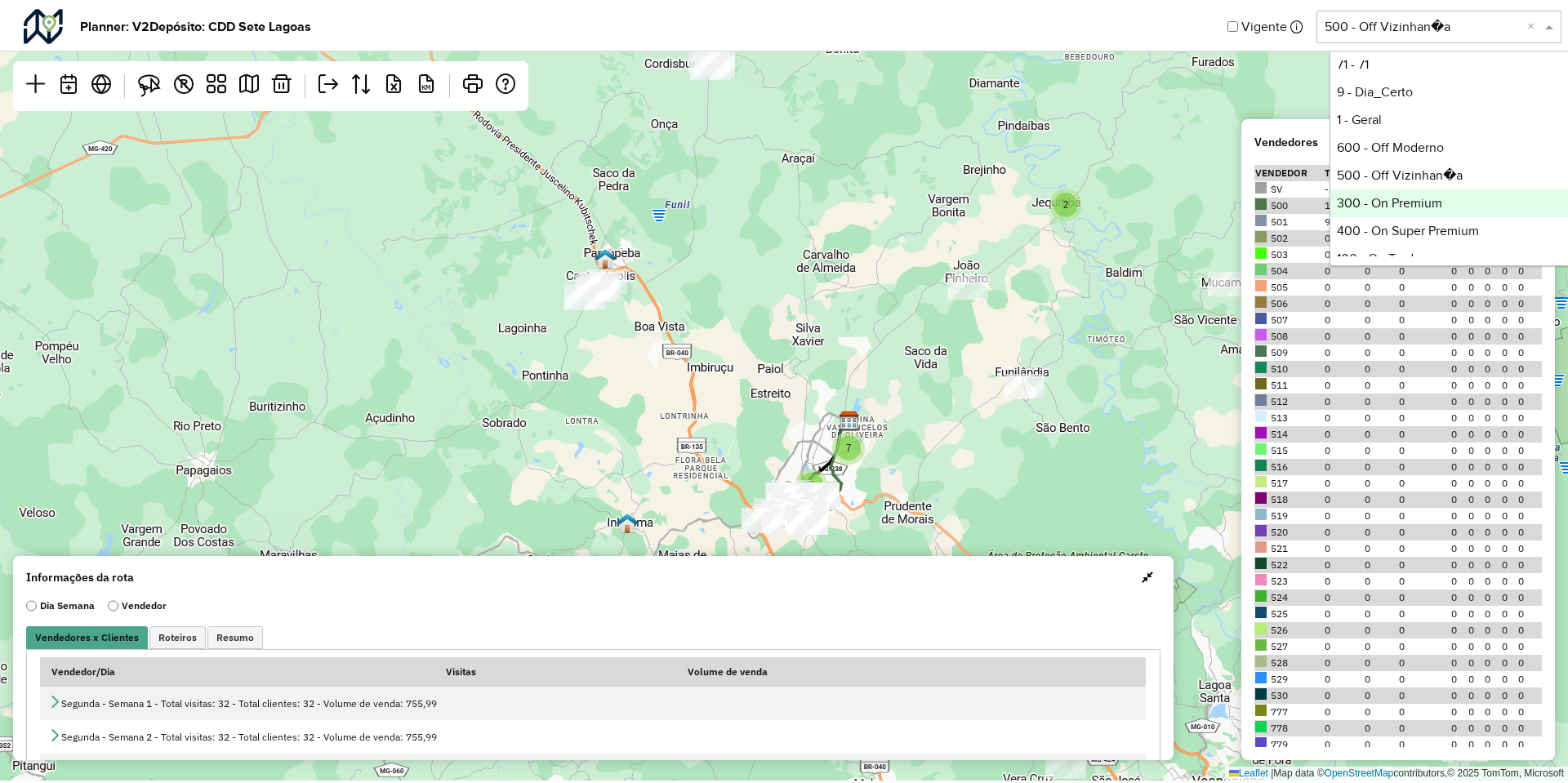
scroll to position [84, 0]
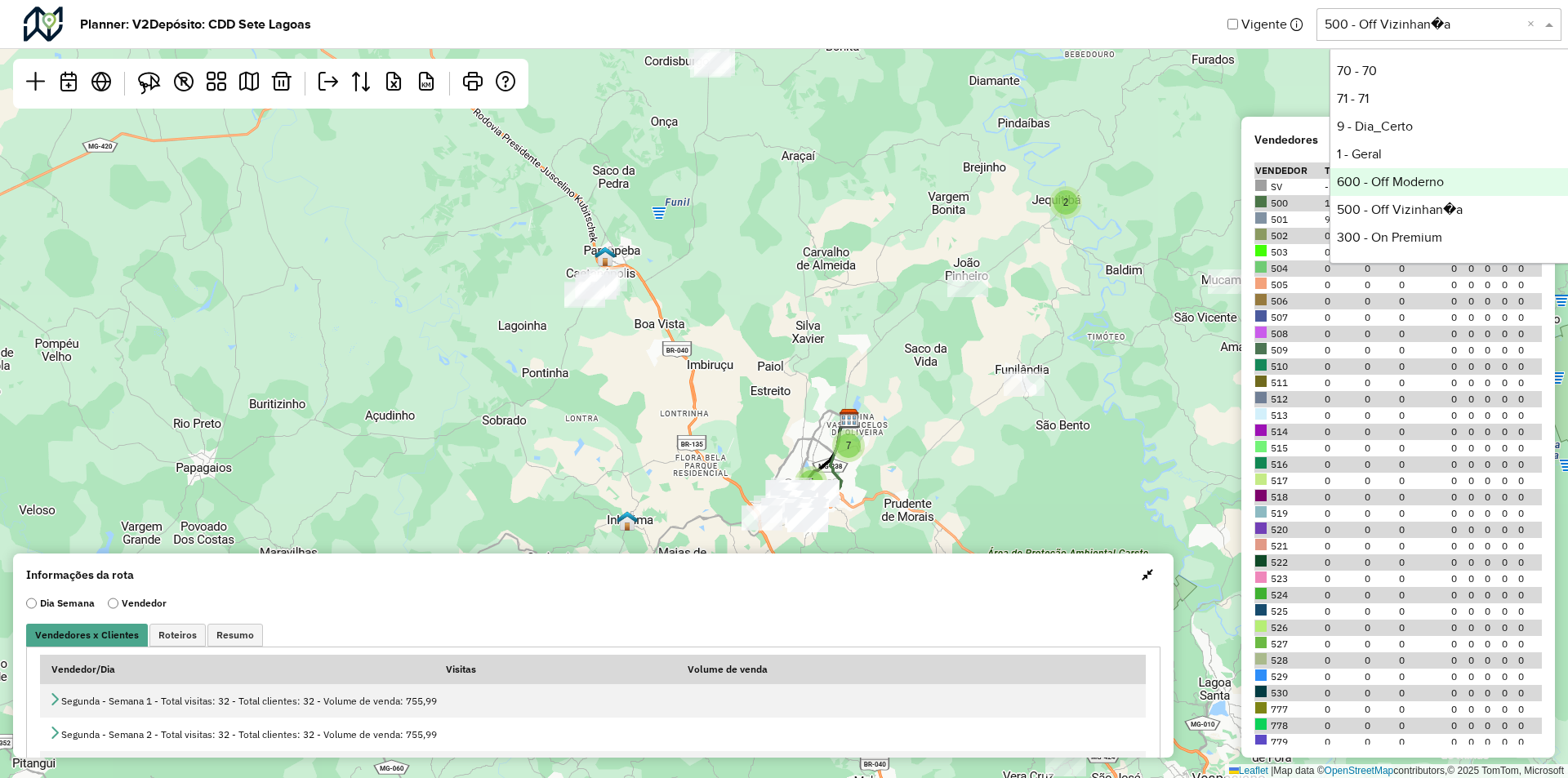
click at [1377, 169] on div "600 - Off Moderno" at bounding box center [1452, 182] width 243 height 27
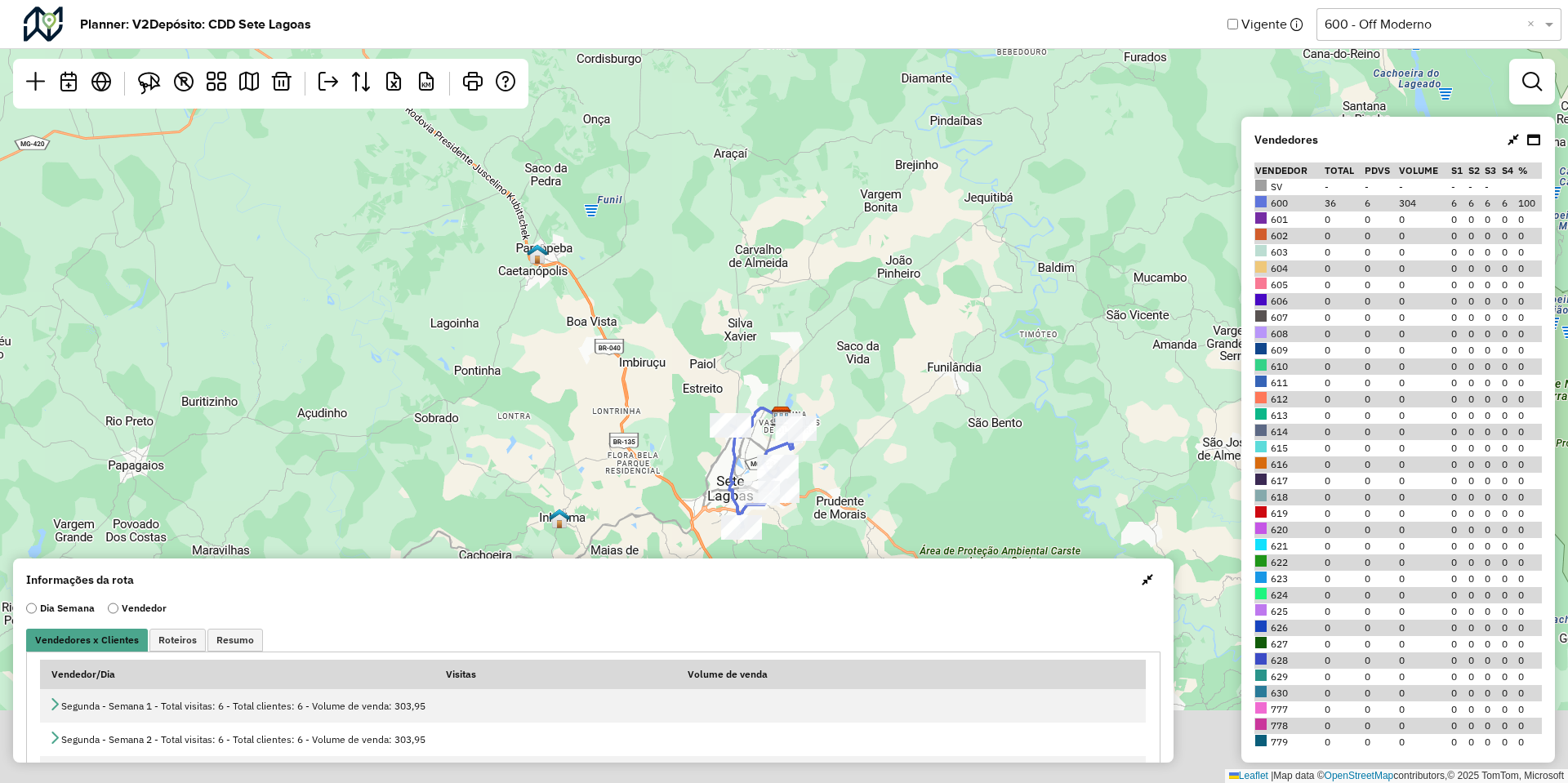
drag, startPoint x: 827, startPoint y: 411, endPoint x: 797, endPoint y: 286, distance: 128.5
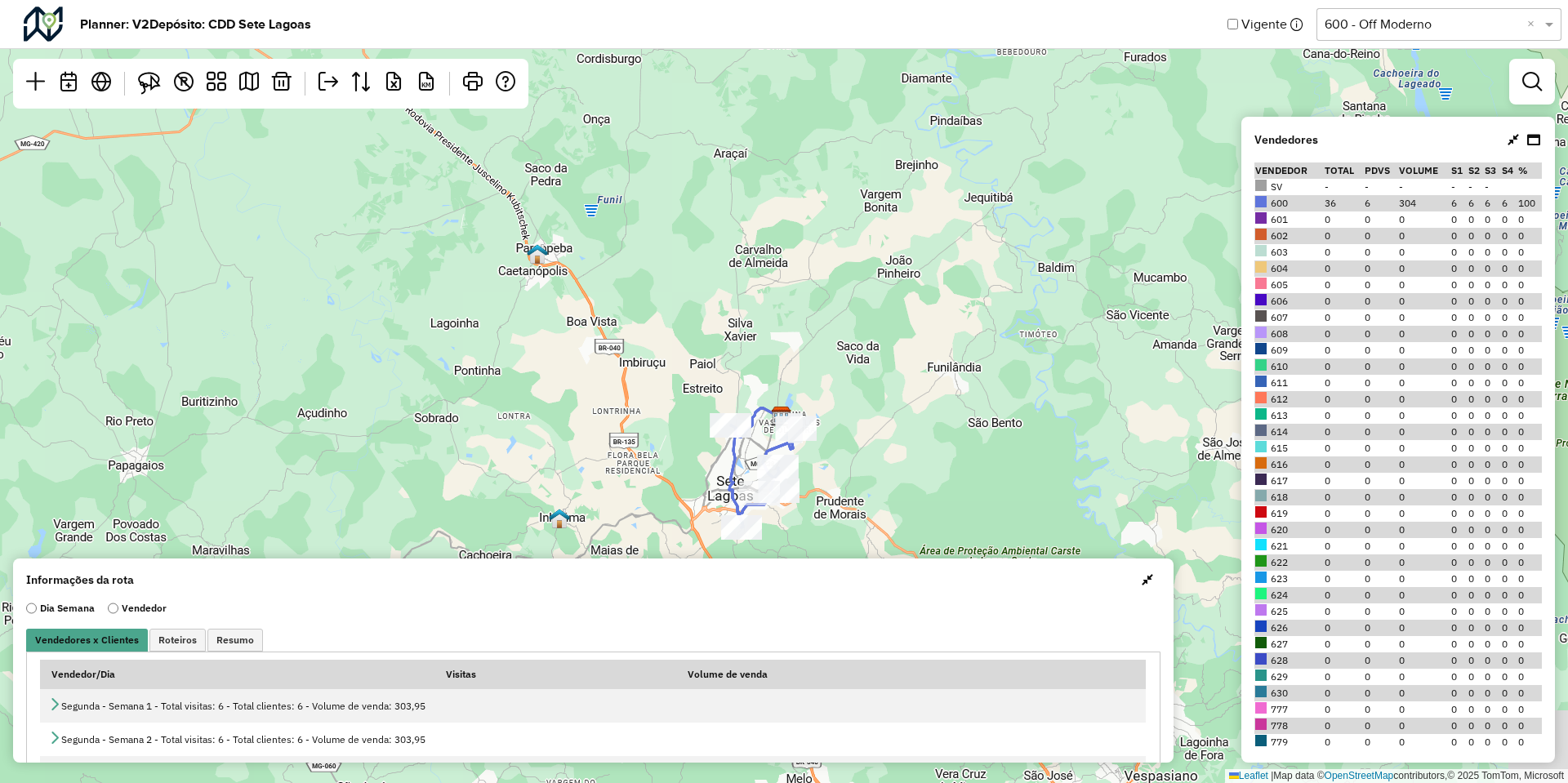
click at [799, 288] on div "2 Leaflet | Map data © OpenStreetMap contributors,© 2025 TomTom, Microsoft" at bounding box center [784, 391] width 1568 height 783
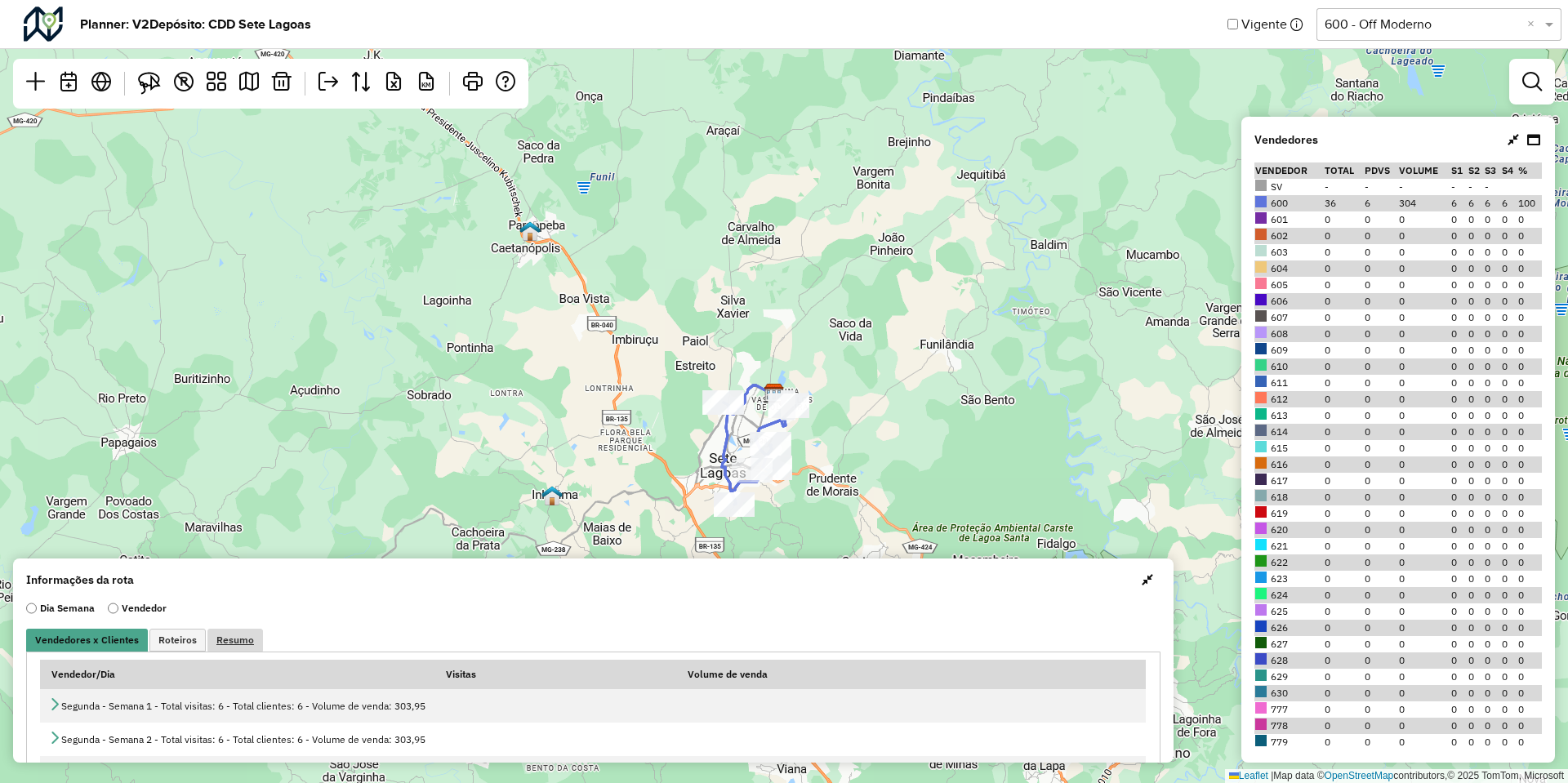
click at [250, 640] on span "Resumo" at bounding box center [236, 640] width 38 height 9
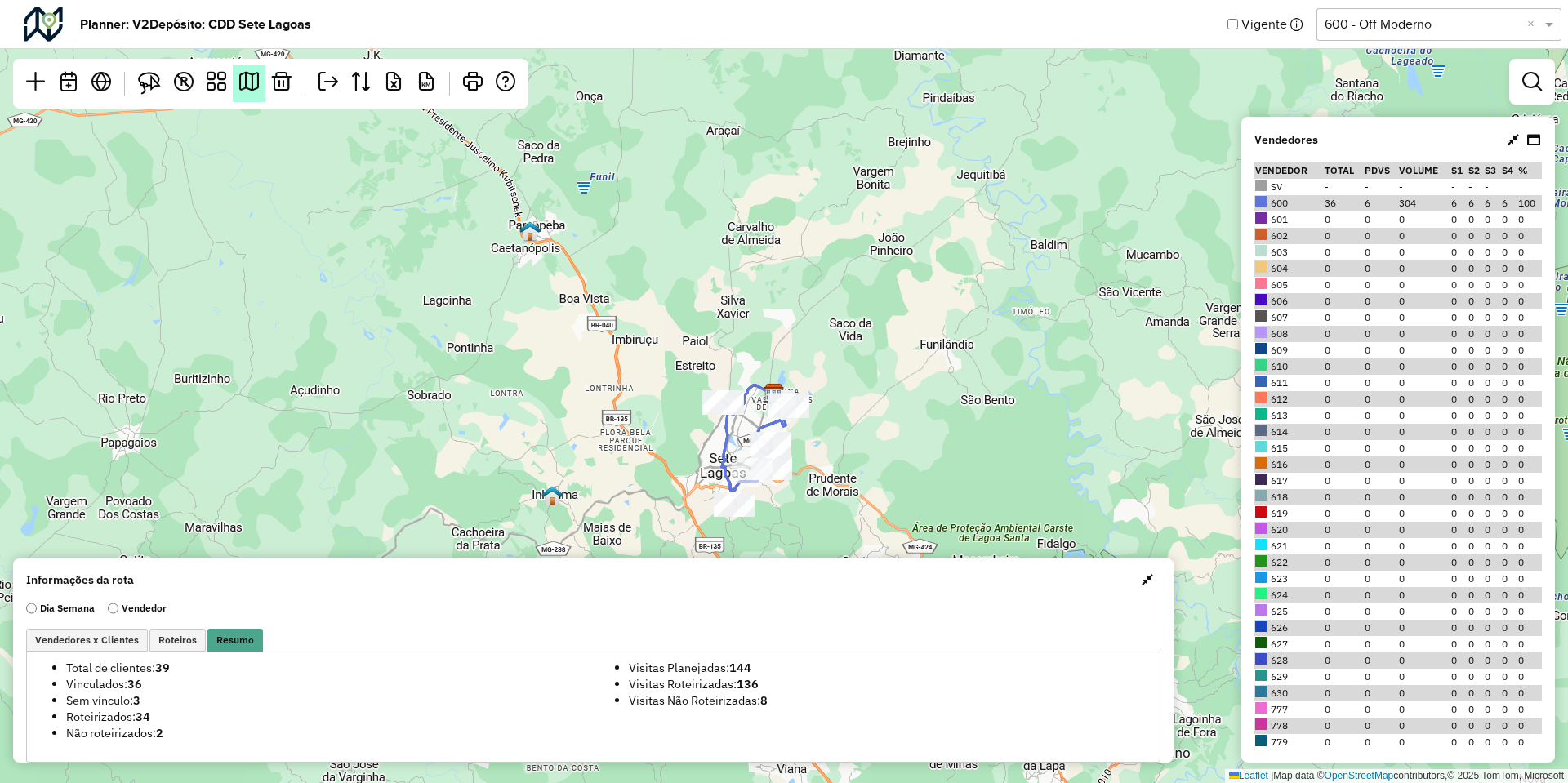
click at [255, 83] on em at bounding box center [249, 81] width 20 height 20
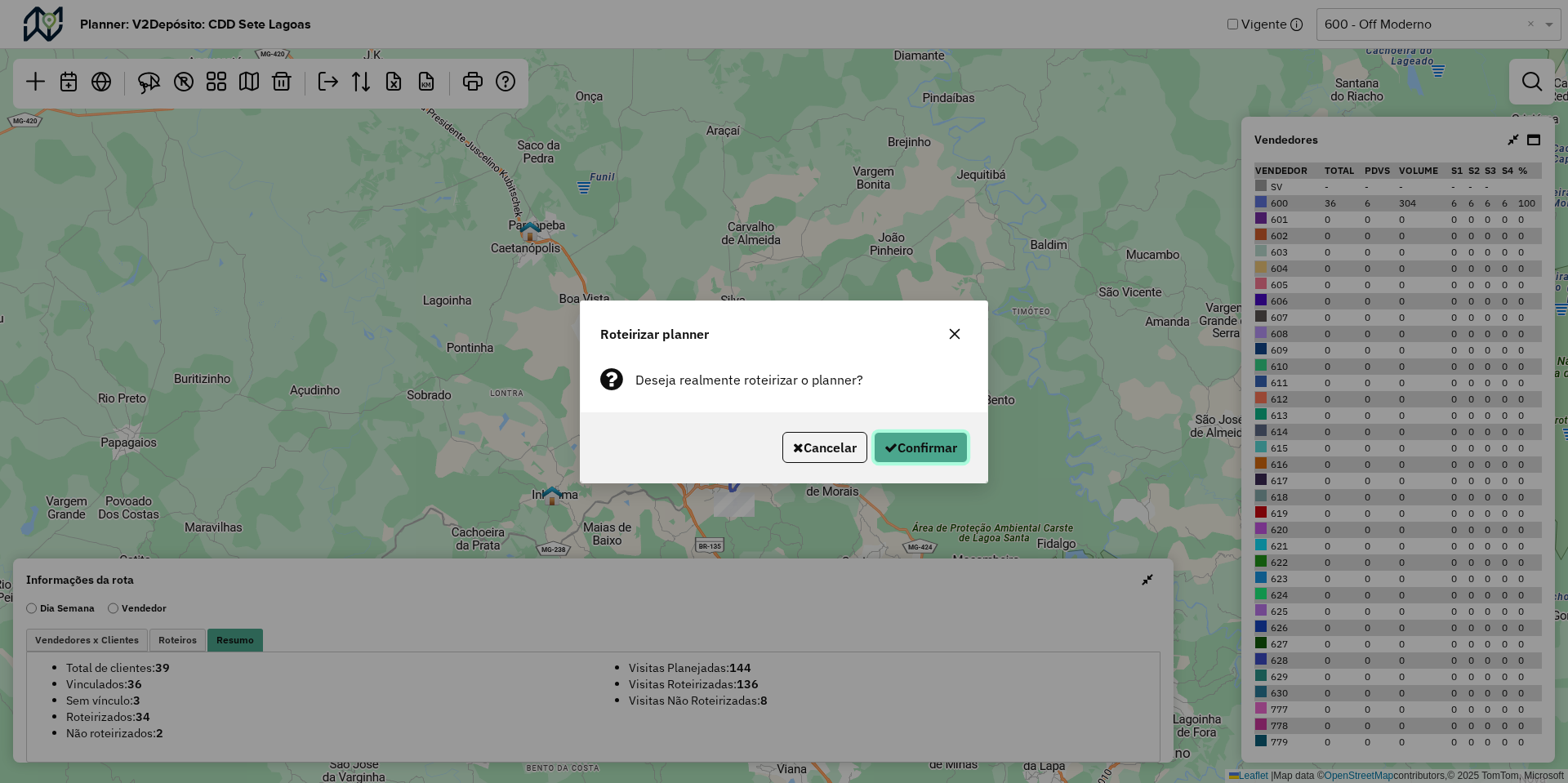
click at [908, 445] on button "Confirmar" at bounding box center [922, 448] width 94 height 31
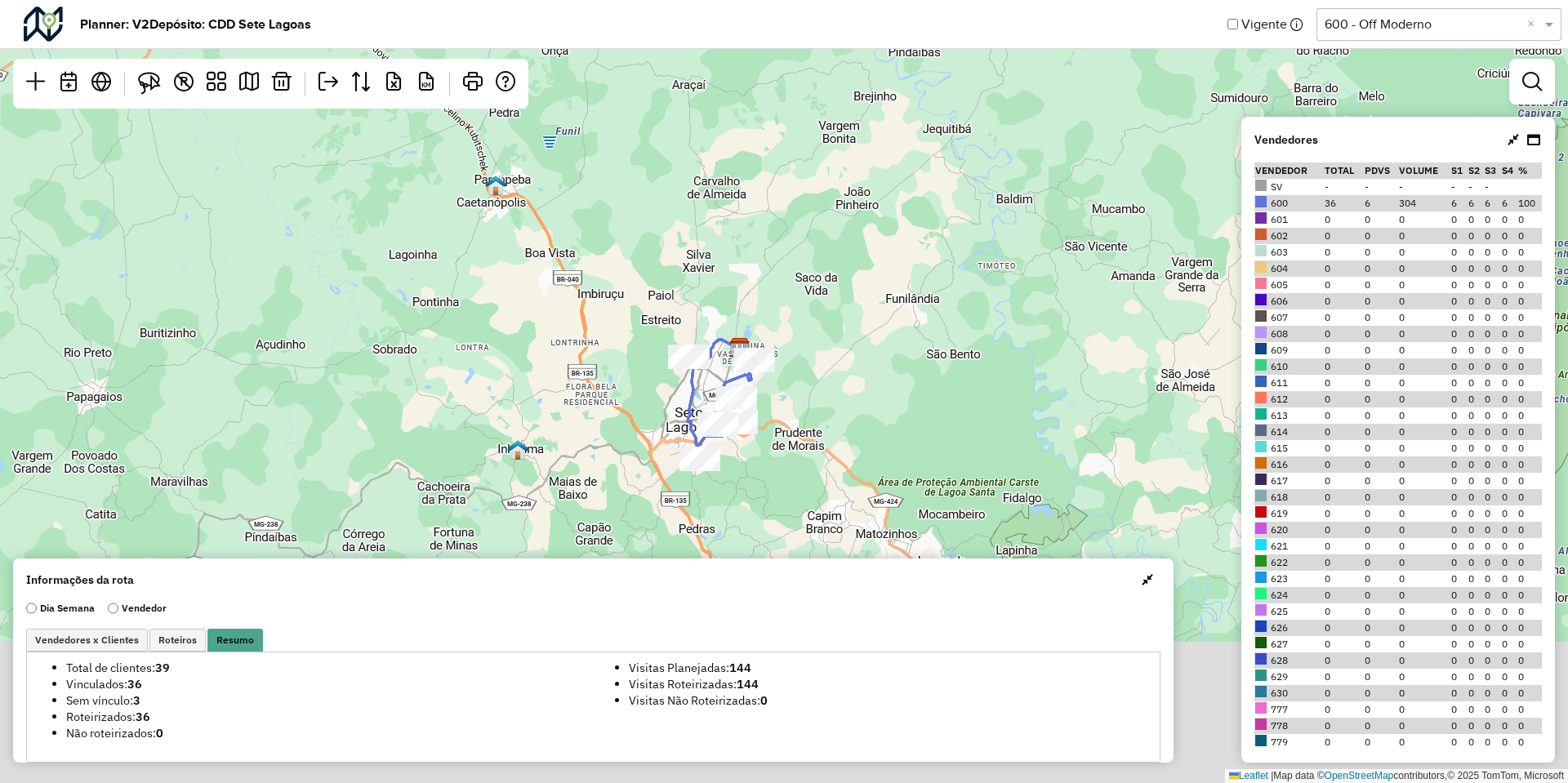
drag, startPoint x: 447, startPoint y: 465, endPoint x: 384, endPoint y: 305, distance: 172.0
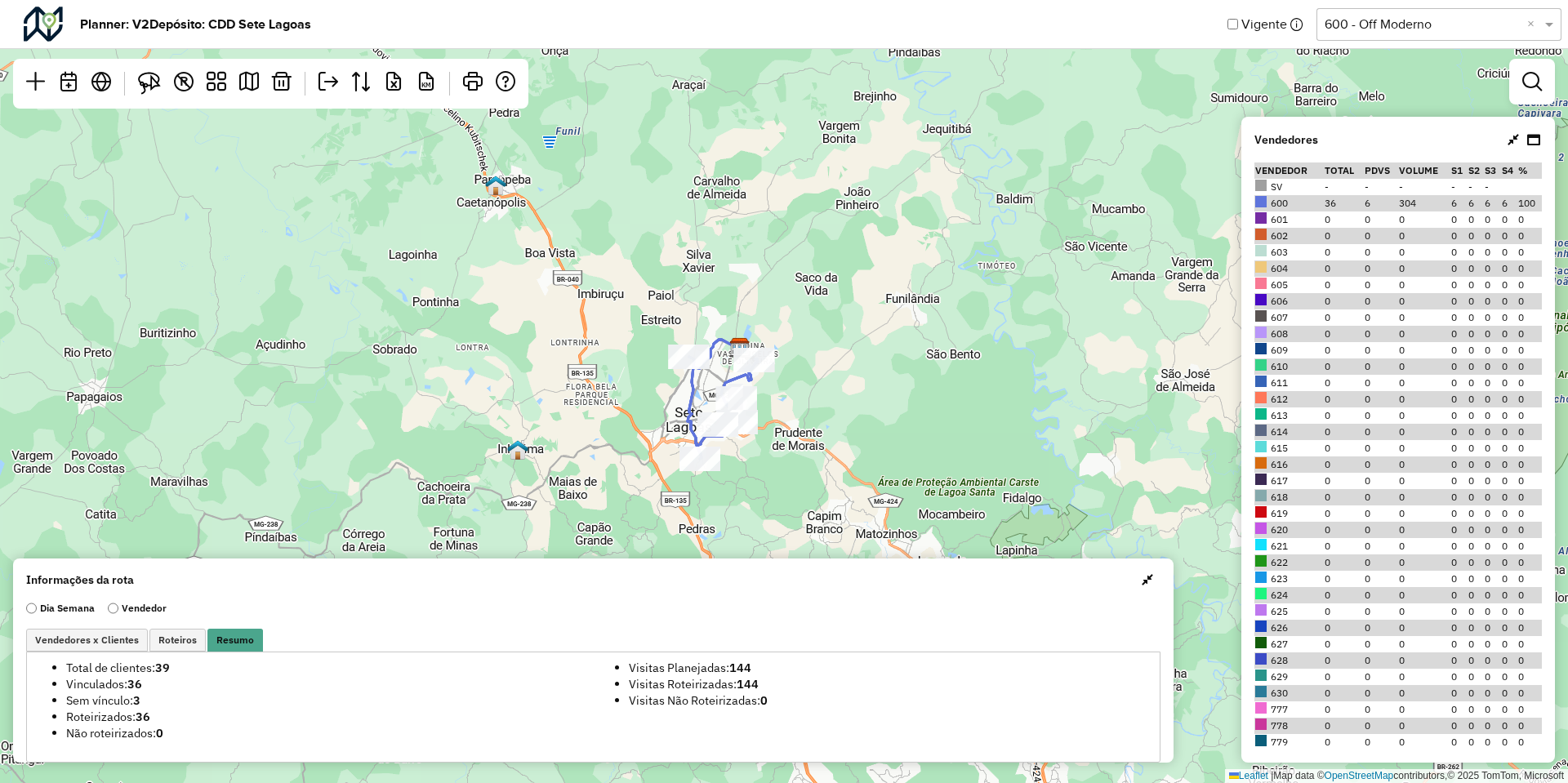
click at [384, 305] on div "2 Leaflet | Map data © OpenStreetMap contributors,© 2025 TomTom, Microsoft" at bounding box center [784, 391] width 1568 height 783
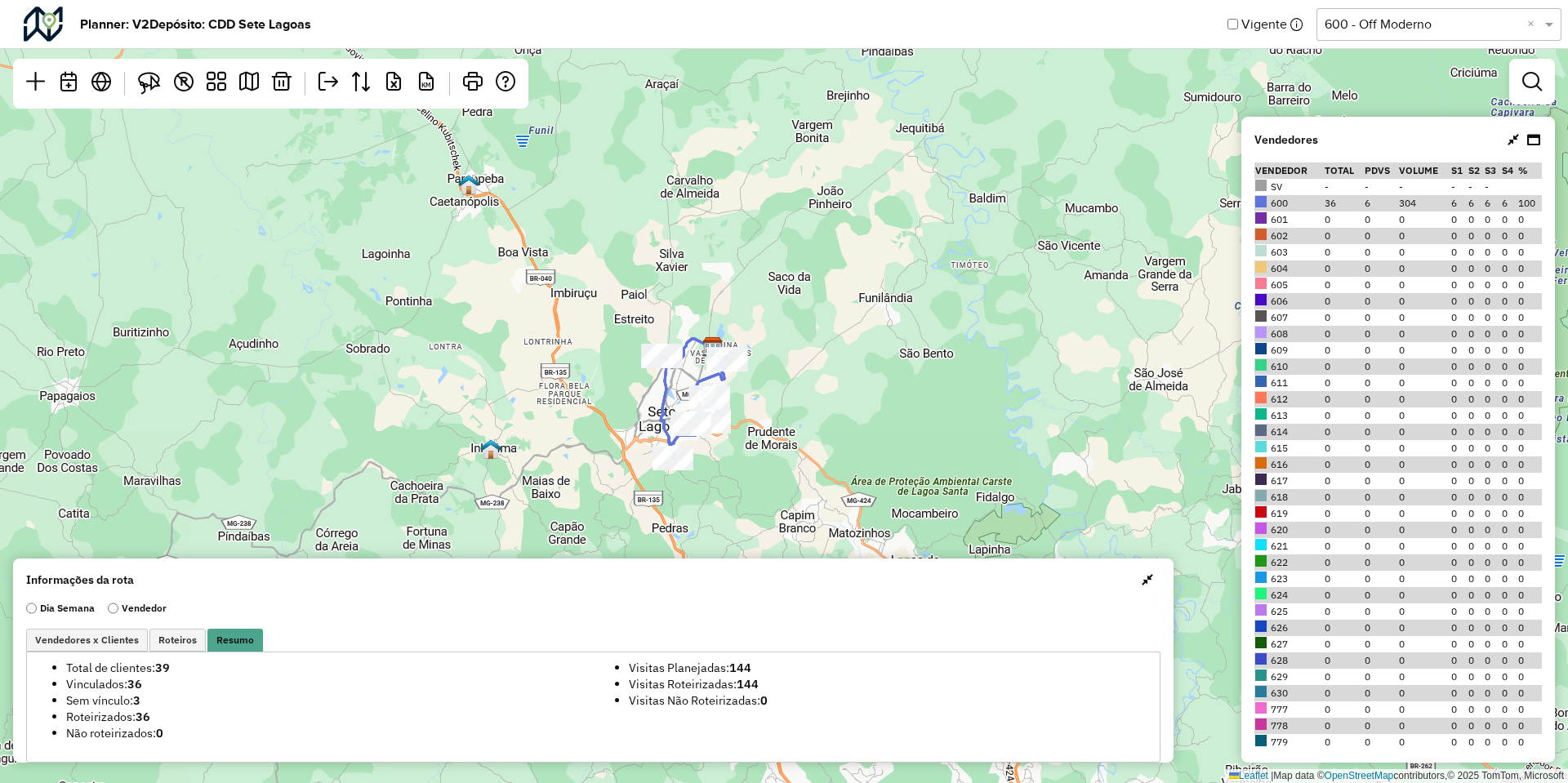
drag, startPoint x: 815, startPoint y: 416, endPoint x: 789, endPoint y: 418, distance: 26.1
click at [789, 418] on div "2 Leaflet | Map data © OpenStreetMap contributors,© 2025 TomTom, Microsoft" at bounding box center [784, 391] width 1568 height 783
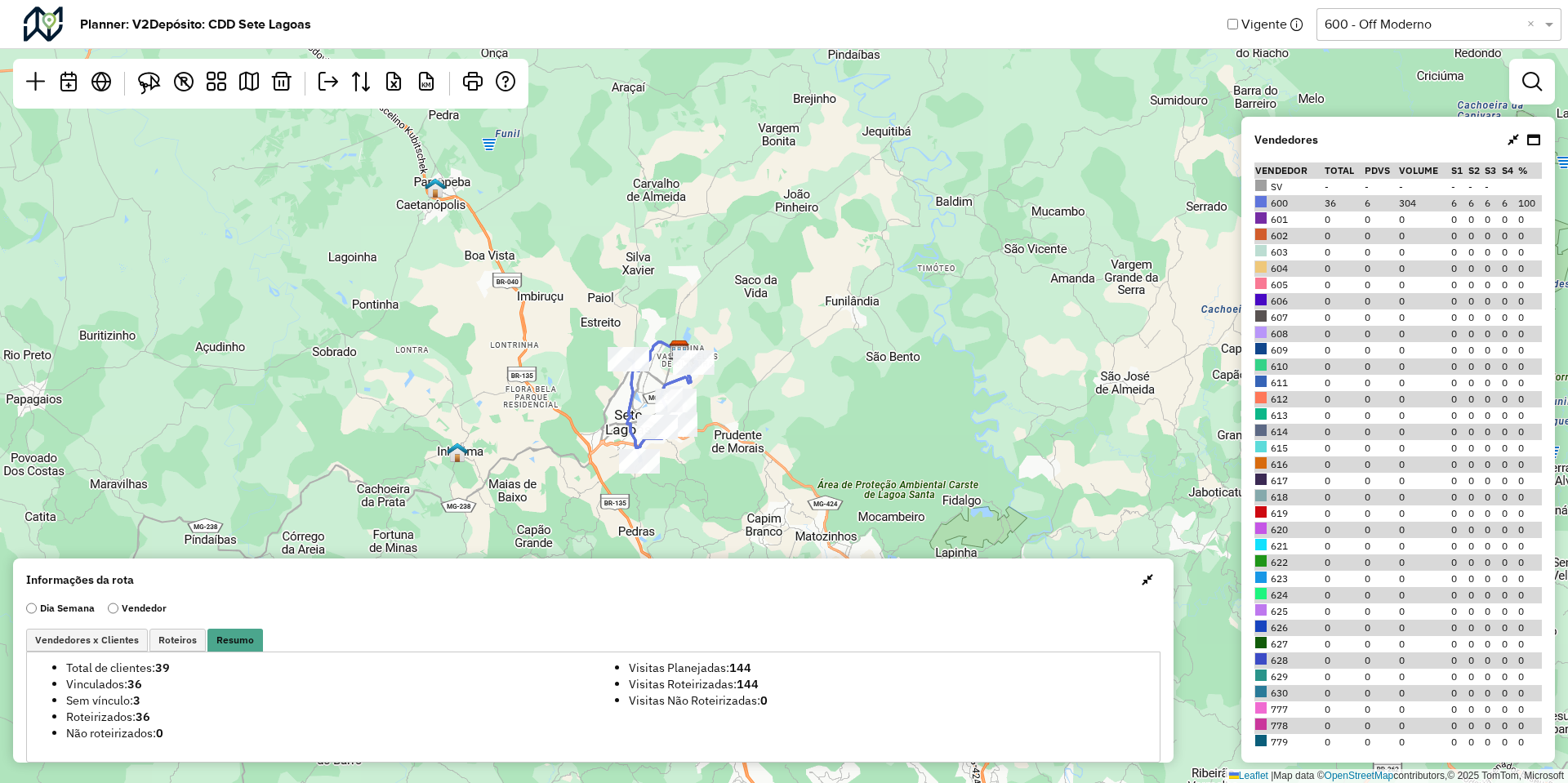
drag, startPoint x: 789, startPoint y: 421, endPoint x: 749, endPoint y: 425, distance: 40.2
click at [749, 425] on div "2 Leaflet | Map data © OpenStreetMap contributors,© 2025 TomTom, Microsoft" at bounding box center [784, 391] width 1568 height 783
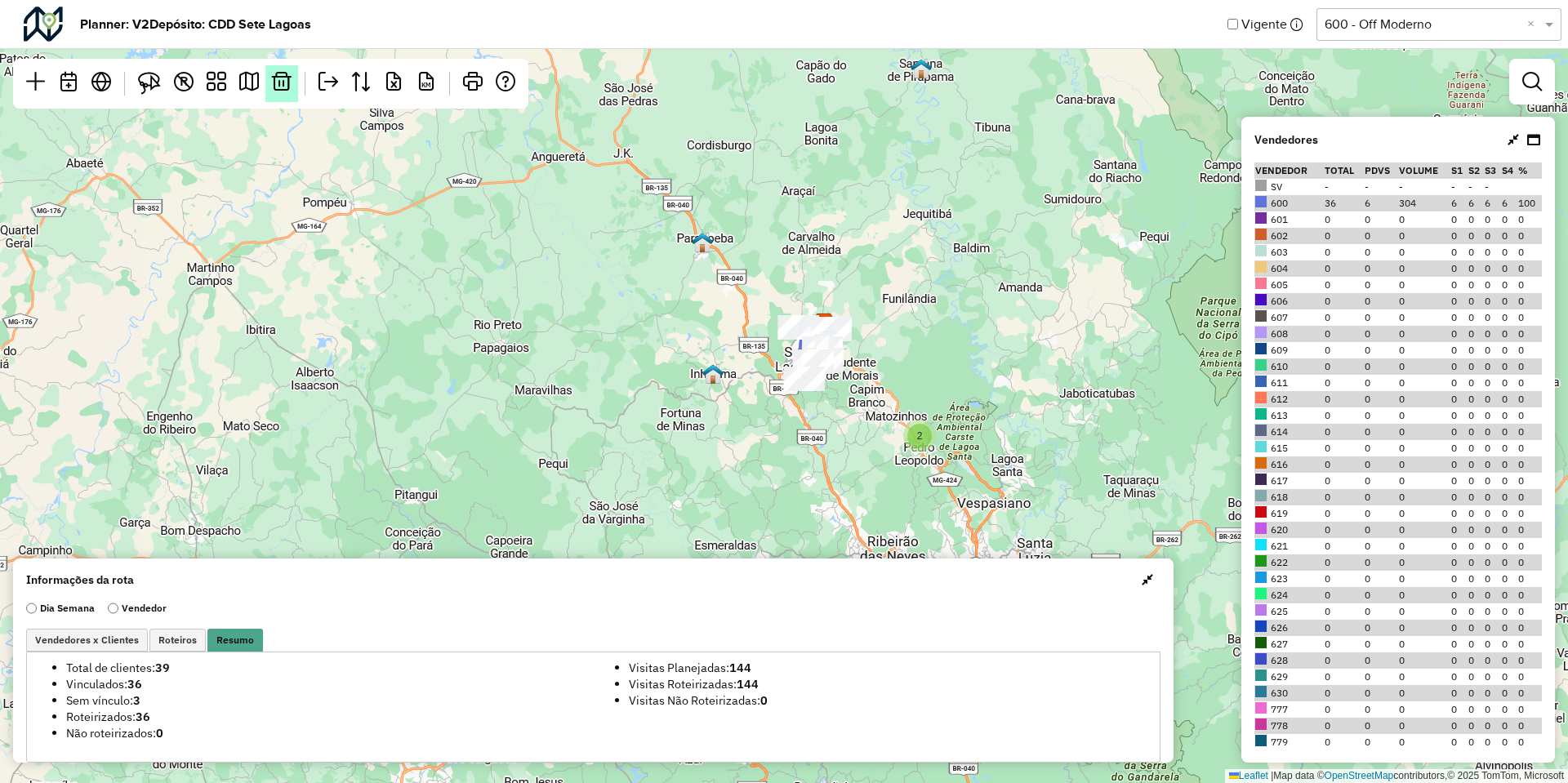
click at [272, 90] on em at bounding box center [282, 81] width 20 height 20
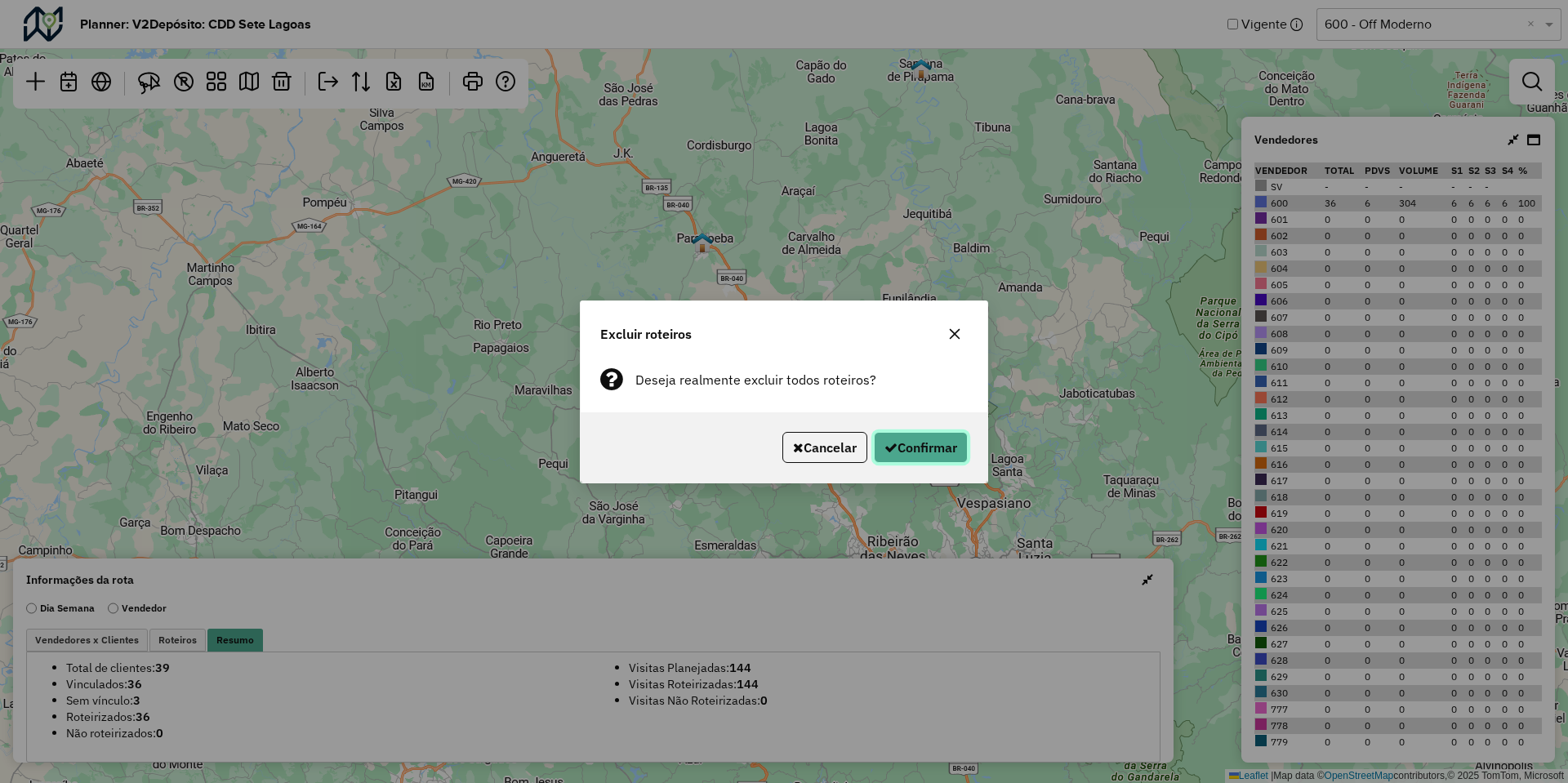
click at [928, 460] on button "Confirmar" at bounding box center [922, 448] width 94 height 31
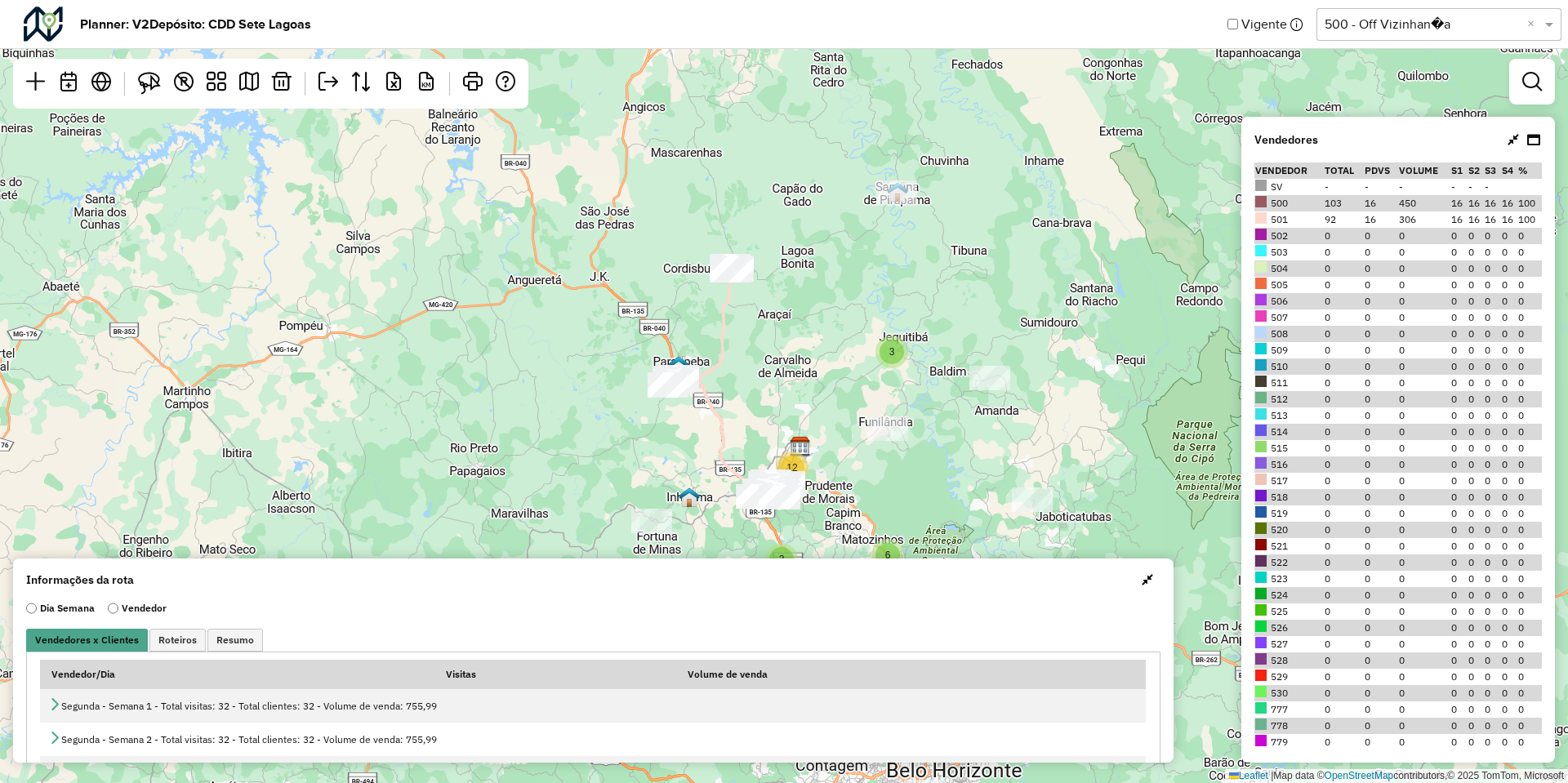
drag, startPoint x: 550, startPoint y: 507, endPoint x: 531, endPoint y: 479, distance: 33.8
click at [531, 479] on div "3 6 2 12 Leaflet | Map data © OpenStreetMap contributors,© 2025 TomTom, Microso…" at bounding box center [784, 391] width 1568 height 783
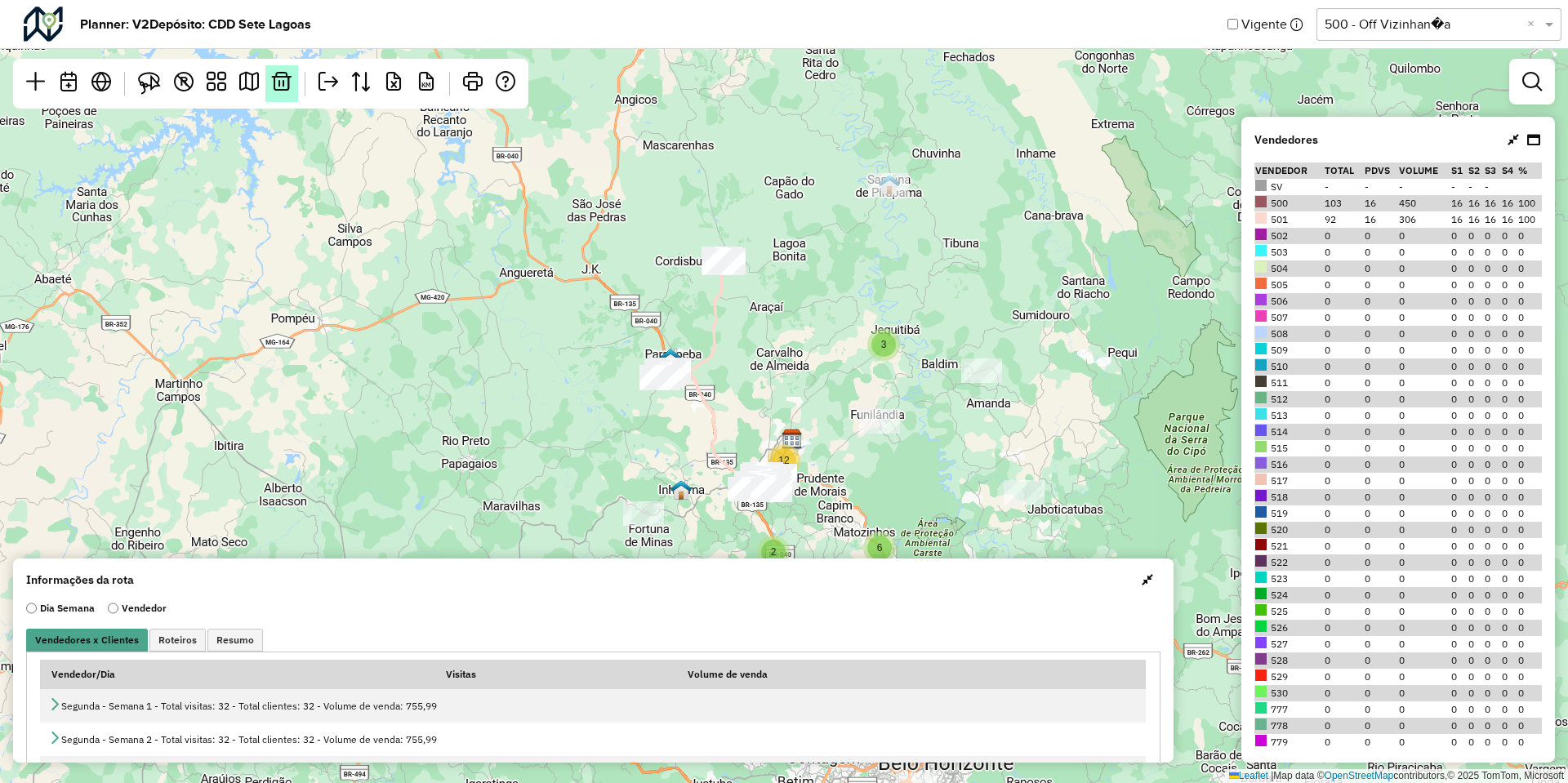
click at [281, 80] on em at bounding box center [282, 81] width 20 height 20
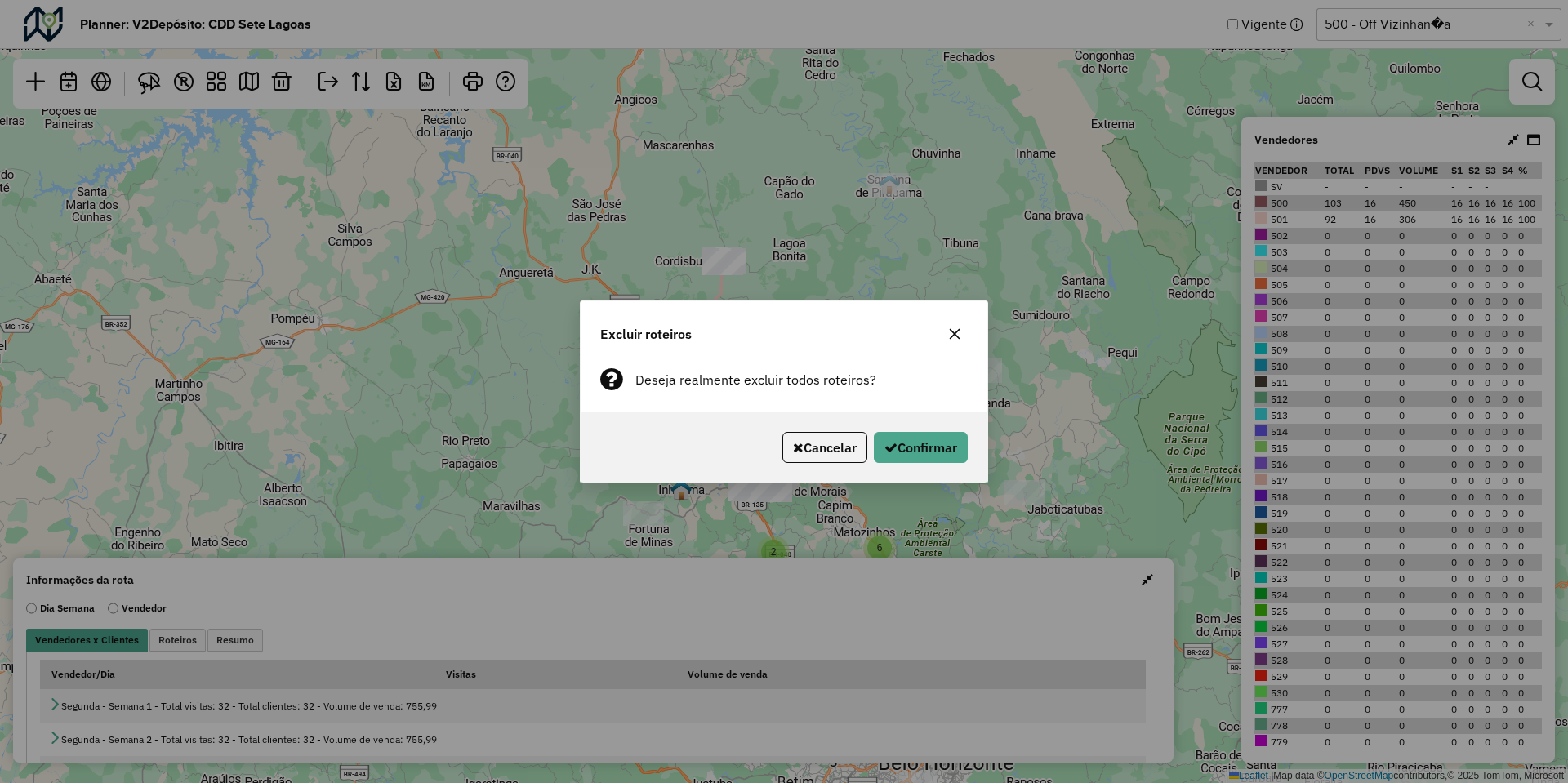
click at [933, 430] on div "Cancelar Confirmar" at bounding box center [784, 448] width 407 height 71
click at [931, 432] on button "Confirmar" at bounding box center [922, 448] width 94 height 31
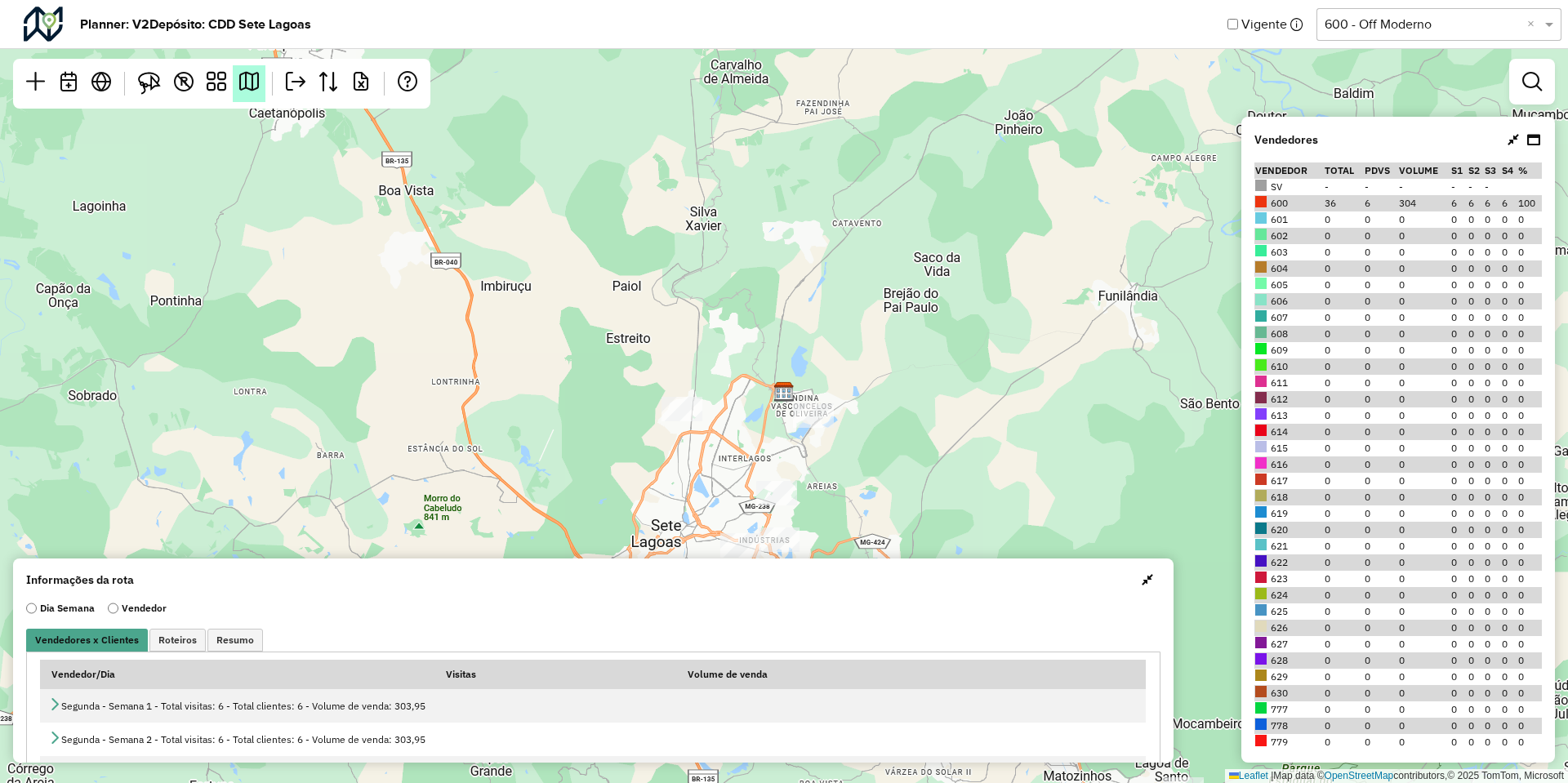
click at [244, 87] on em at bounding box center [249, 81] width 20 height 20
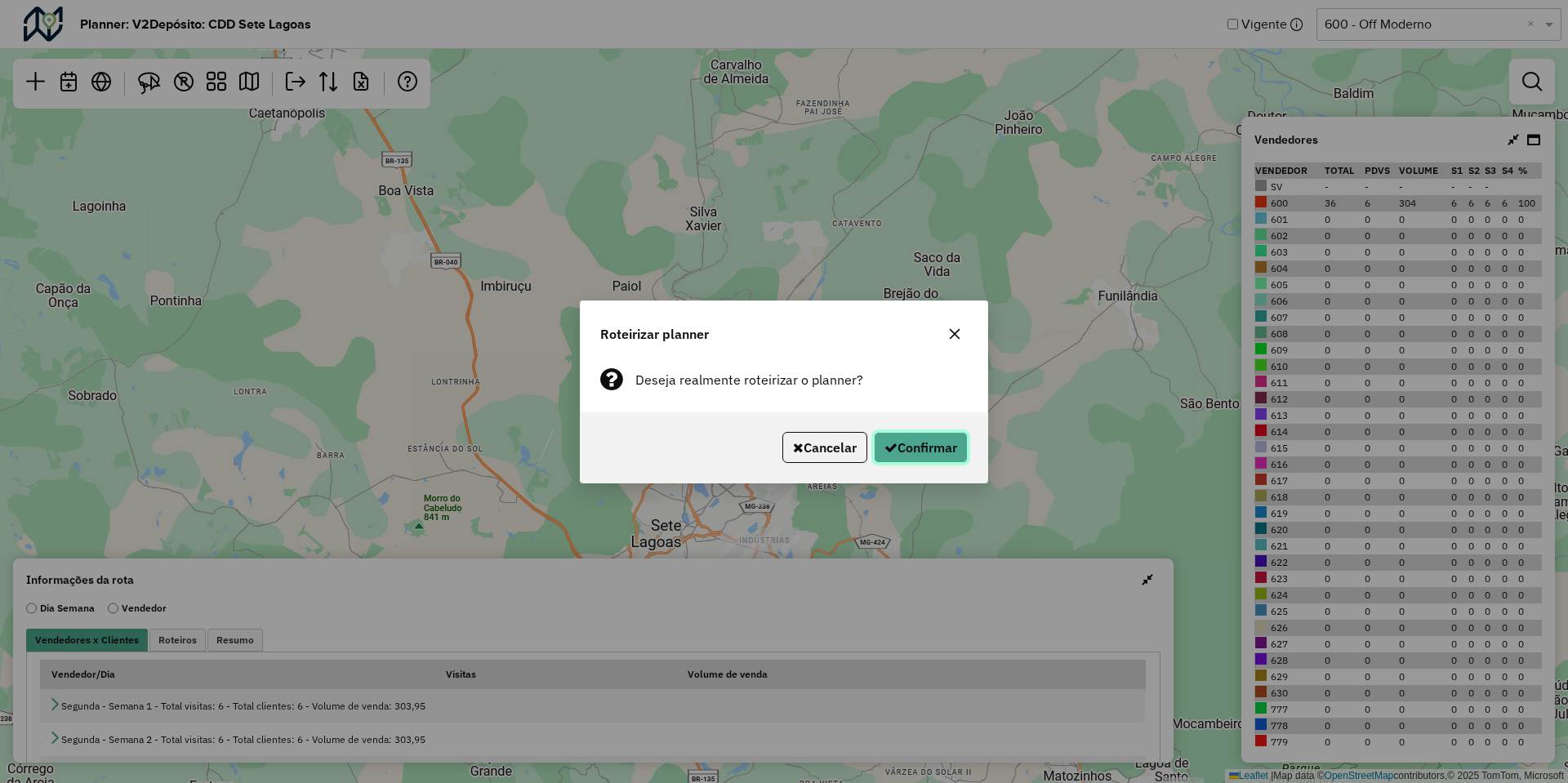
click at [874, 451] on button "Confirmar" at bounding box center [922, 448] width 94 height 31
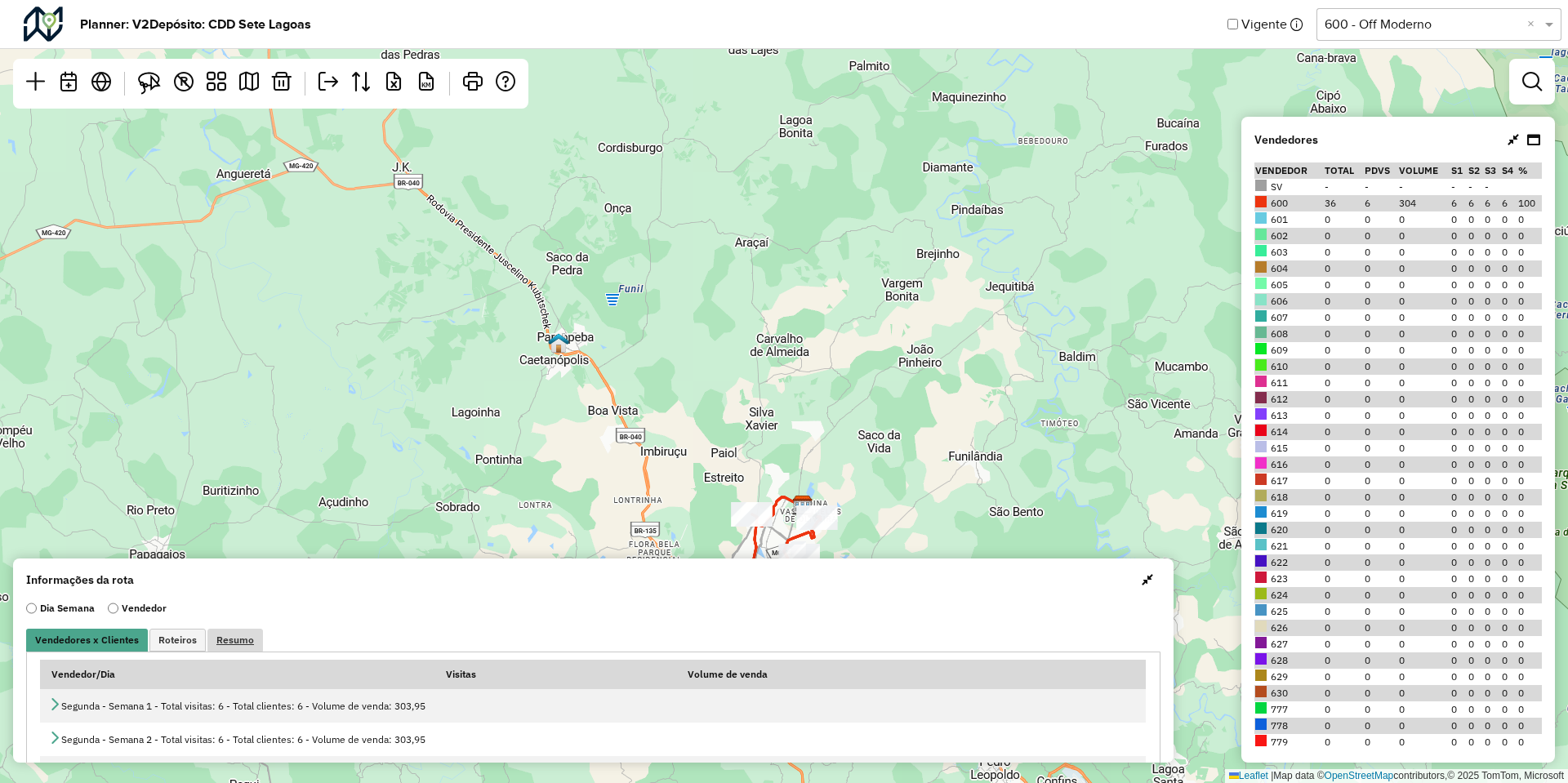
click at [211, 642] on link "Resumo" at bounding box center [235, 641] width 56 height 23
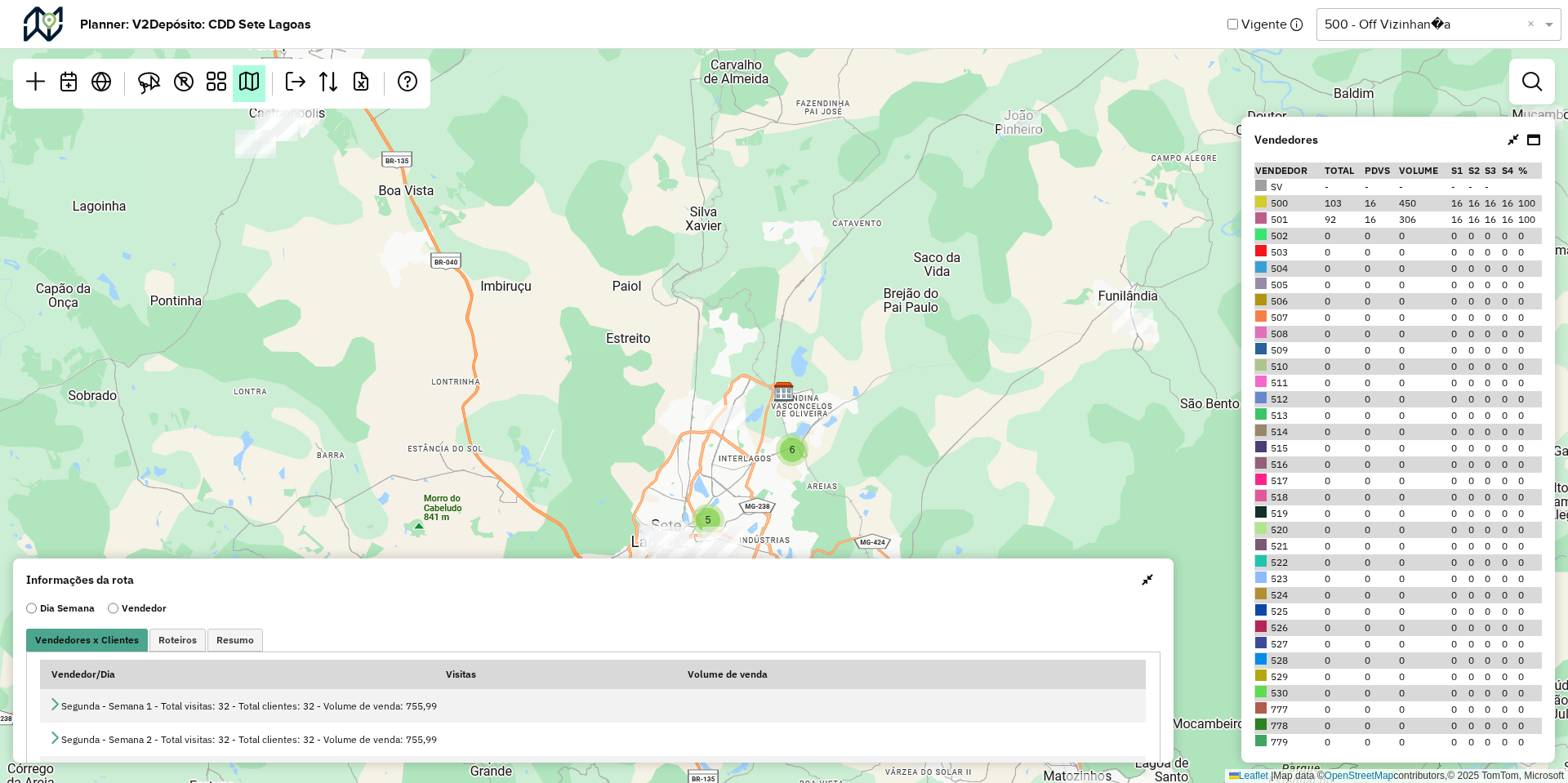
click at [252, 95] on link at bounding box center [249, 83] width 33 height 37
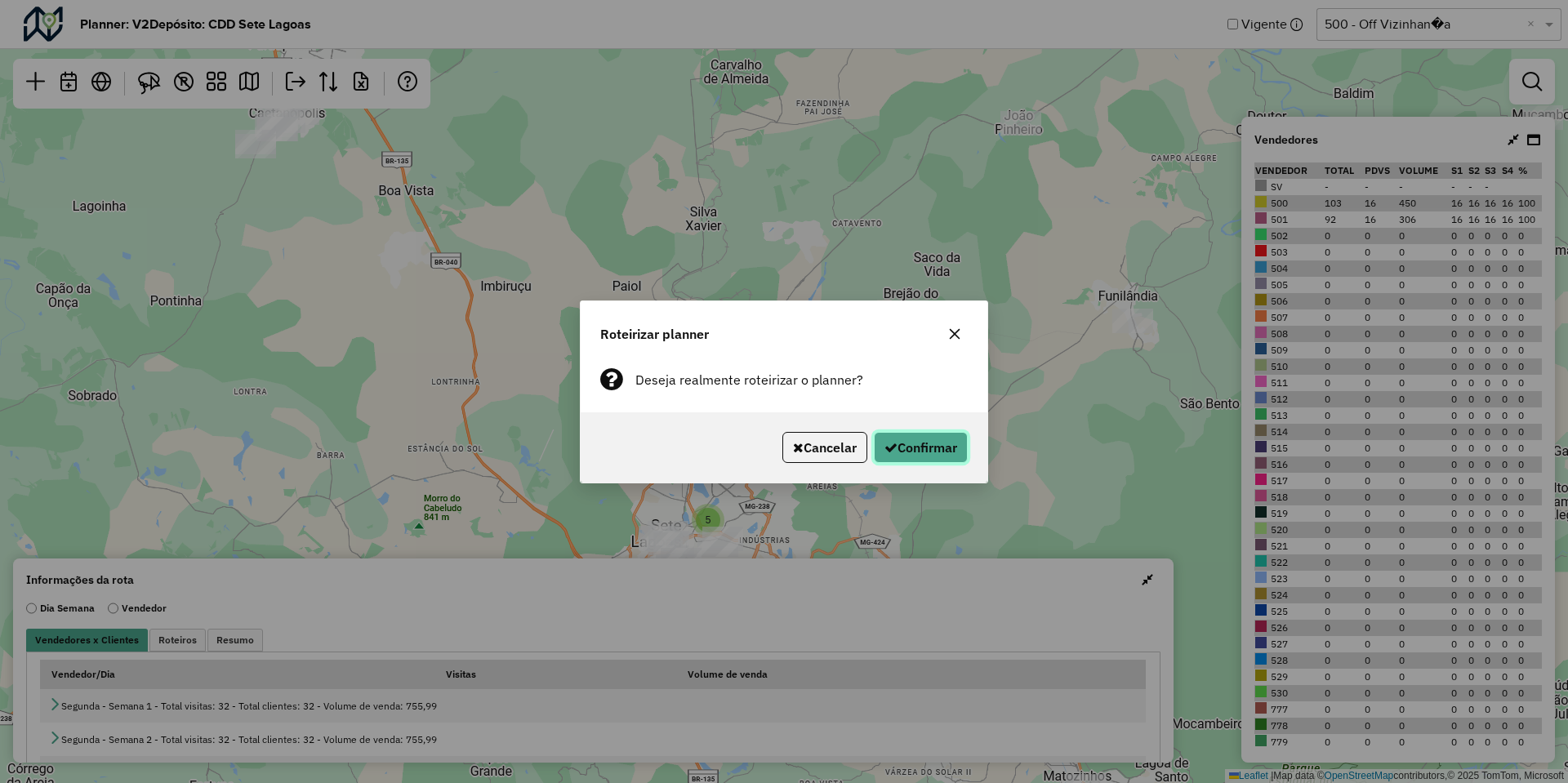
click at [929, 447] on button "Confirmar" at bounding box center [922, 448] width 94 height 31
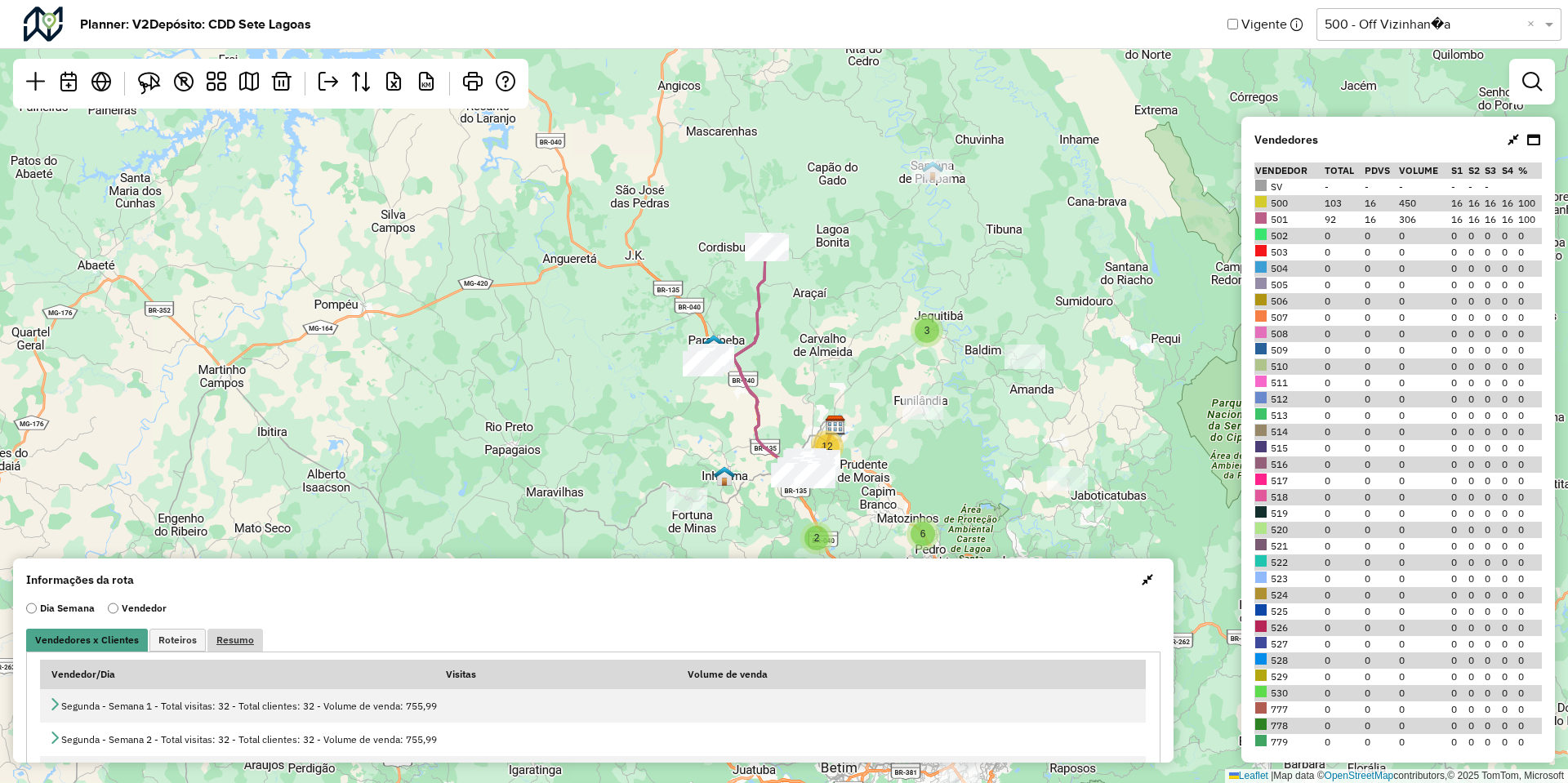
click at [256, 632] on link "Resumo" at bounding box center [235, 641] width 56 height 23
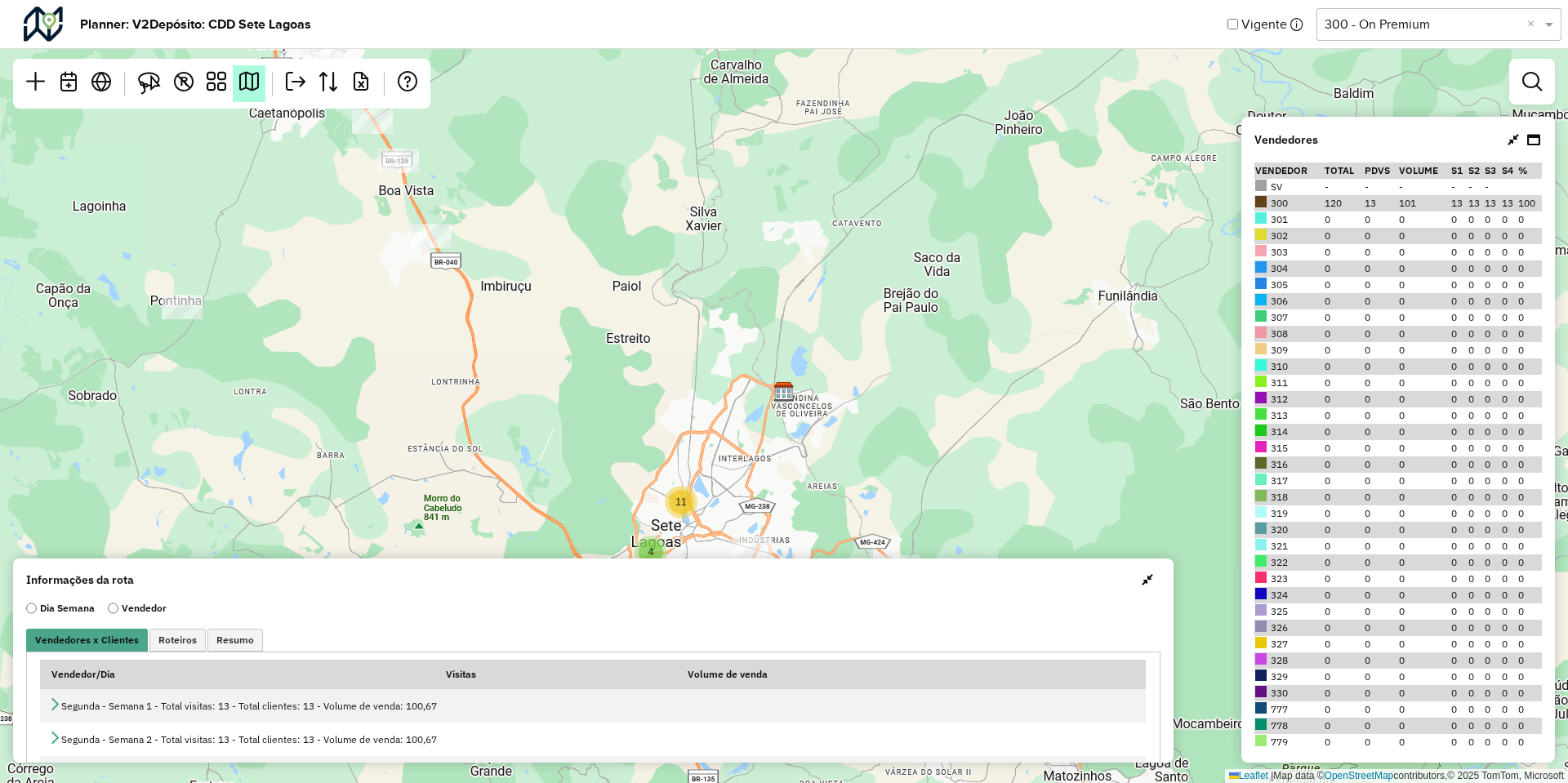
click at [237, 73] on link at bounding box center [249, 83] width 33 height 37
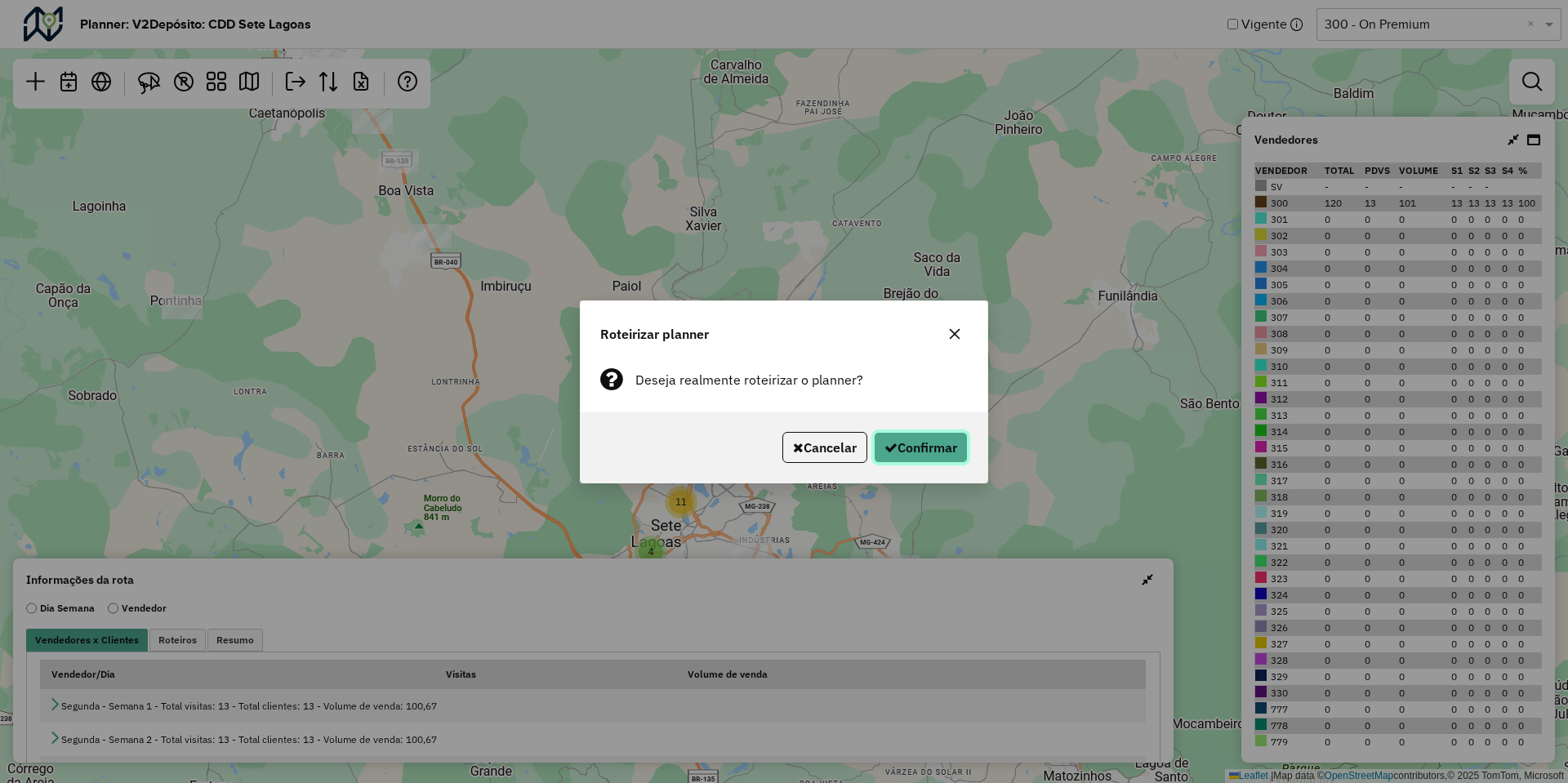
click at [889, 438] on button "Confirmar" at bounding box center [922, 448] width 94 height 31
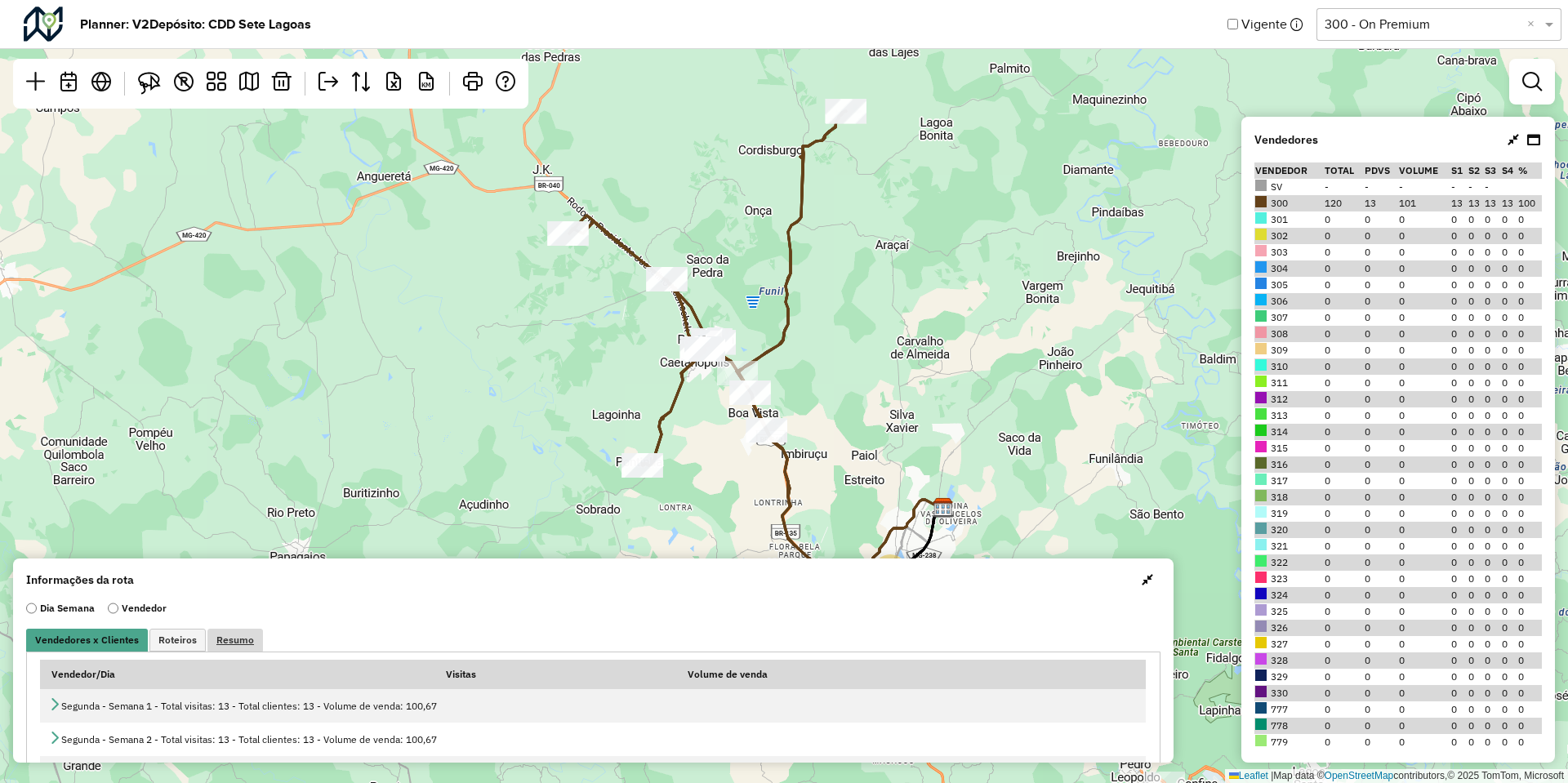
click at [231, 644] on span "Resumo" at bounding box center [236, 640] width 38 height 9
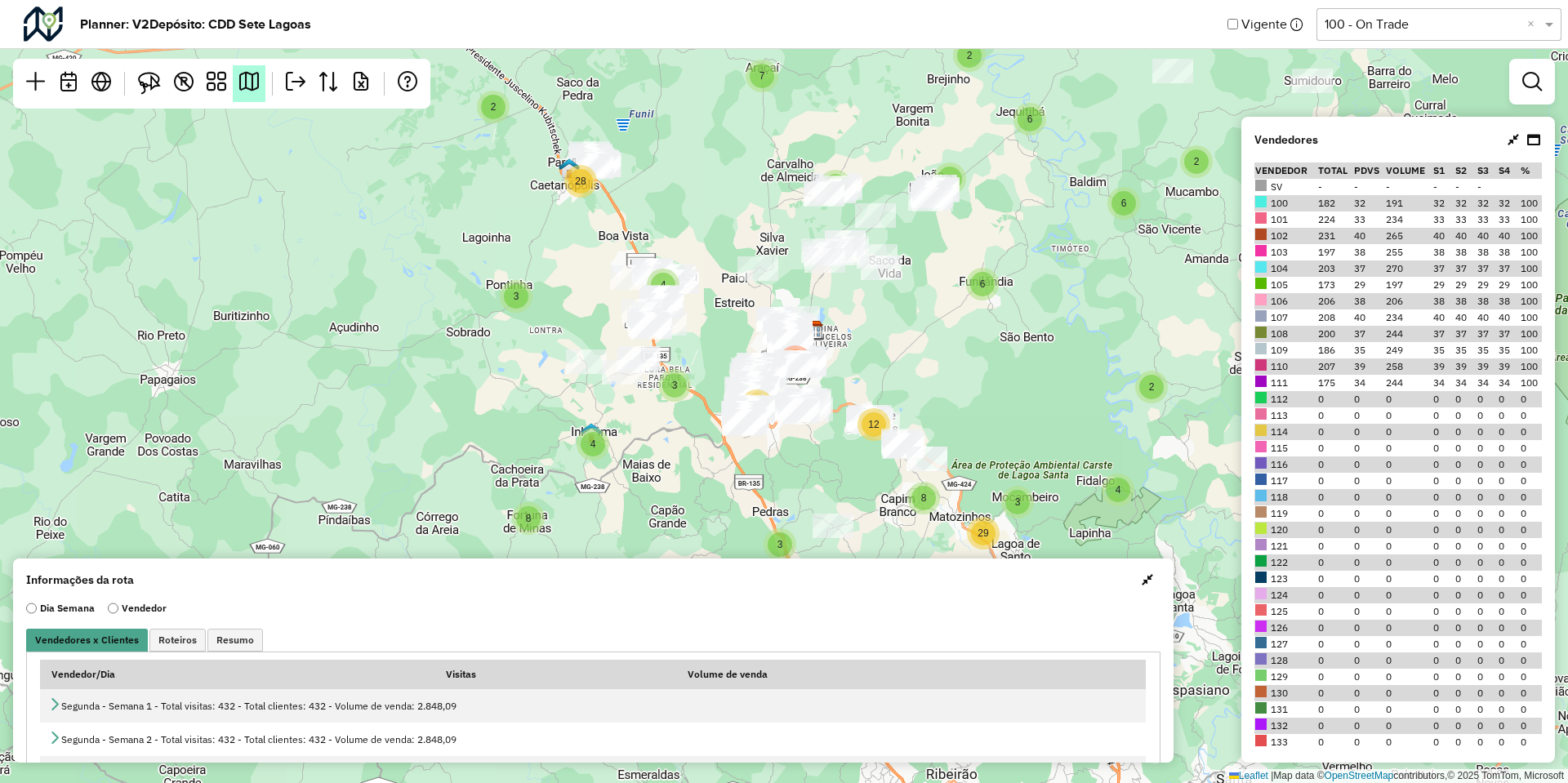
click at [244, 69] on link at bounding box center [249, 83] width 33 height 37
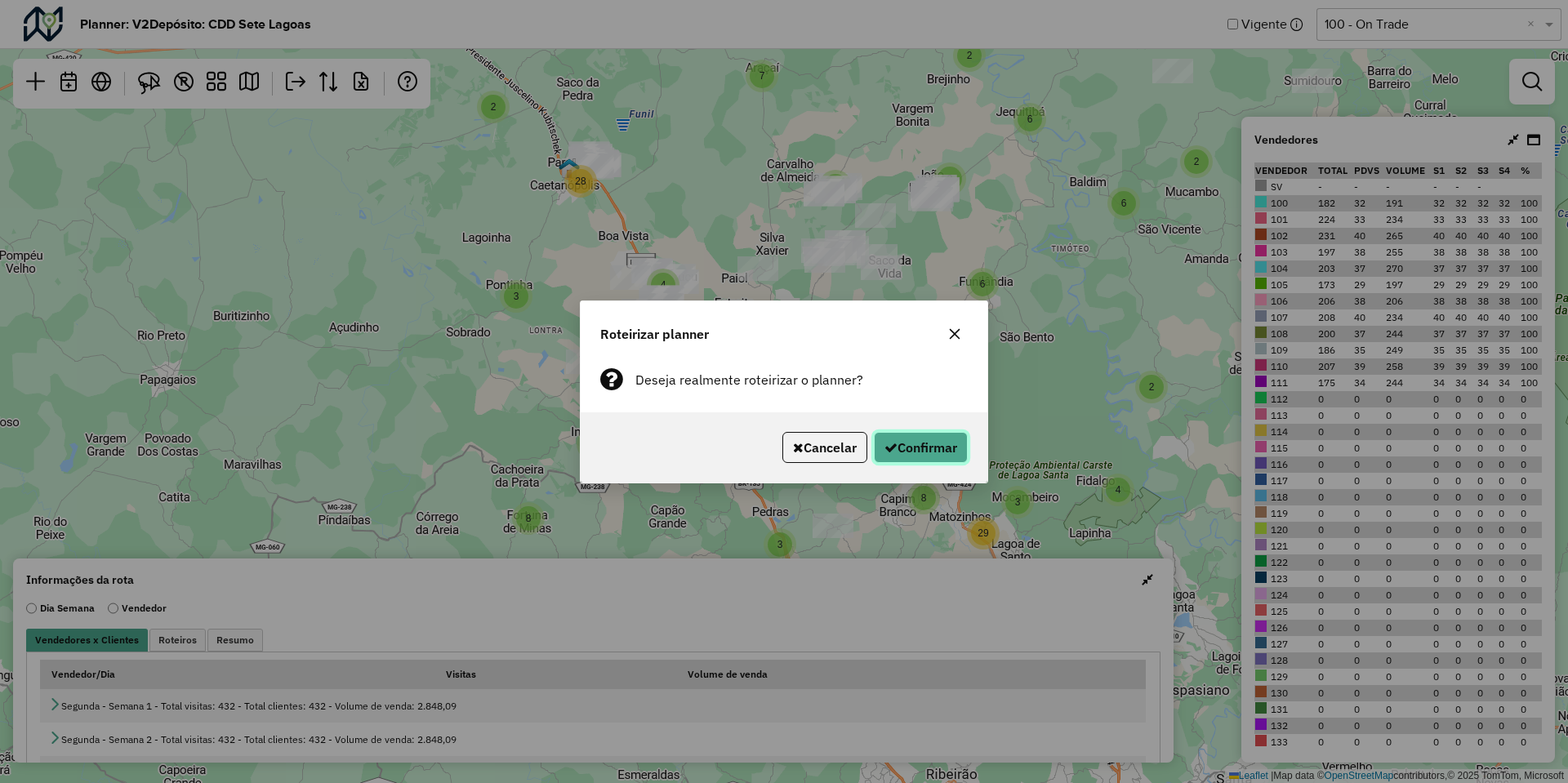
click at [885, 450] on icon "button" at bounding box center [891, 448] width 13 height 13
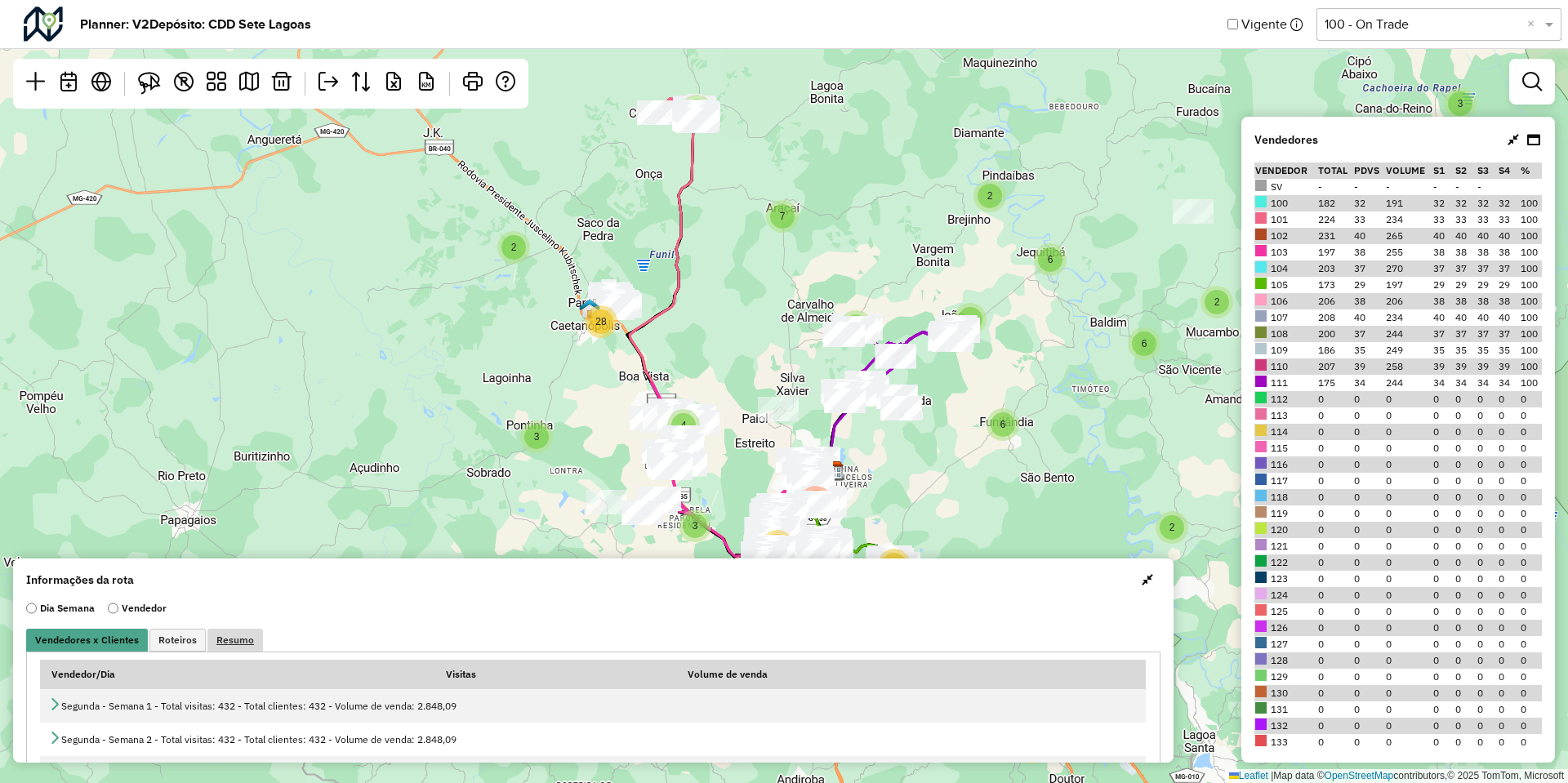
click at [252, 635] on link "Resumo" at bounding box center [235, 641] width 56 height 23
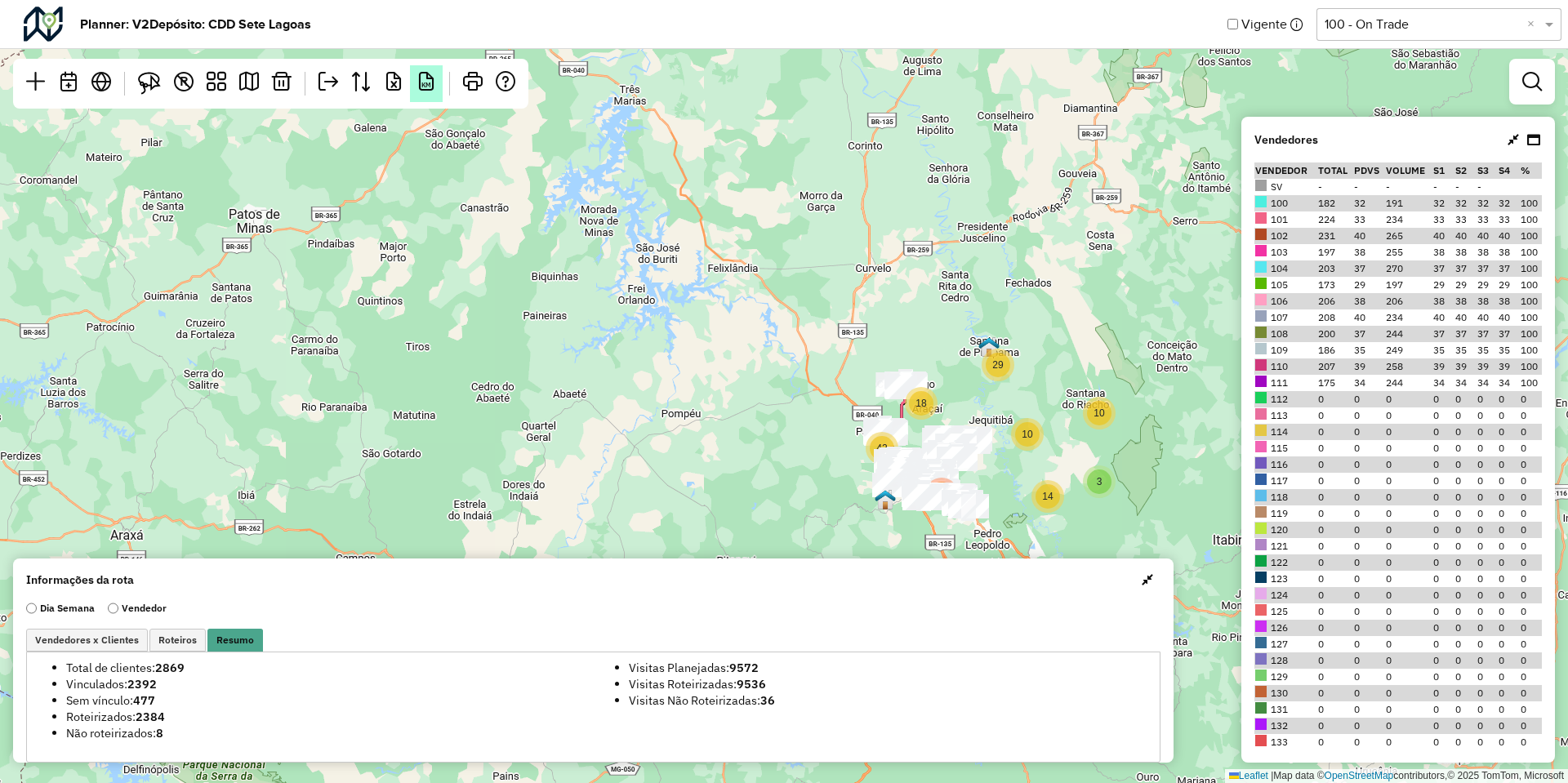
click at [430, 79] on em "KM" at bounding box center [426, 81] width 20 height 20
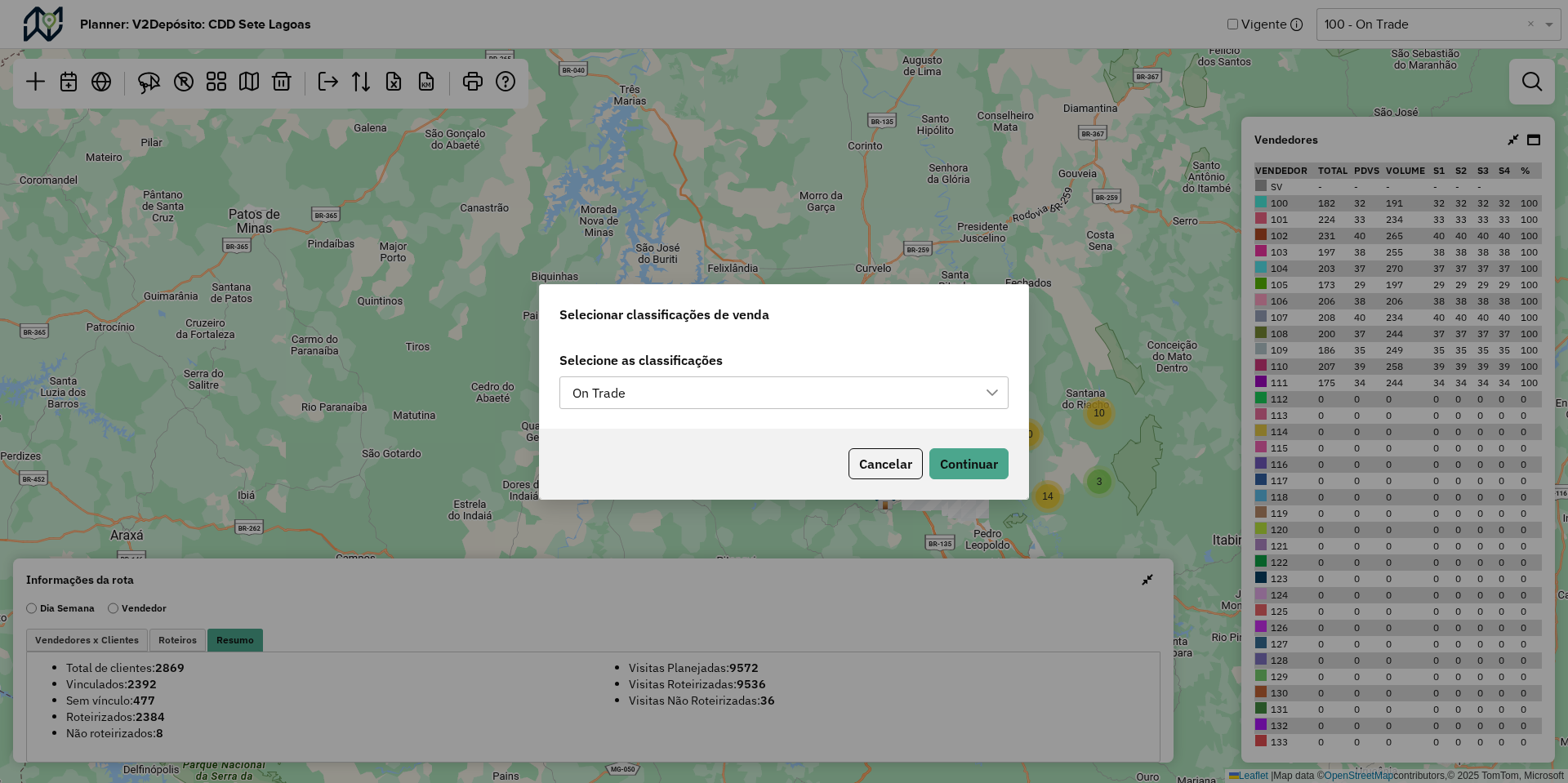
scroll to position [12, 74]
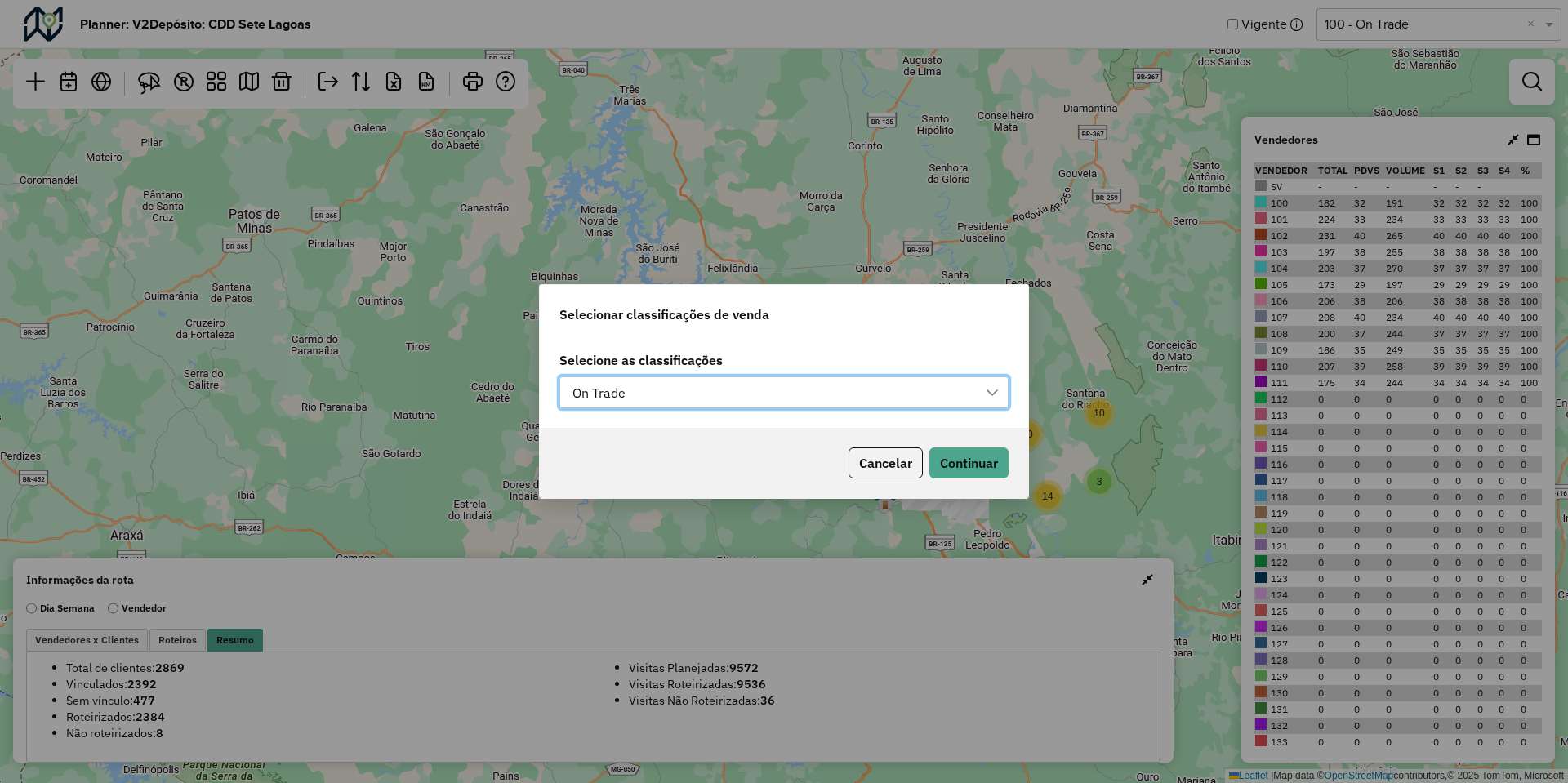
click at [923, 401] on div "On Trade" at bounding box center [772, 393] width 410 height 31
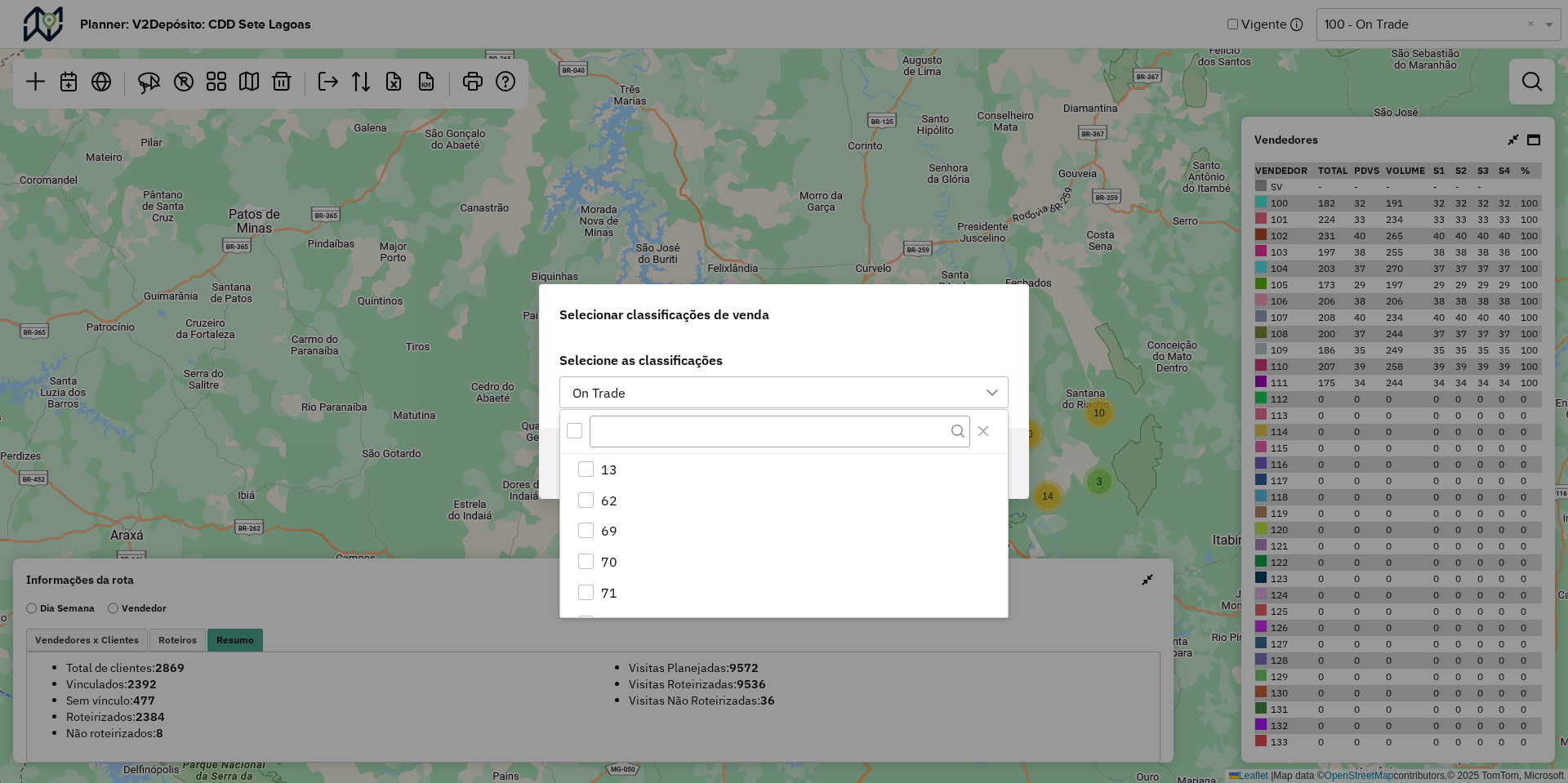
scroll to position [206, 0]
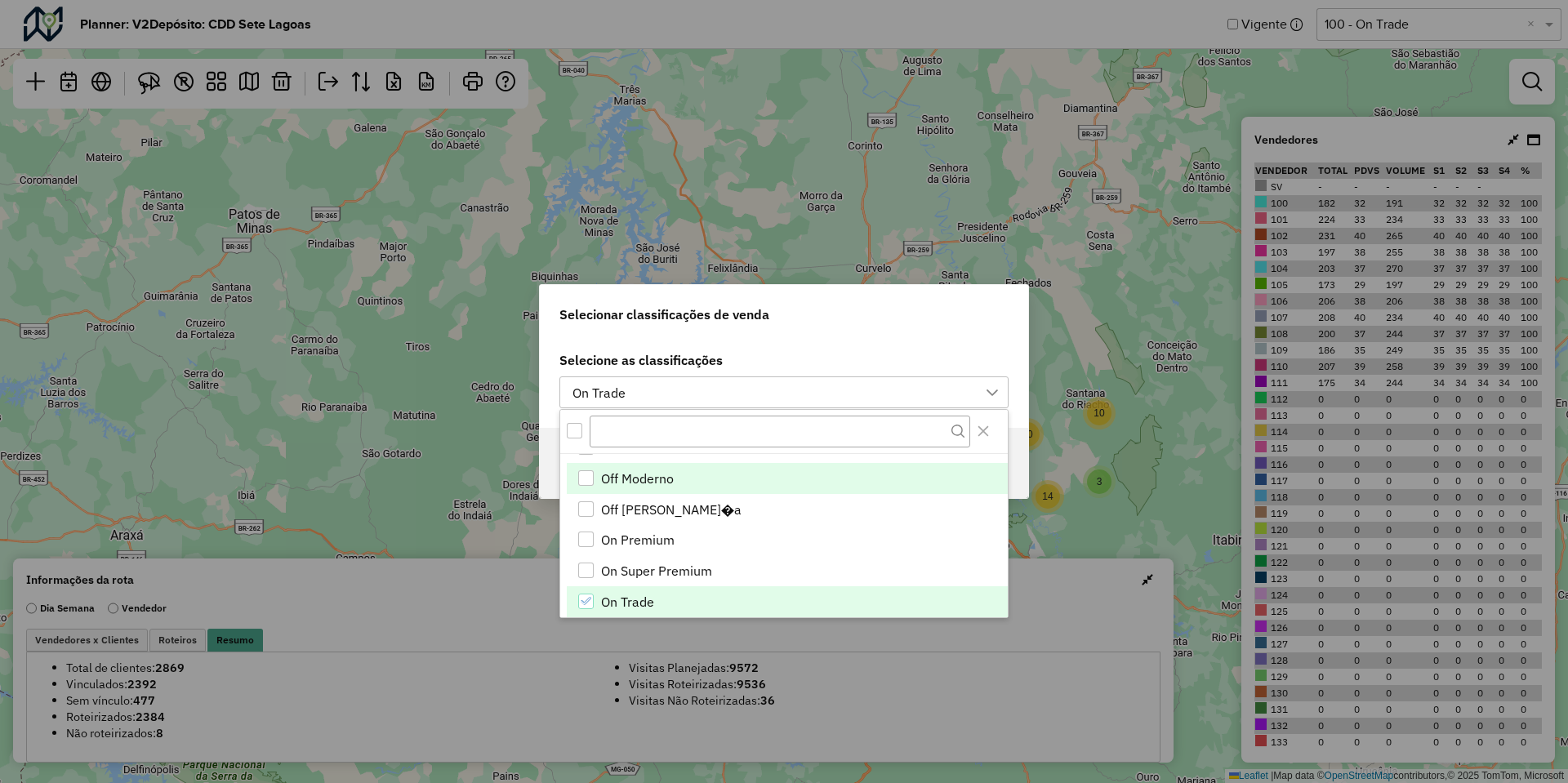
click at [693, 484] on li "Off Moderno" at bounding box center [788, 479] width 441 height 31
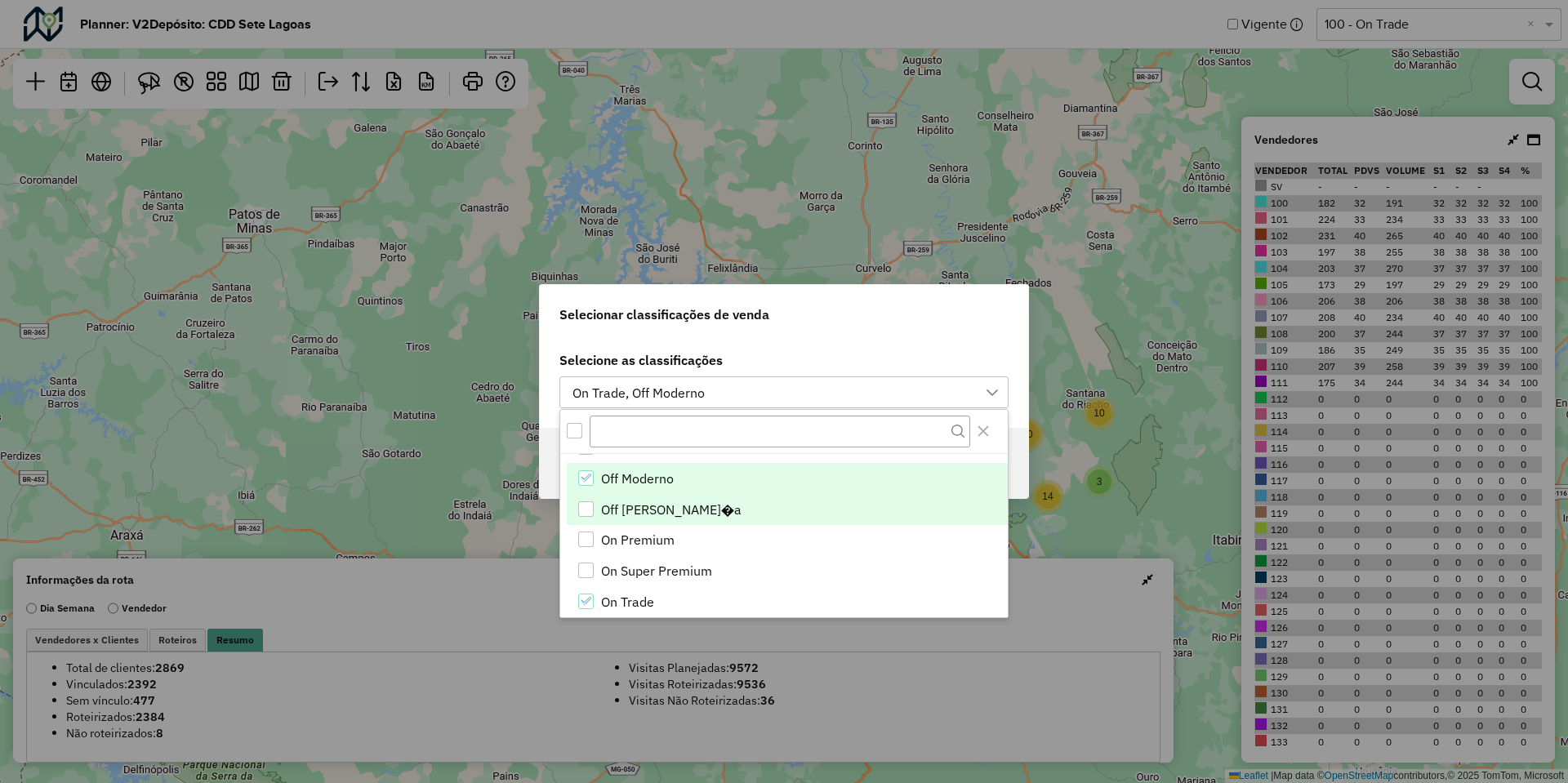
click at [678, 506] on span "Off Vizinhan�a" at bounding box center [671, 510] width 140 height 20
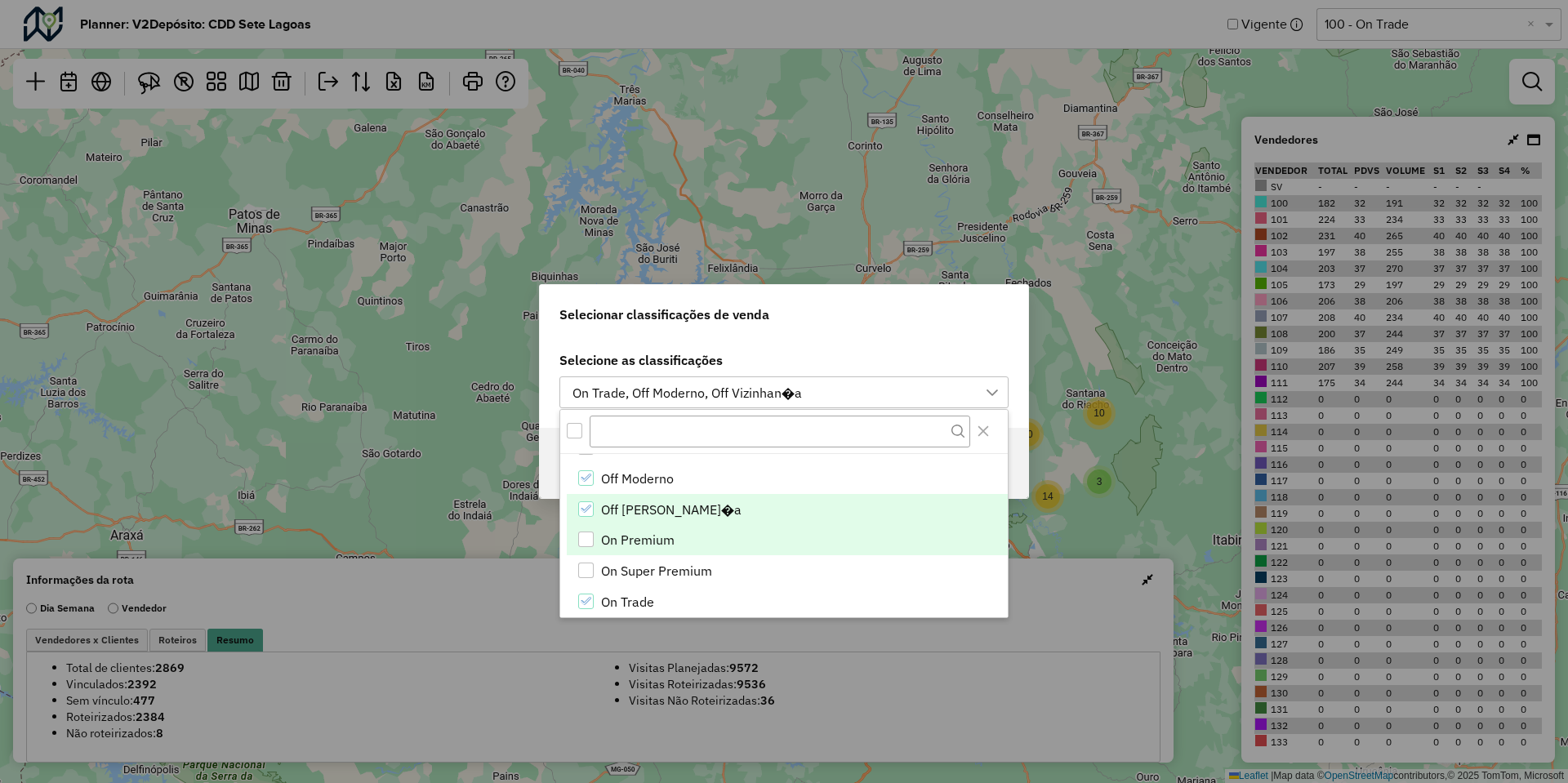
click at [660, 534] on span "On Premium" at bounding box center [638, 540] width 74 height 20
click at [879, 347] on div "Selecione as classificações 4 itens selecionados" at bounding box center [784, 383] width 488 height 91
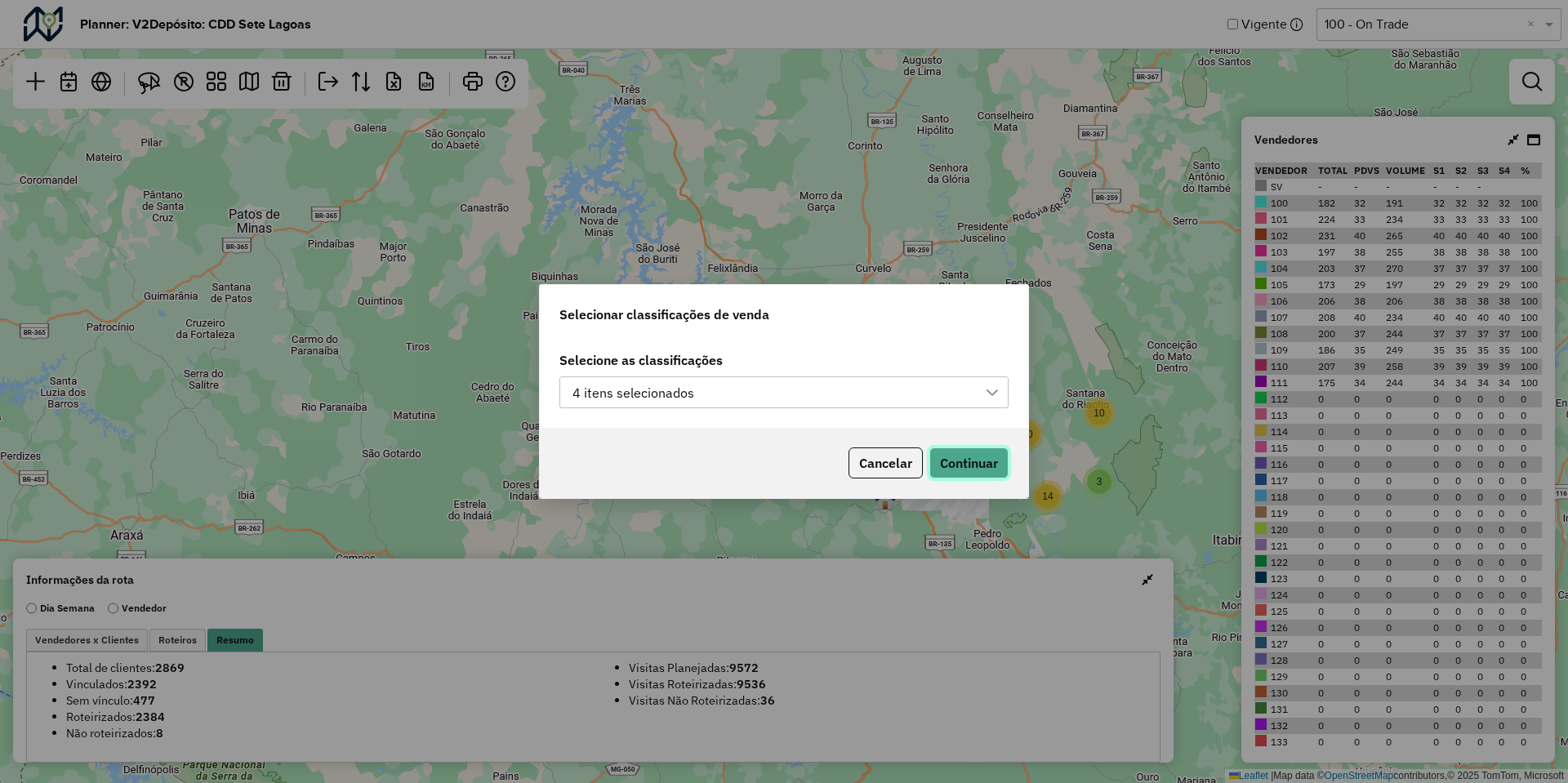
click at [985, 460] on button "Continuar" at bounding box center [970, 463] width 79 height 31
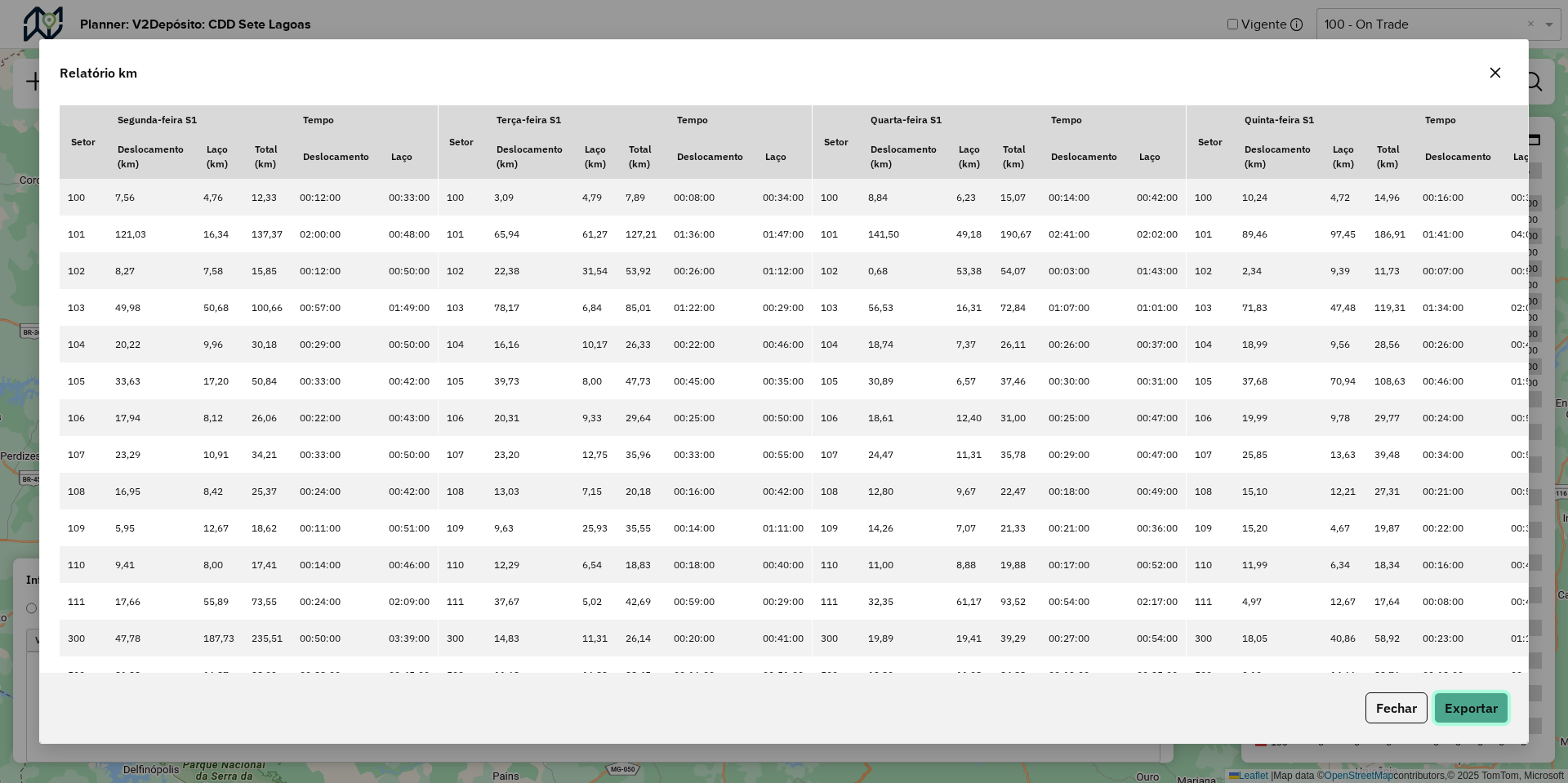
click at [1476, 705] on button "Exportar" at bounding box center [1471, 708] width 74 height 31
click at [1488, 76] on button "button" at bounding box center [1495, 73] width 26 height 26
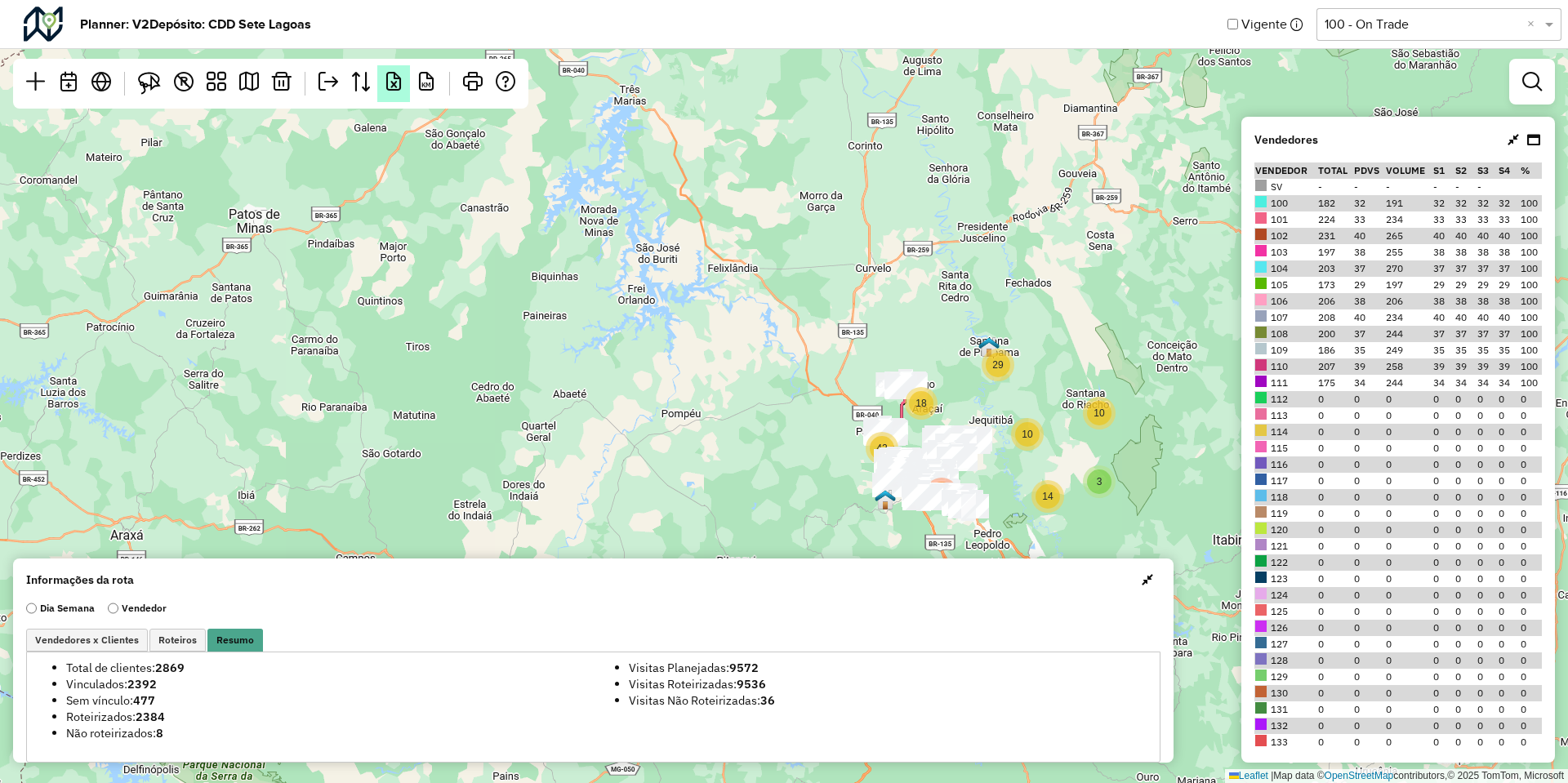
click at [396, 83] on em at bounding box center [393, 81] width 20 height 20
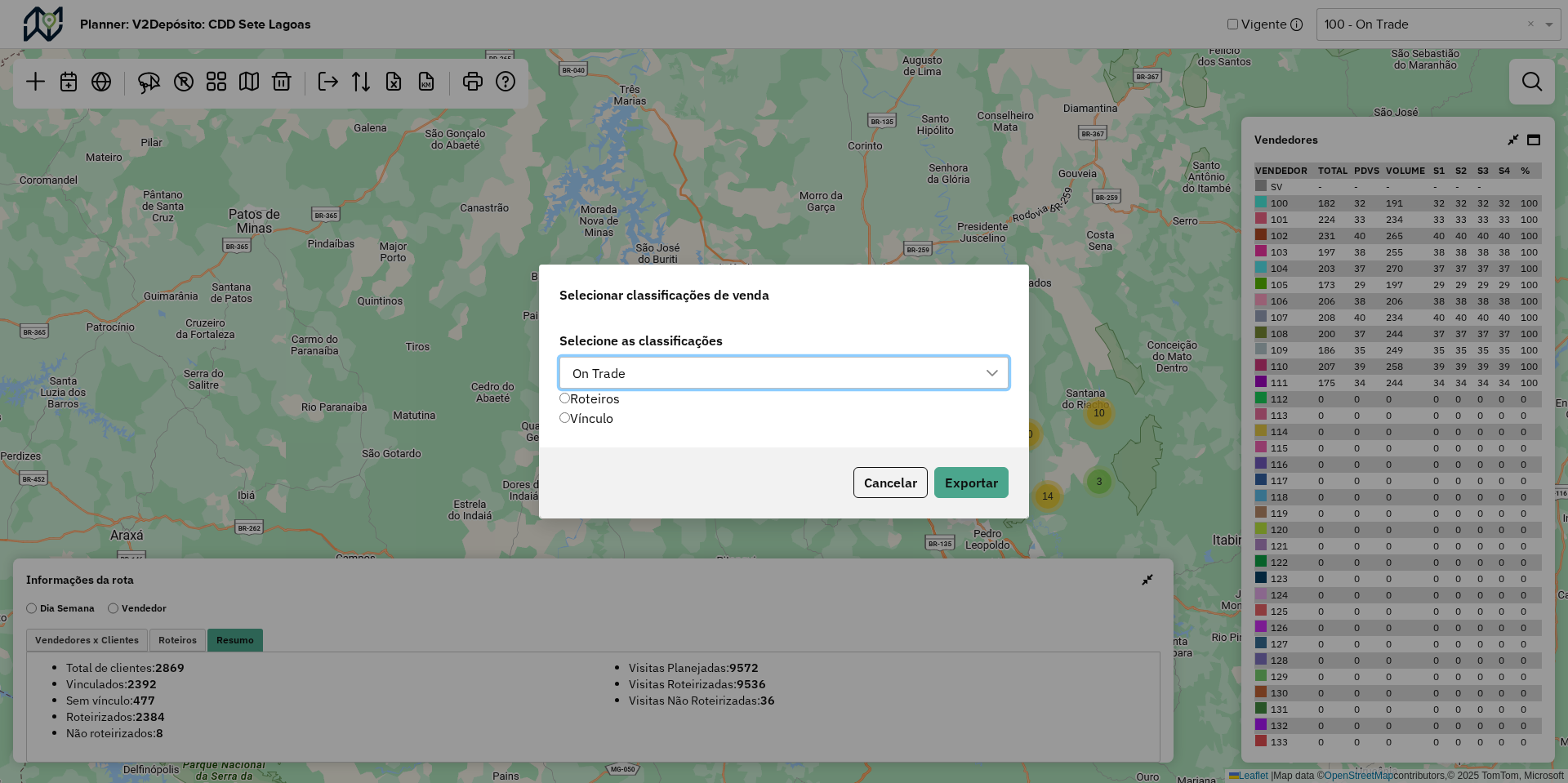
scroll to position [11, 74]
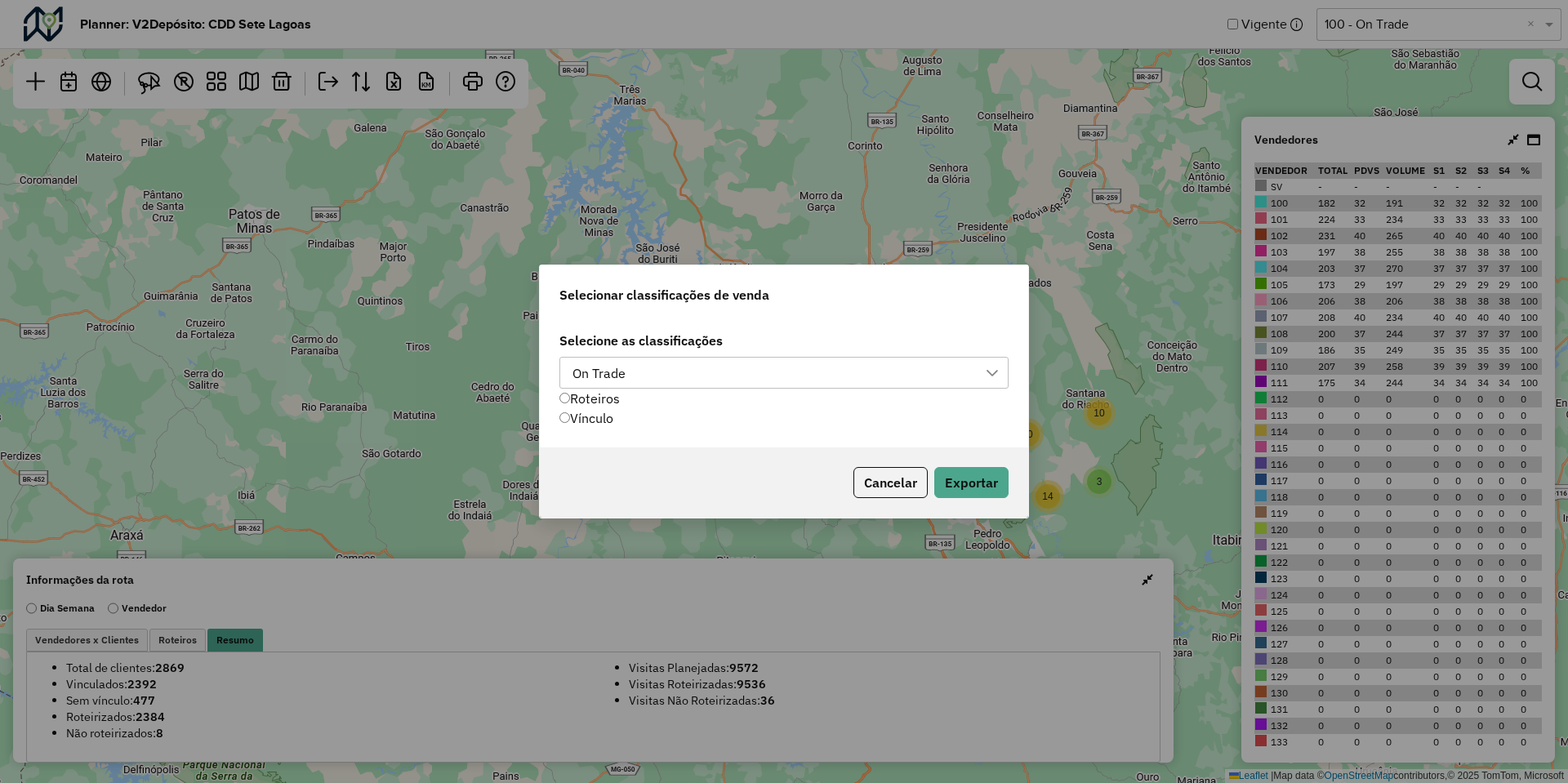
click at [643, 371] on div "On Trade" at bounding box center [772, 373] width 410 height 31
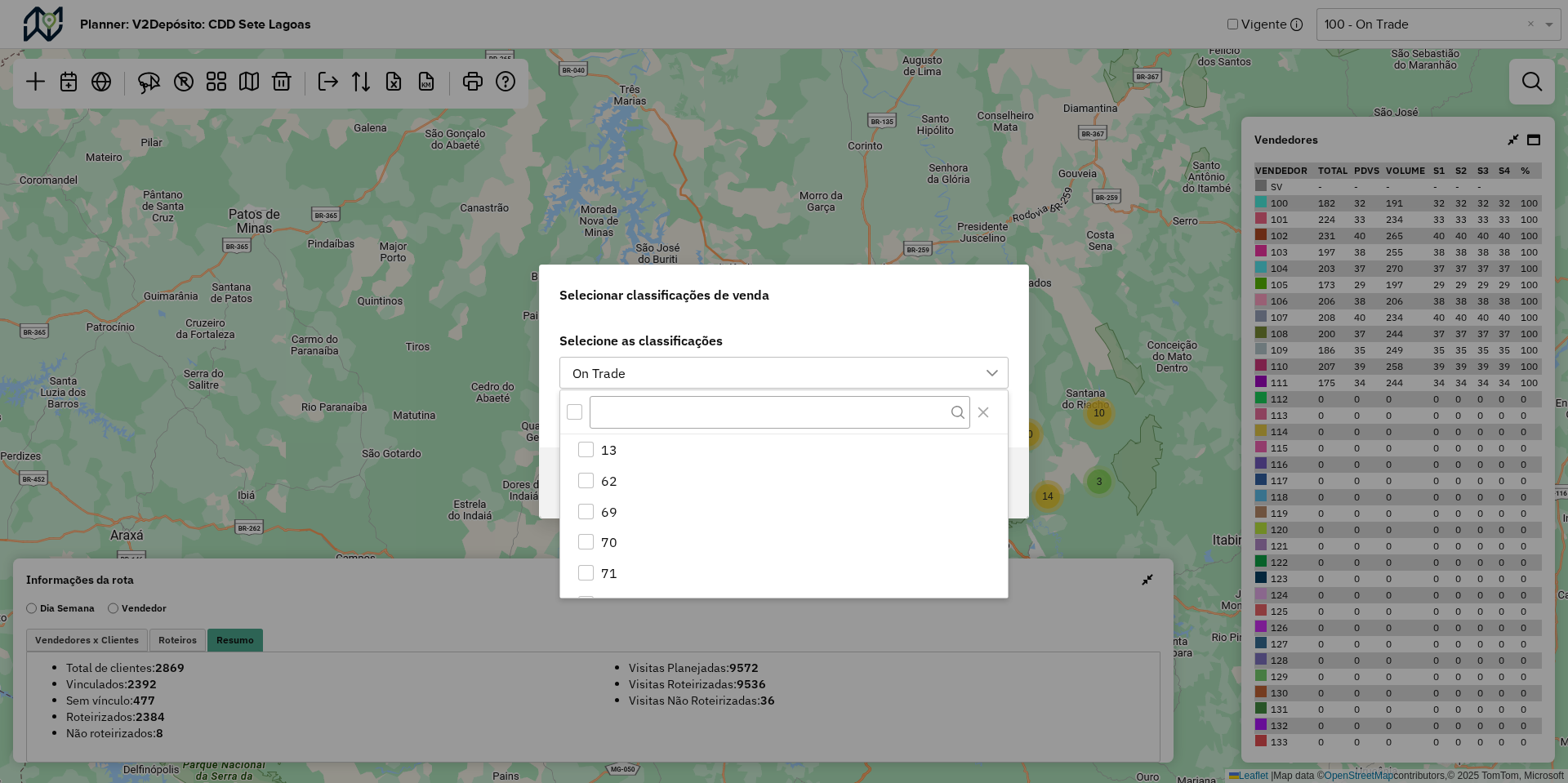
scroll to position [206, 0]
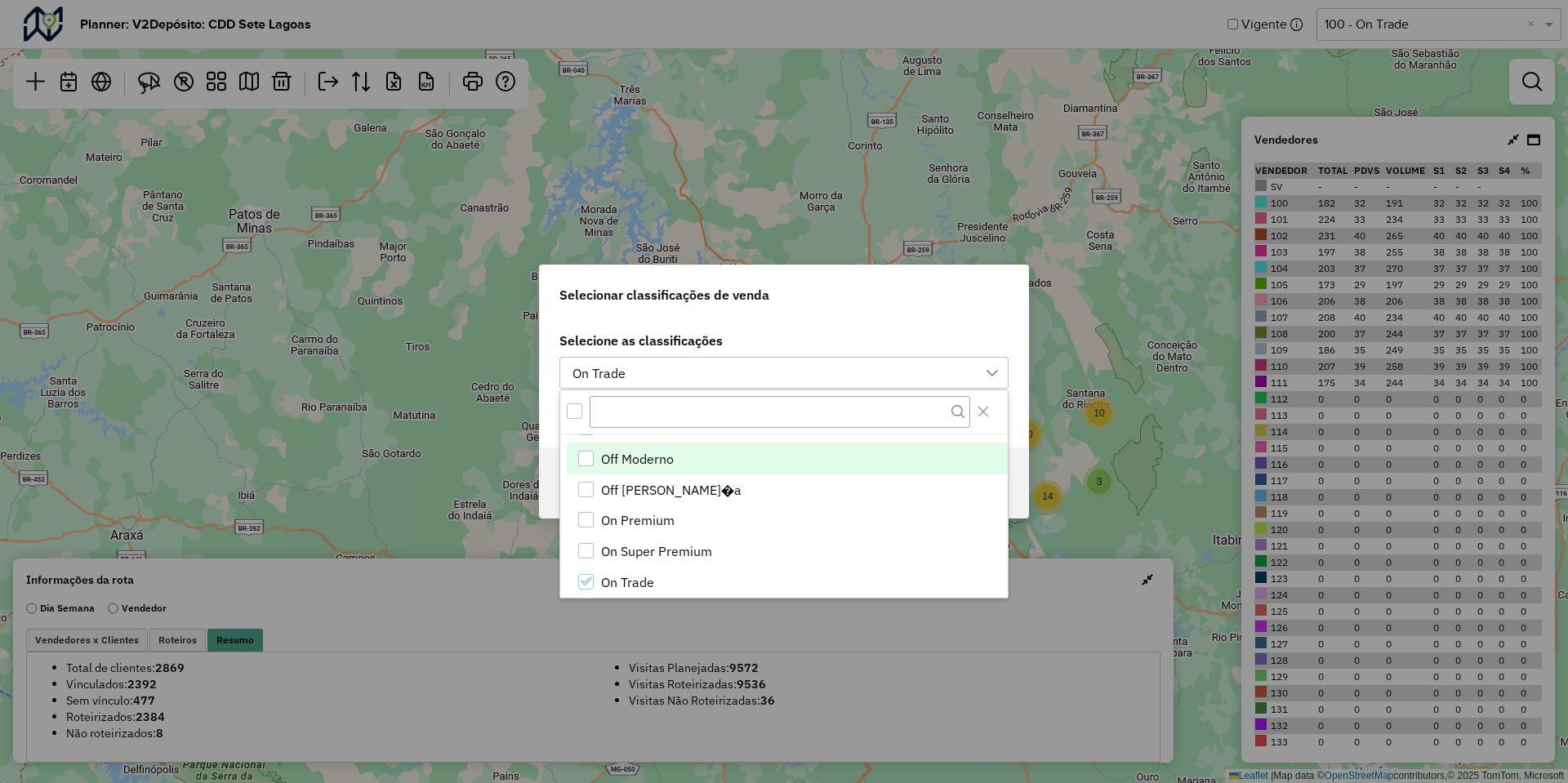
click at [625, 451] on span "Off Moderno" at bounding box center [637, 459] width 73 height 20
click at [612, 478] on li "Off Vizinhan�a" at bounding box center [788, 490] width 441 height 31
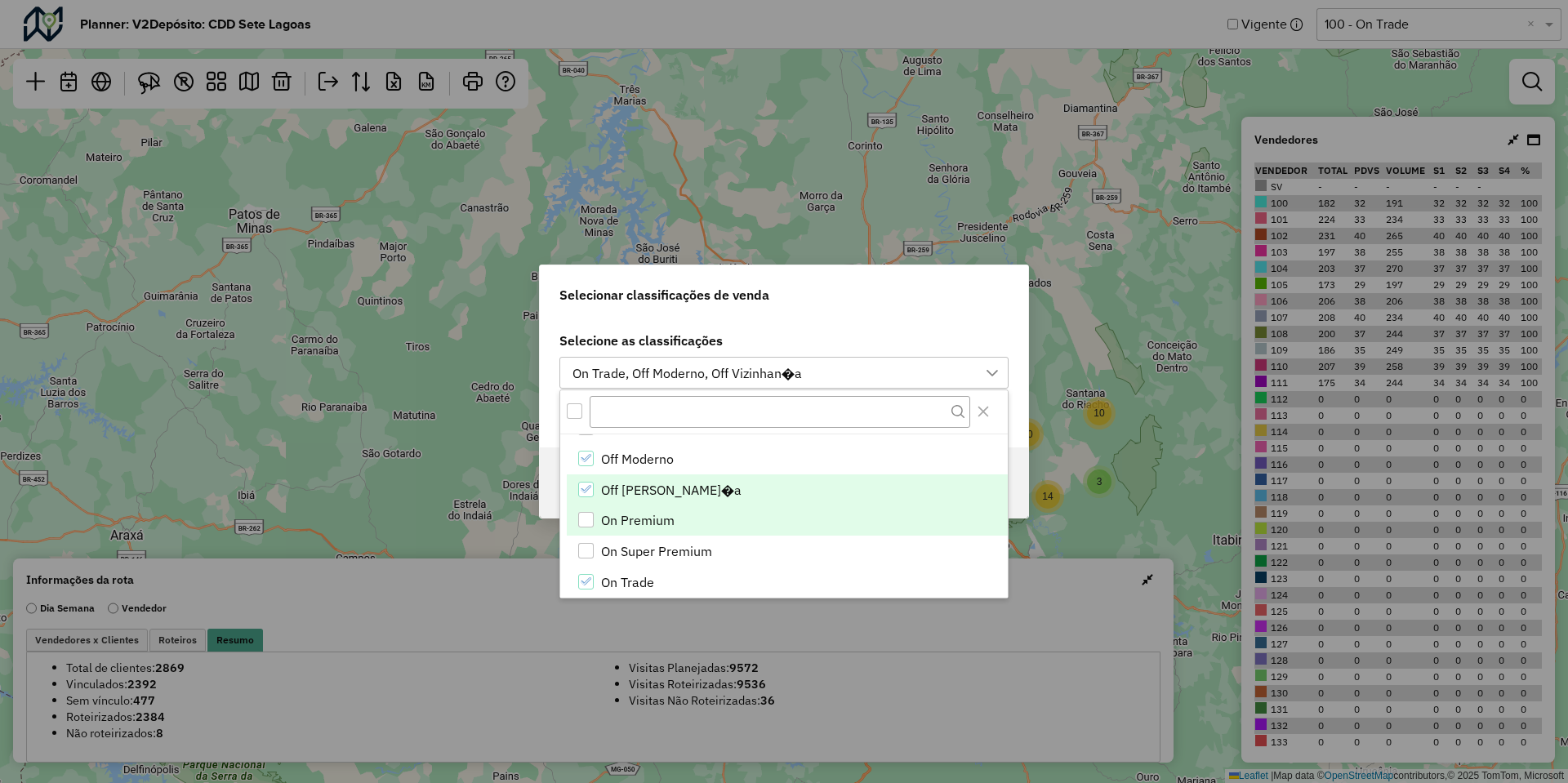
click at [611, 512] on span "On Premium" at bounding box center [638, 520] width 74 height 20
click at [786, 333] on label "Selecione as classificações" at bounding box center [784, 340] width 449 height 20
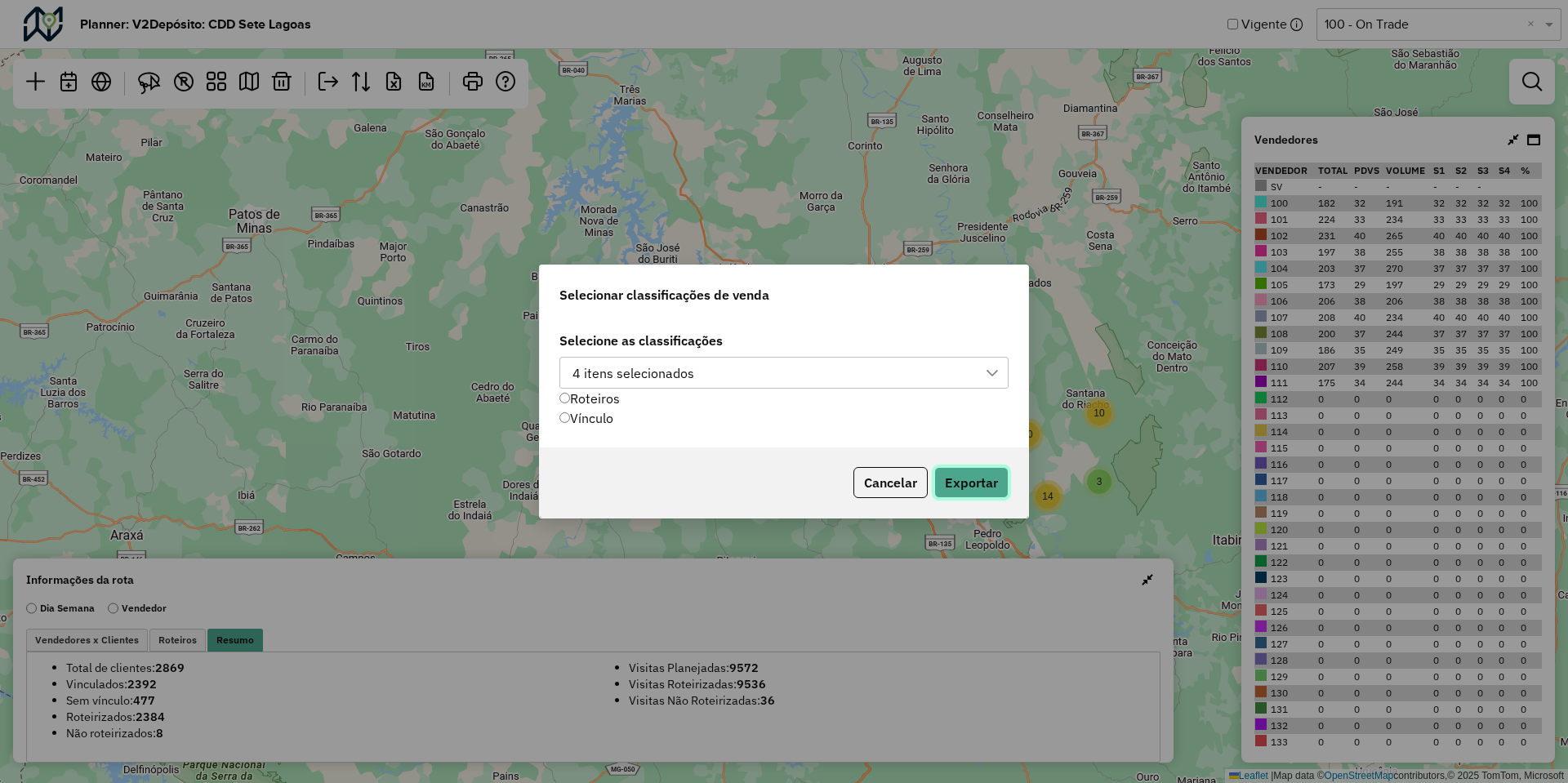
click at [980, 494] on button "Exportar" at bounding box center [972, 482] width 74 height 31
click at [908, 479] on button "Cancelar" at bounding box center [890, 482] width 74 height 31
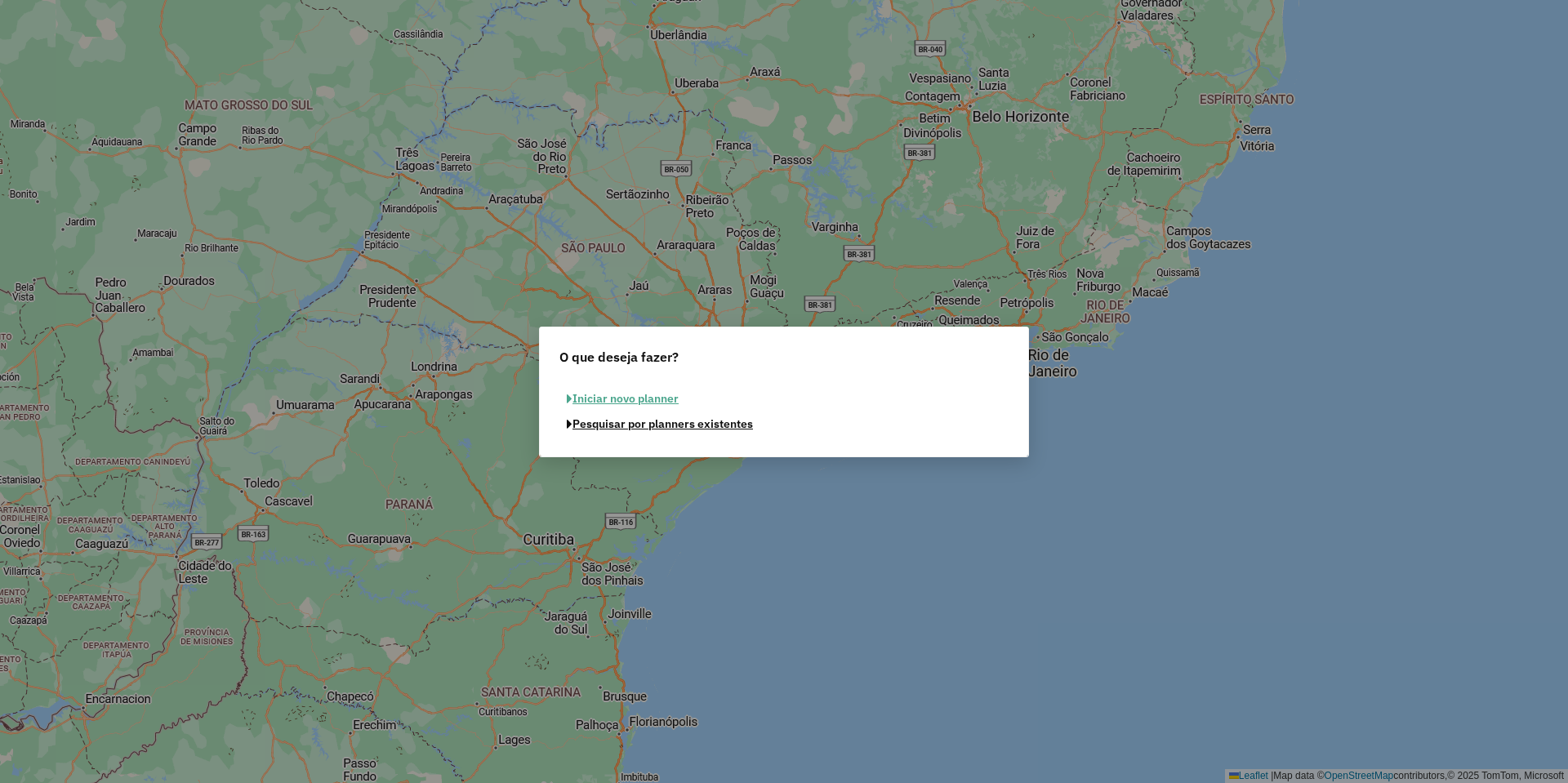
click at [676, 422] on button "Pesquisar por planners existentes" at bounding box center [660, 424] width 201 height 25
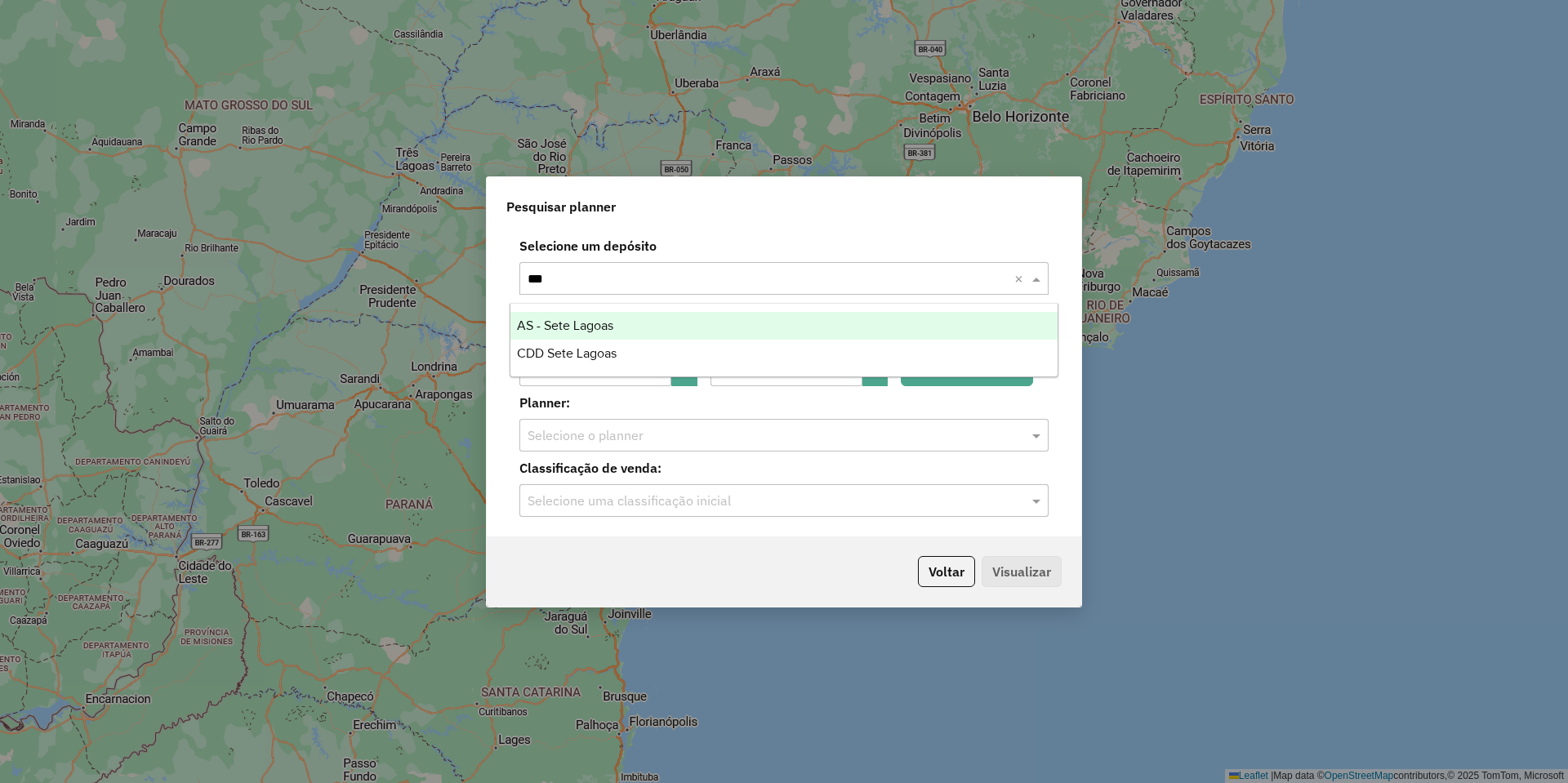
type input "****"
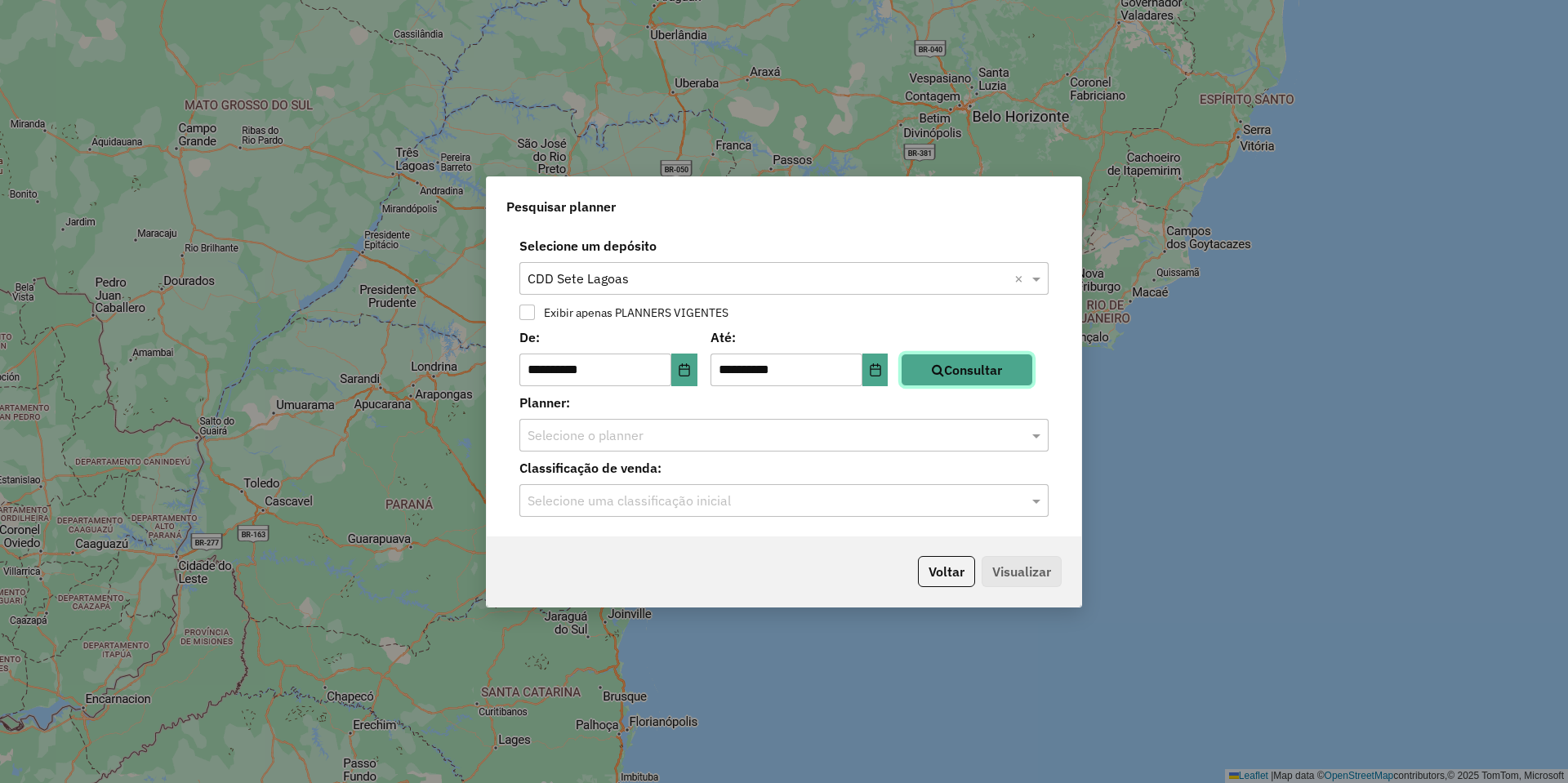
click at [1018, 370] on button "Consultar" at bounding box center [967, 369] width 132 height 33
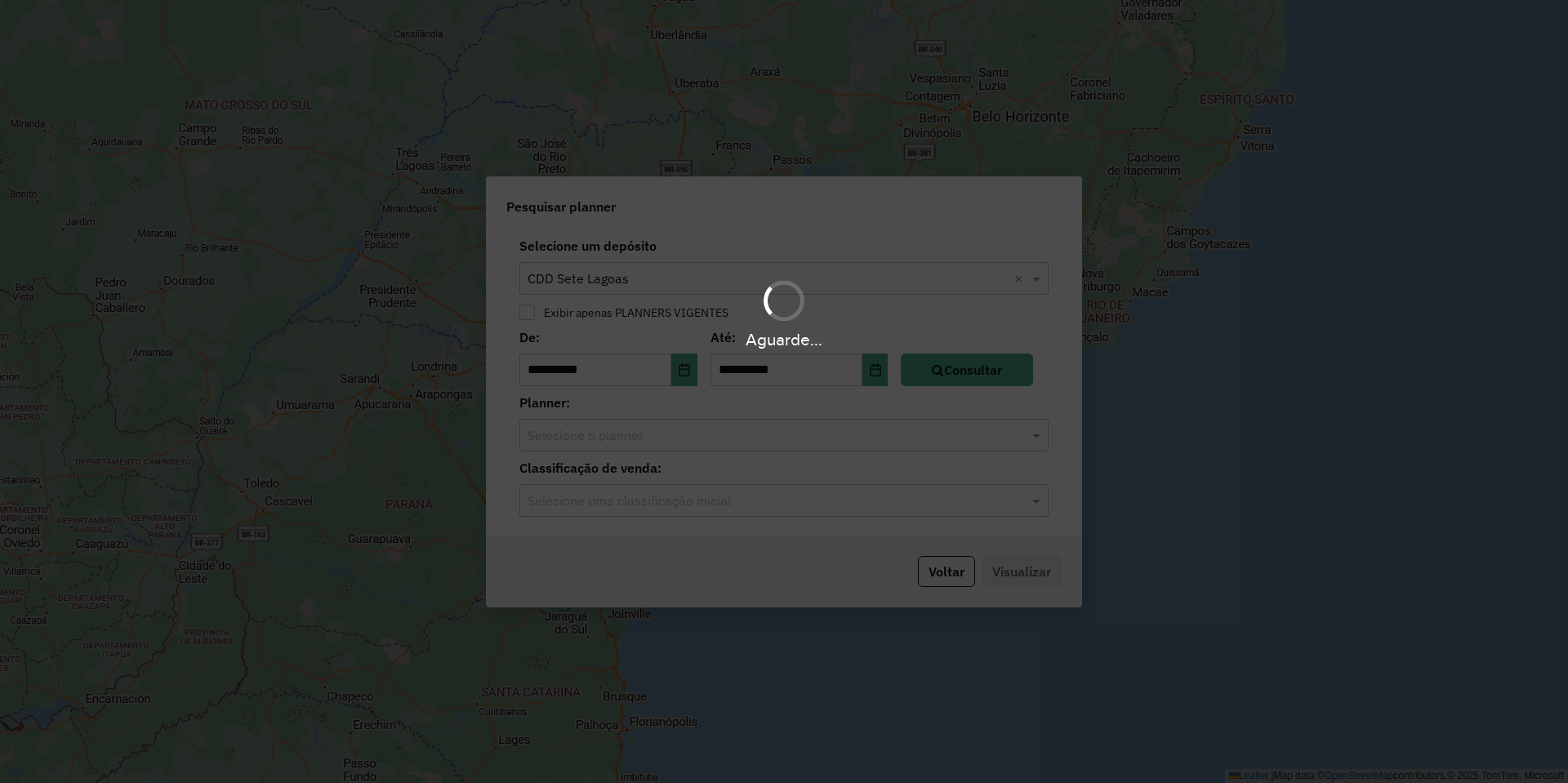
click at [796, 441] on div "Aguarde..." at bounding box center [784, 391] width 1568 height 783
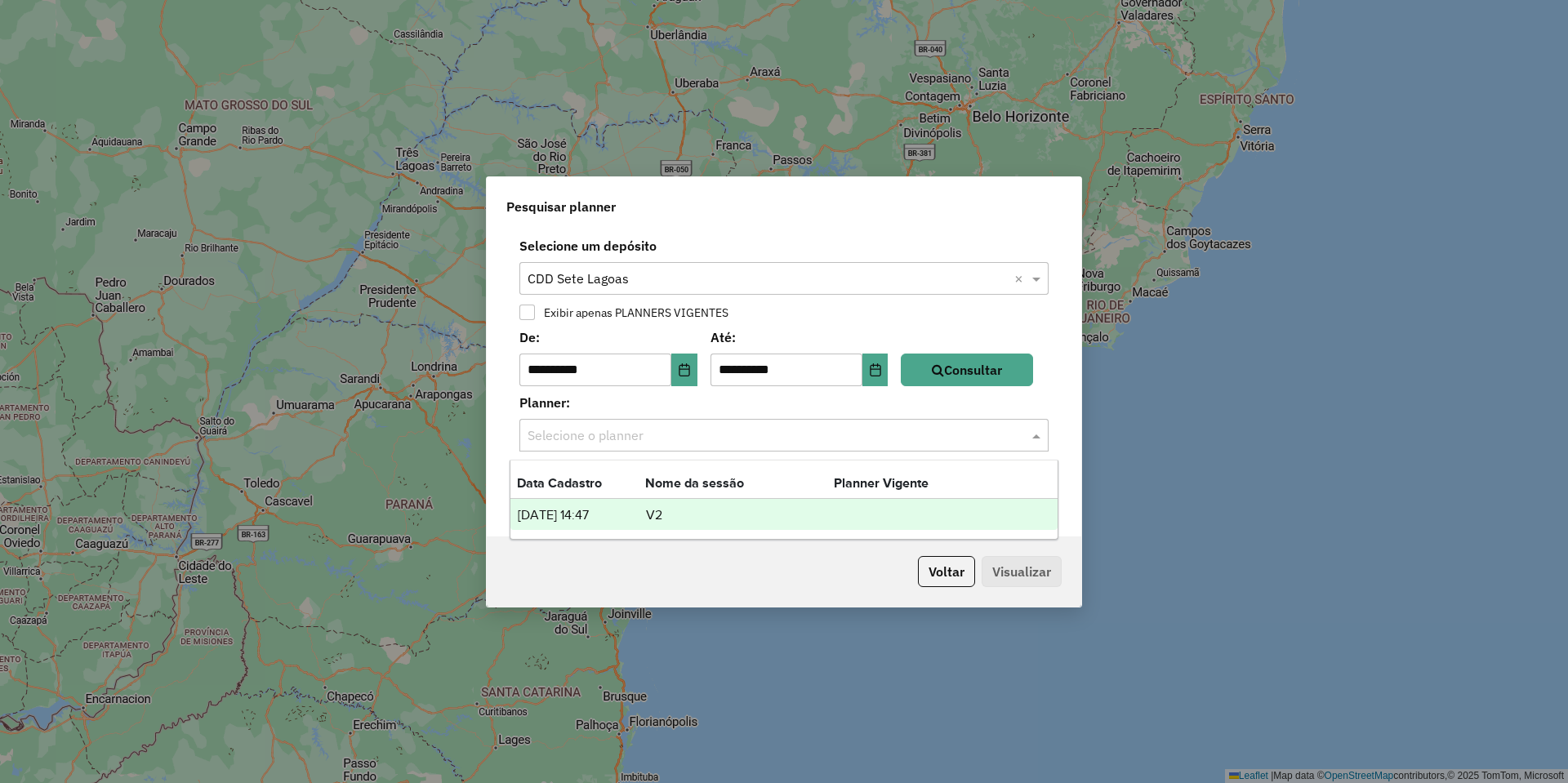
click at [807, 438] on input "text" at bounding box center [768, 436] width 481 height 20
click at [743, 510] on td "V2" at bounding box center [740, 515] width 188 height 22
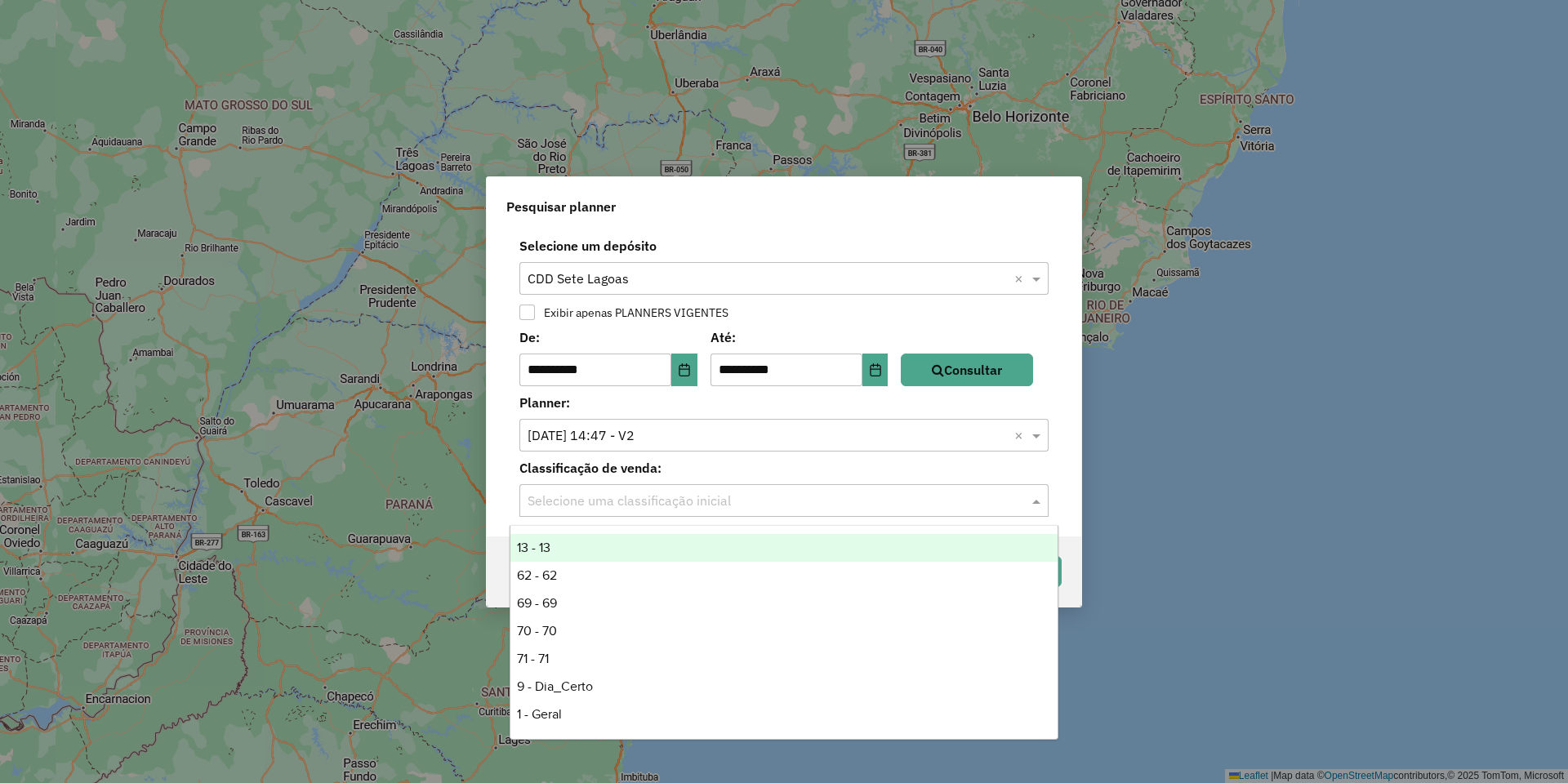
click at [743, 510] on input "text" at bounding box center [768, 501] width 481 height 20
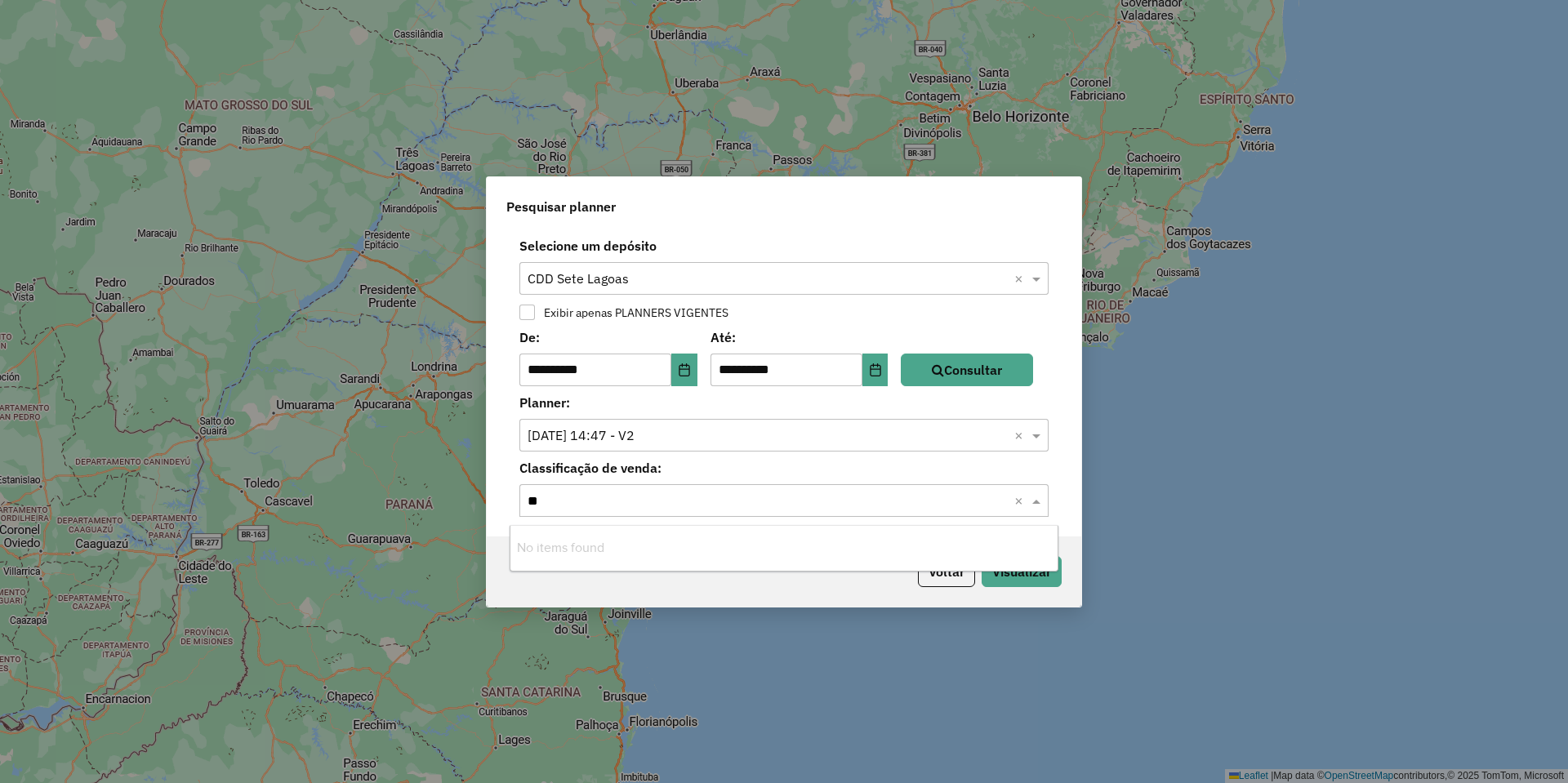
type input "*"
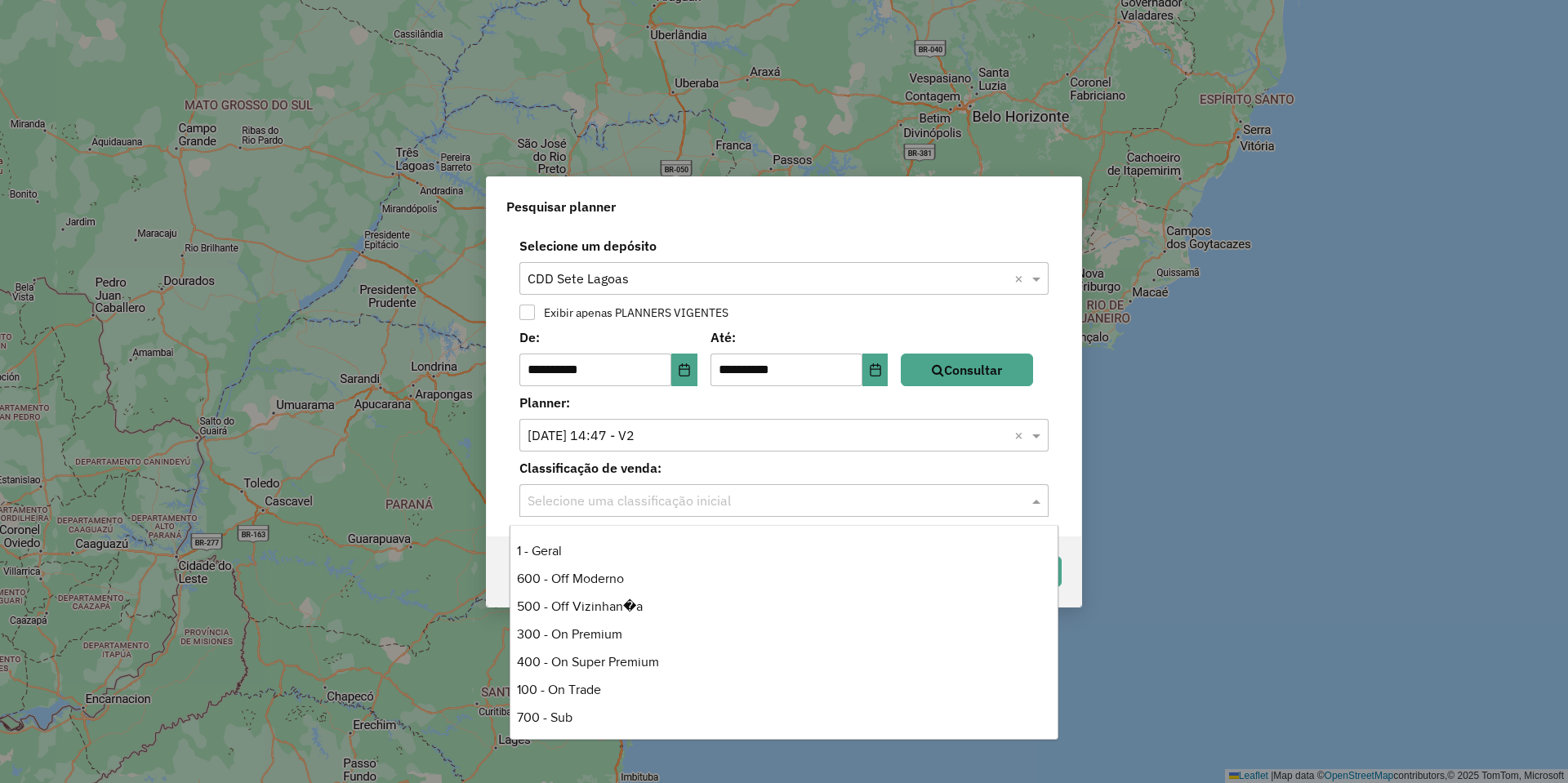
scroll to position [220, 0]
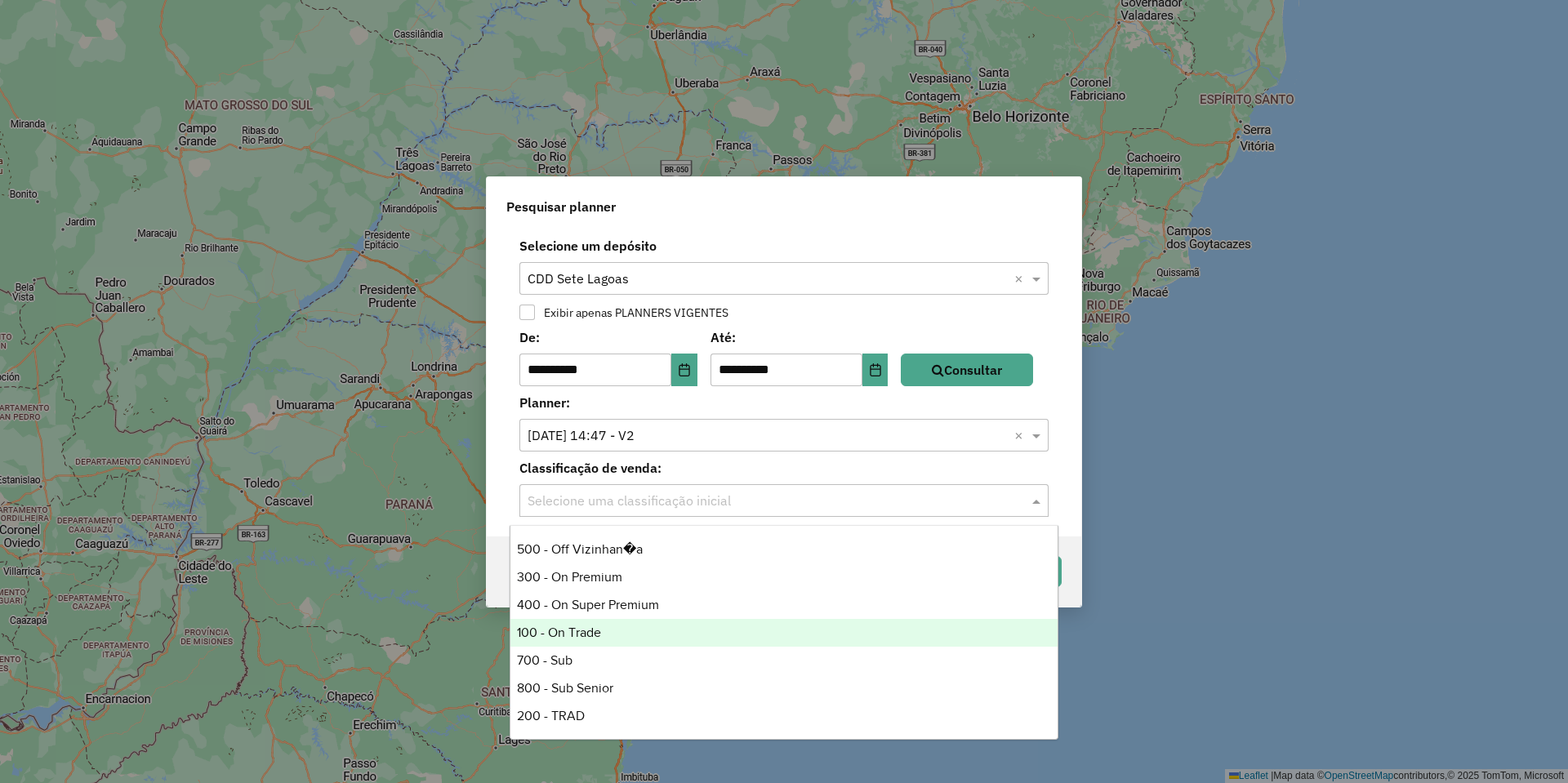
click at [650, 629] on div "100 - On Trade" at bounding box center [784, 632] width 547 height 27
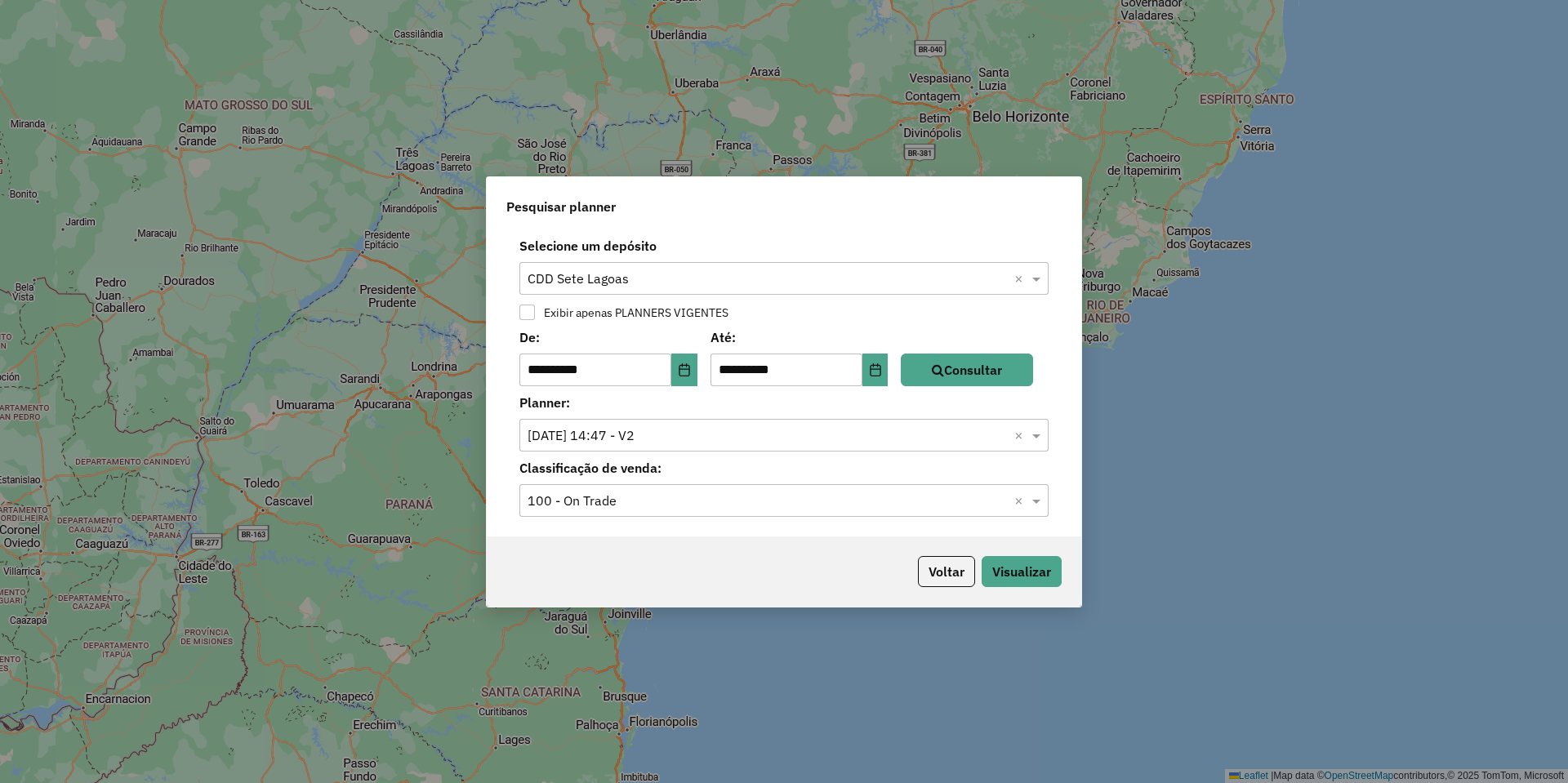
click at [710, 573] on div "Voltar Visualizar" at bounding box center [784, 572] width 595 height 71
click at [1051, 570] on button "Visualizar" at bounding box center [1021, 571] width 80 height 31
